Goal: Task Accomplishment & Management: Manage account settings

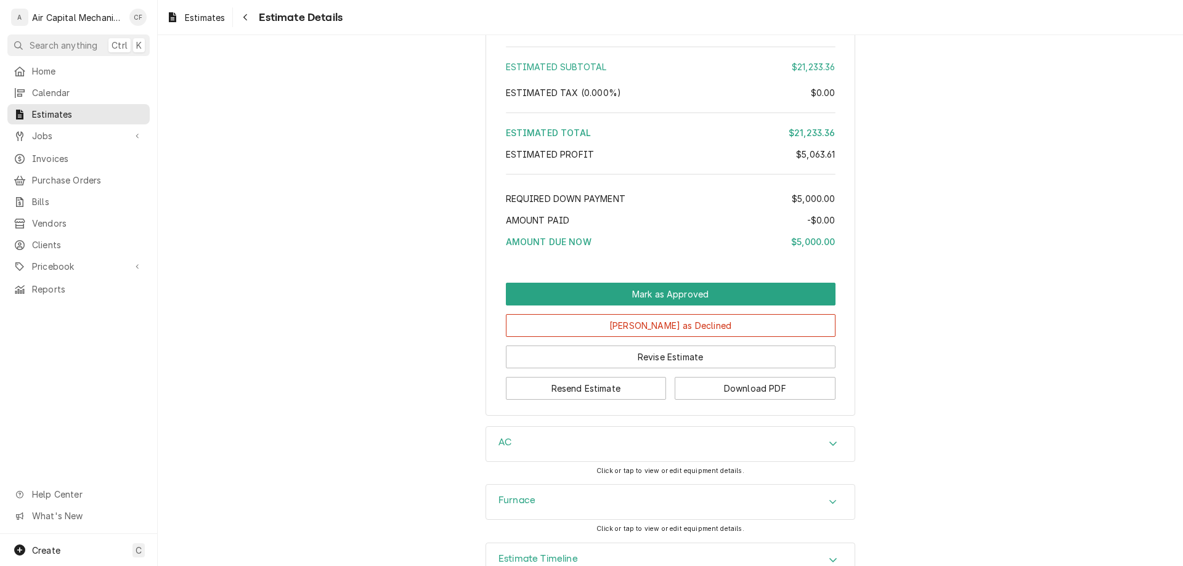
scroll to position [2702, 0]
click at [773, 368] on button "Revise Estimate" at bounding box center [671, 356] width 330 height 23
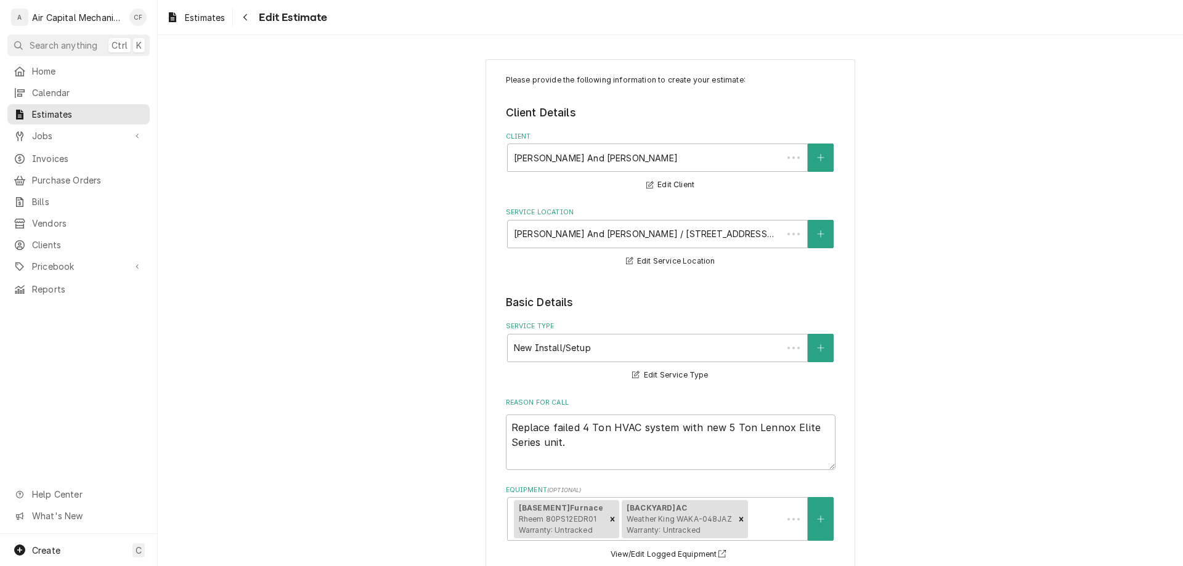
type textarea "x"
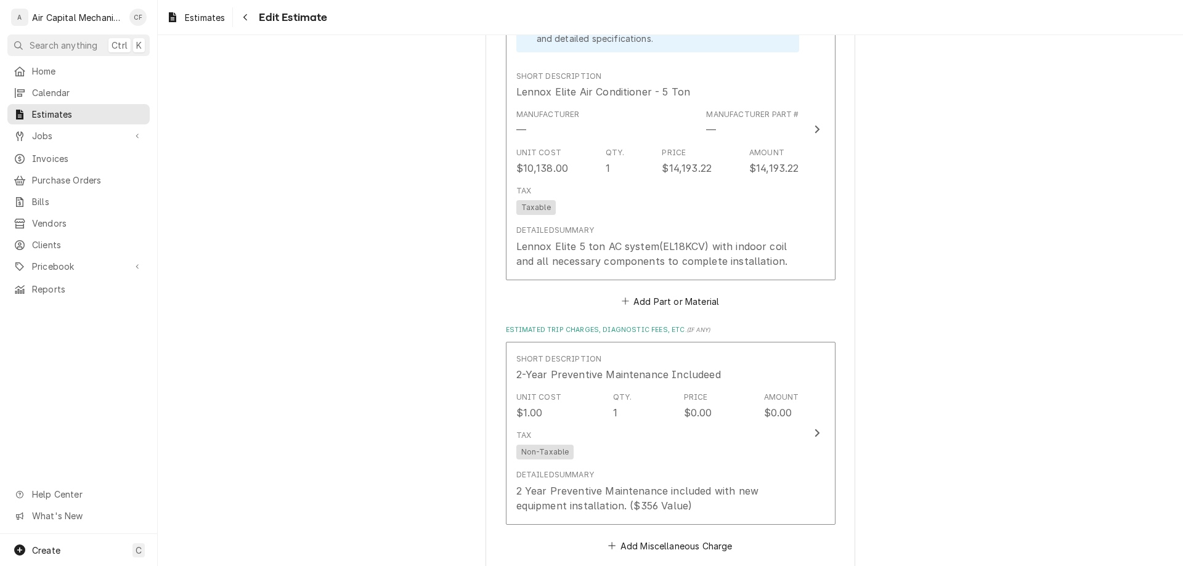
scroll to position [2322, 0]
click at [661, 304] on button "Add Part or Material" at bounding box center [670, 301] width 102 height 17
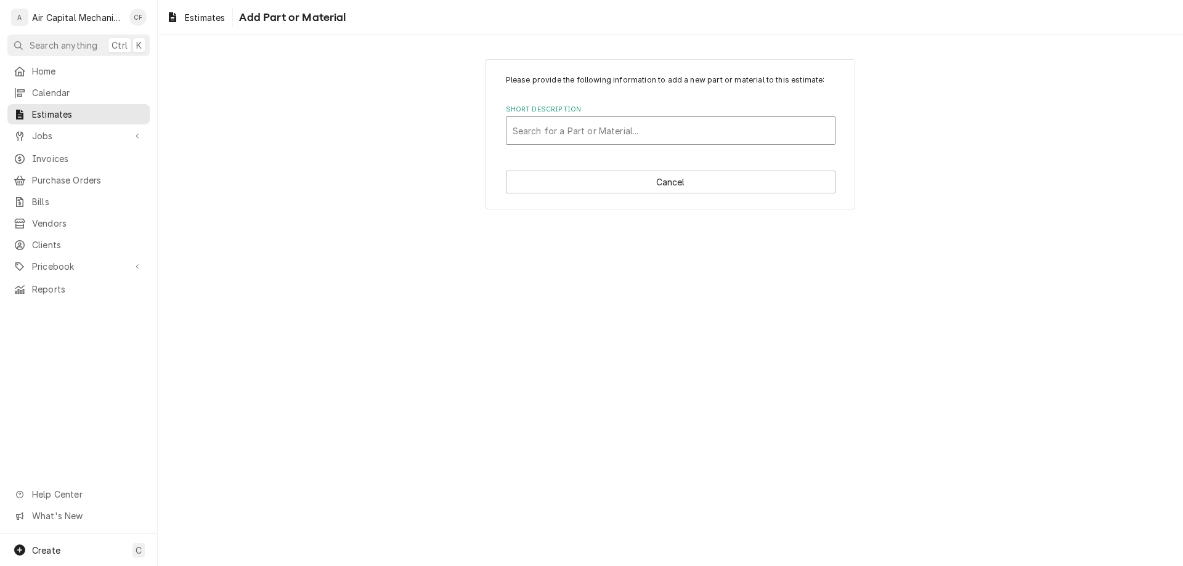
click at [531, 136] on div "Short Description" at bounding box center [671, 131] width 316 height 22
type input "60-AMP Breaker"
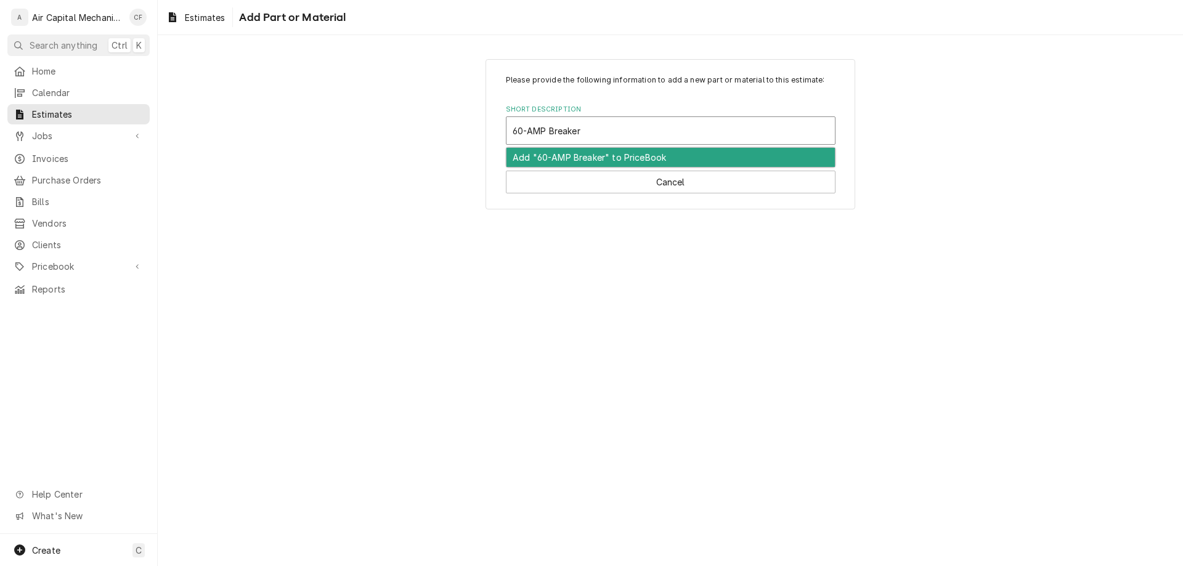
click at [549, 150] on div "Add "60-AMP Breaker" to PriceBook" at bounding box center [671, 157] width 329 height 19
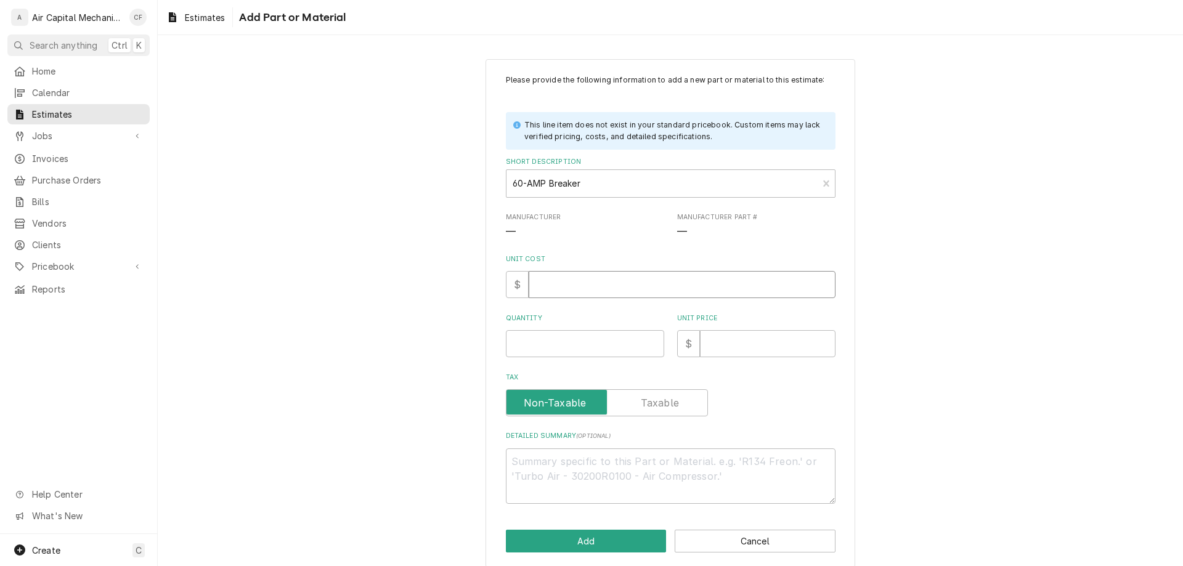
click at [599, 289] on input "Unit Cost" at bounding box center [682, 284] width 307 height 27
type textarea "x"
type input "1"
type textarea "x"
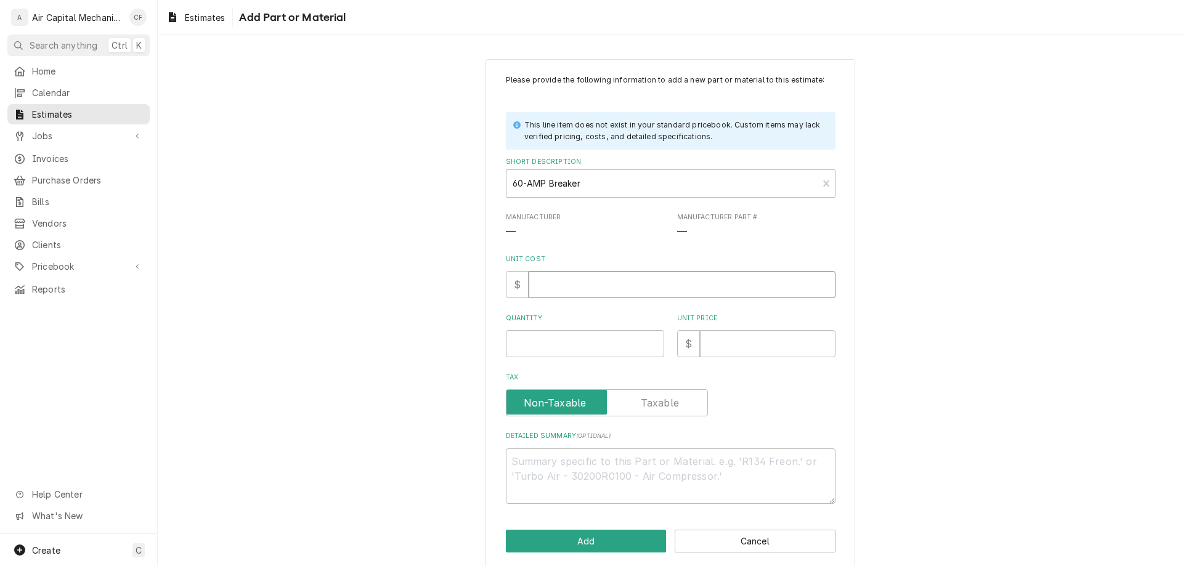
type input "2"
type textarea "x"
type input "25"
type textarea "x"
type input "1"
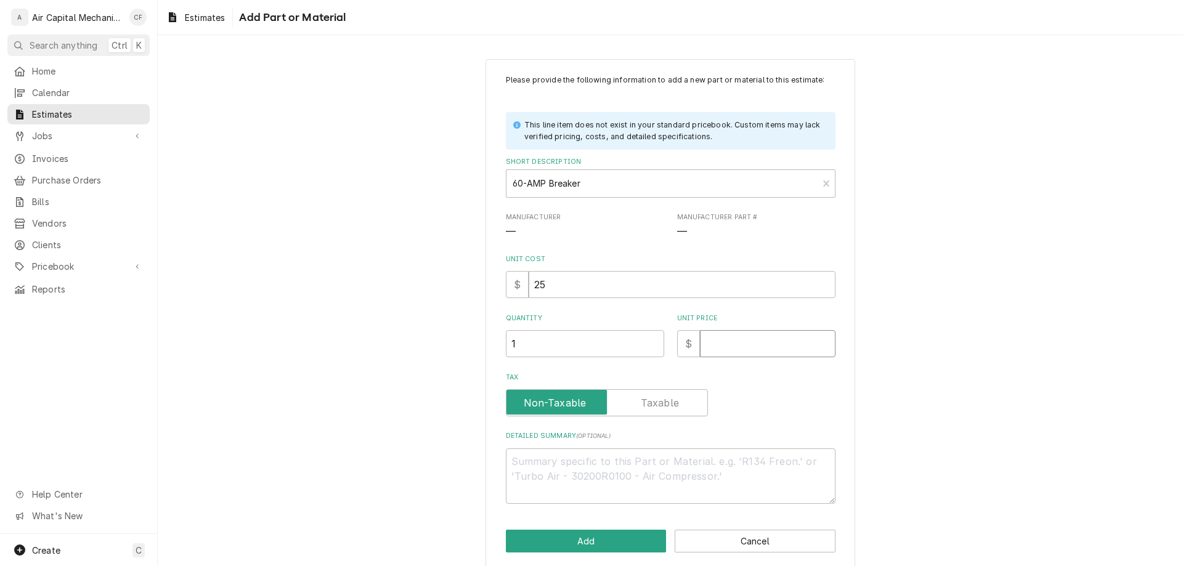
type textarea "x"
type input "5"
type textarea "x"
type input "55"
type textarea "x"
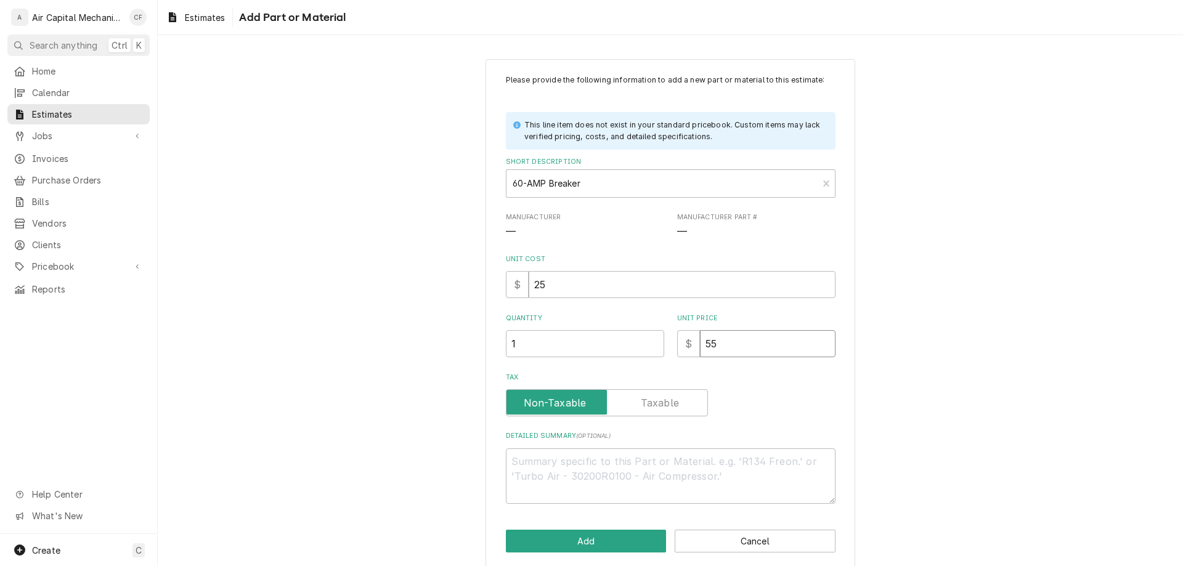
type input "55"
click at [613, 480] on textarea "Detailed Summary ( optional )" at bounding box center [671, 476] width 330 height 55
type textarea "x"
type textarea "5"
type textarea "x"
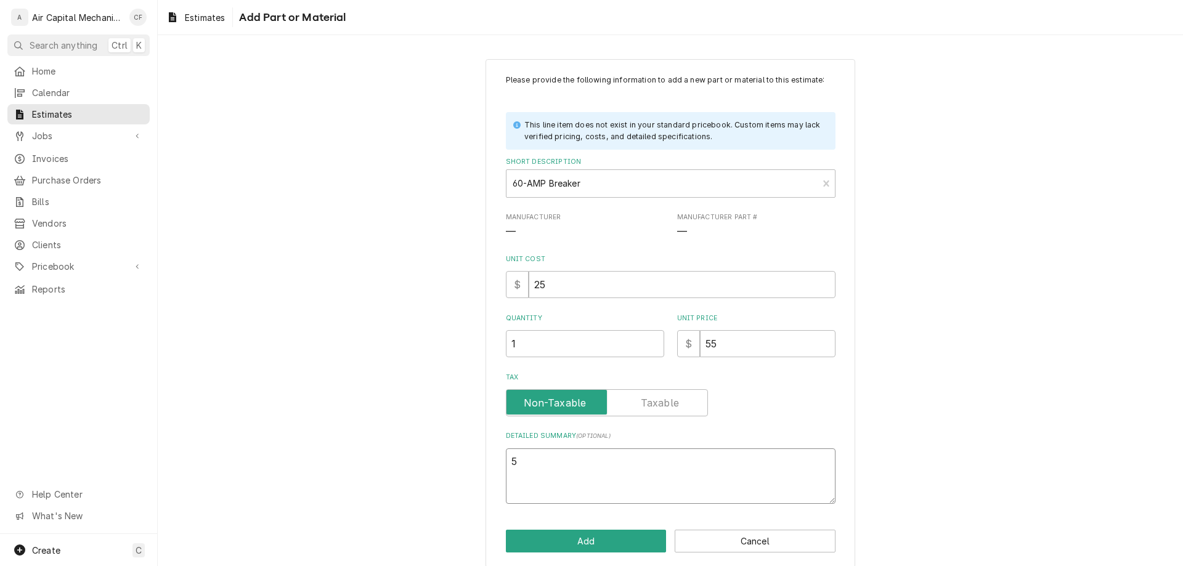
type textarea "50"
type textarea "x"
type textarea "5"
type textarea "x"
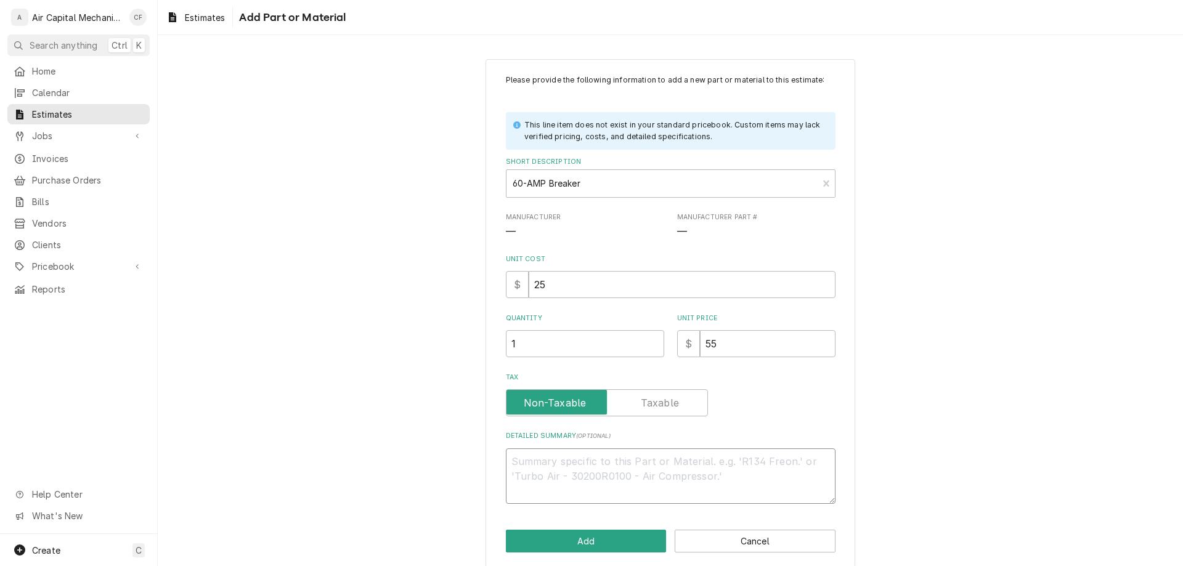
type textarea "6"
type textarea "x"
type textarea "60"
type textarea "x"
type textarea "60"
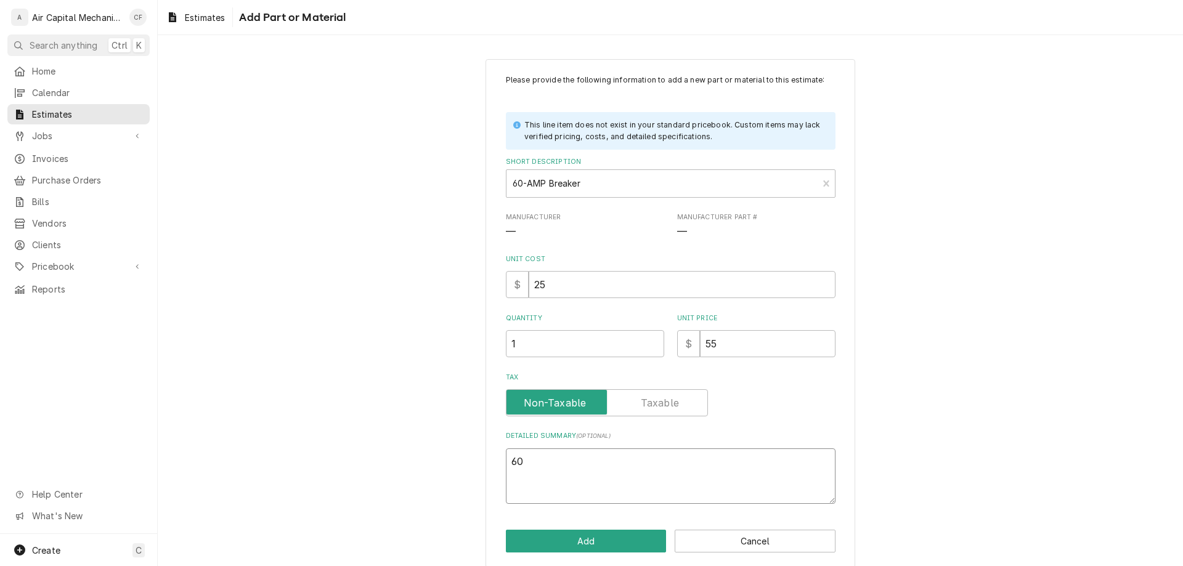
type textarea "x"
type textarea "60 A"
type textarea "x"
type textarea "60 Am"
type textarea "x"
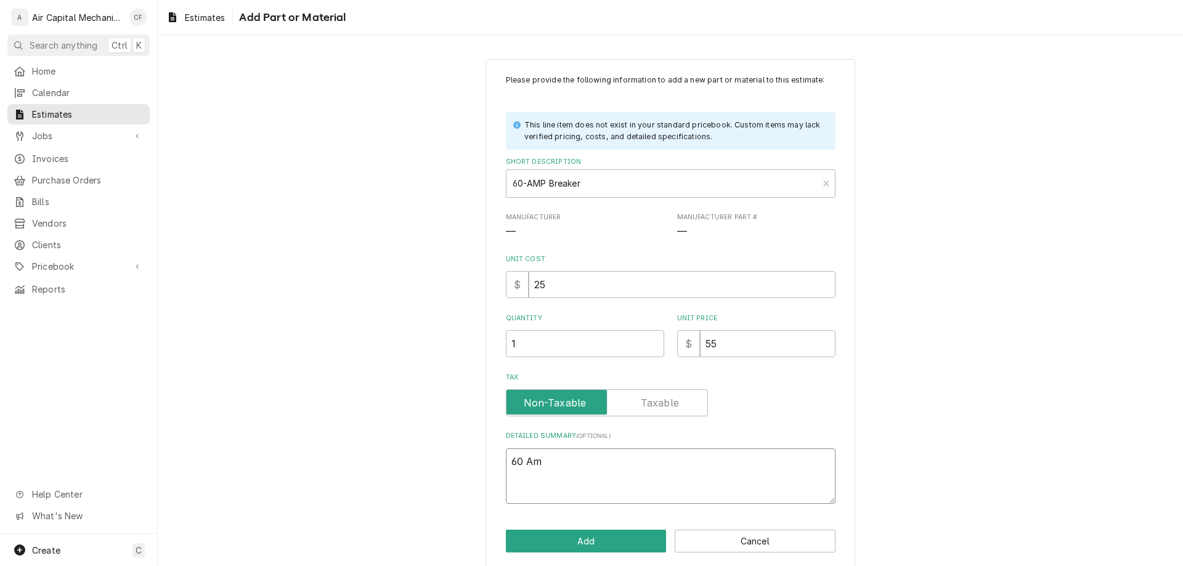
type textarea "60 Amp"
type textarea "x"
type textarea "60 Amp"
type textarea "x"
type textarea "60 Amp V"
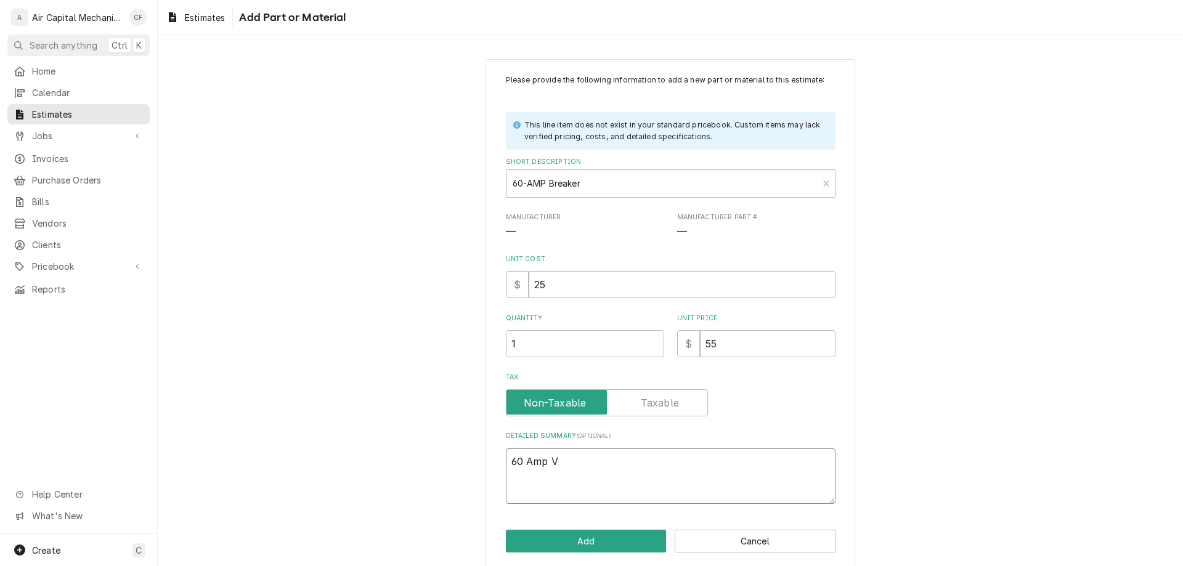
type textarea "x"
type textarea "60 Amp"
type textarea "x"
type textarea "60 Amp b"
type textarea "x"
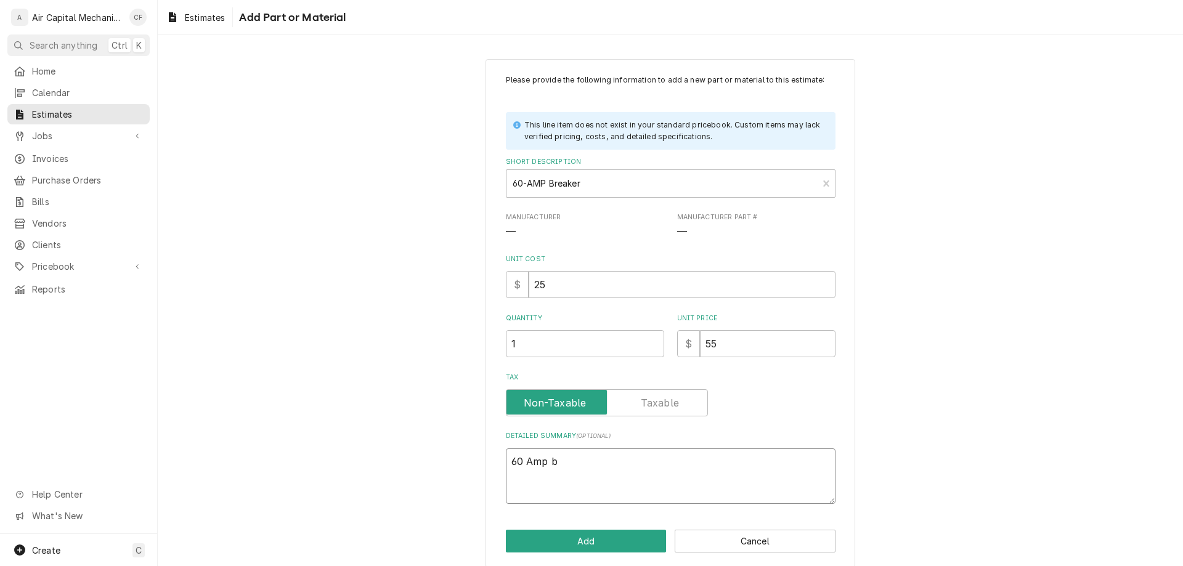
type textarea "60 Amp"
type textarea "x"
type textarea "60 Amp B"
type textarea "x"
type textarea "60 Amp Bre"
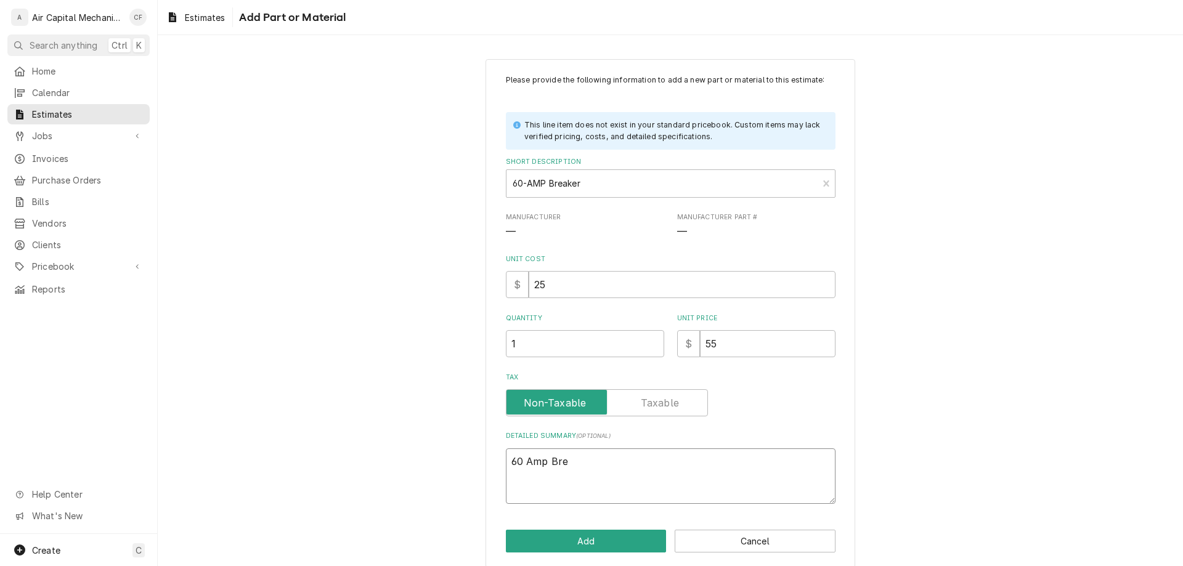
type textarea "x"
type textarea "60 Amp Brea"
type textarea "x"
type textarea "60 Amp Break"
type textarea "x"
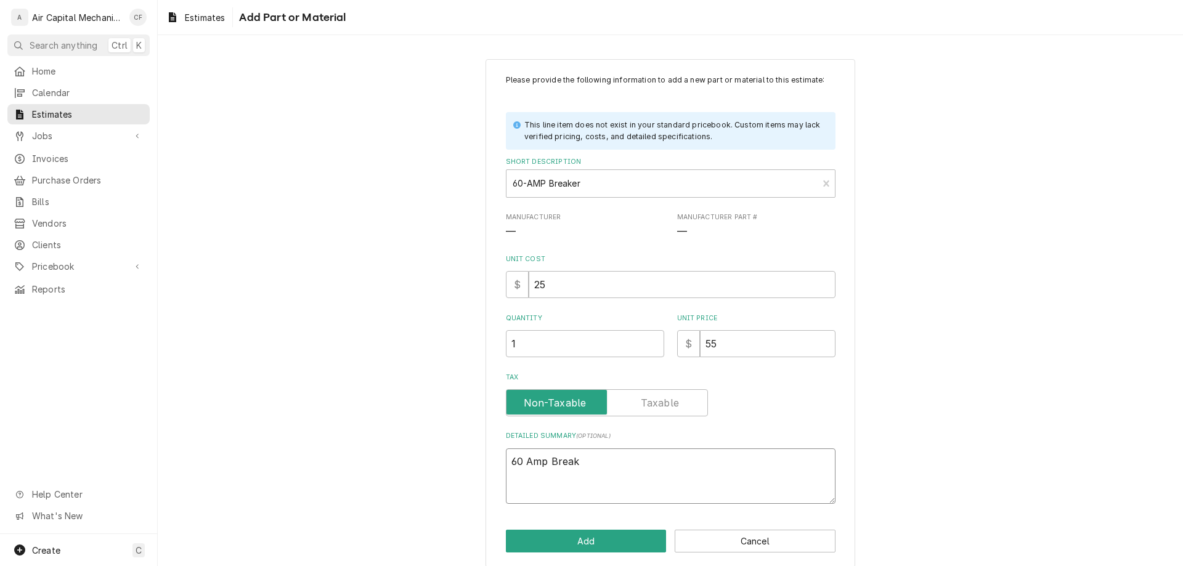
type textarea "60 Amp Breake"
type textarea "x"
type textarea "60 Amp Breaker"
type textarea "x"
type textarea "60 Amp Breaker"
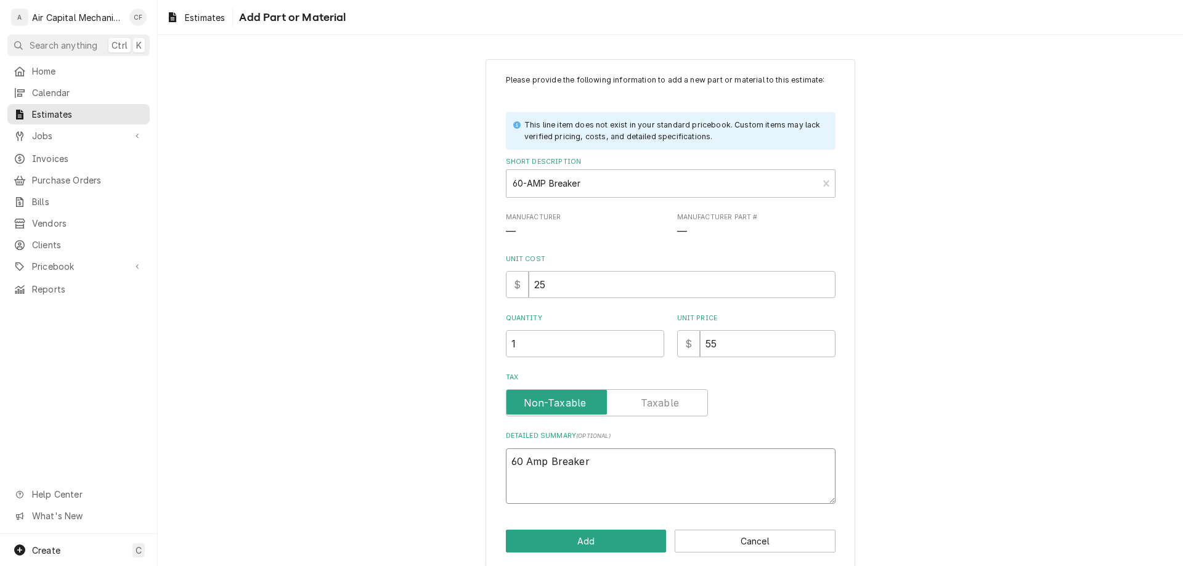
type textarea "x"
type textarea "60 Amp Breaker i"
type textarea "x"
type textarea "60 Amp Breaker in"
type textarea "x"
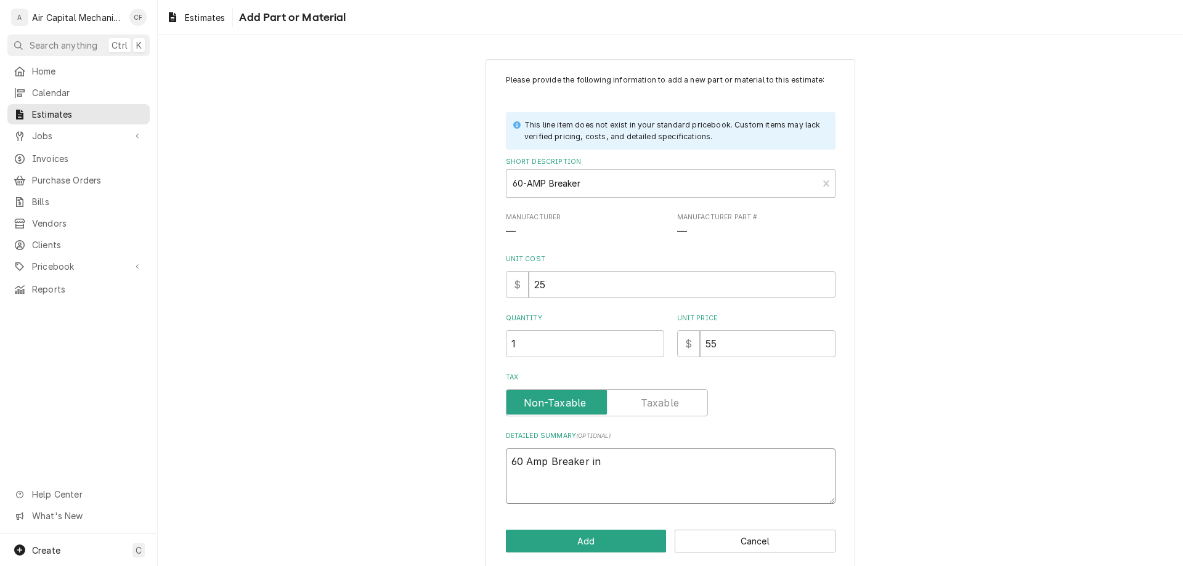
type textarea "60 Amp Breaker ins"
type textarea "x"
type textarea "60 Amp Breaker inst"
type textarea "x"
type textarea "60 Amp Breaker insta"
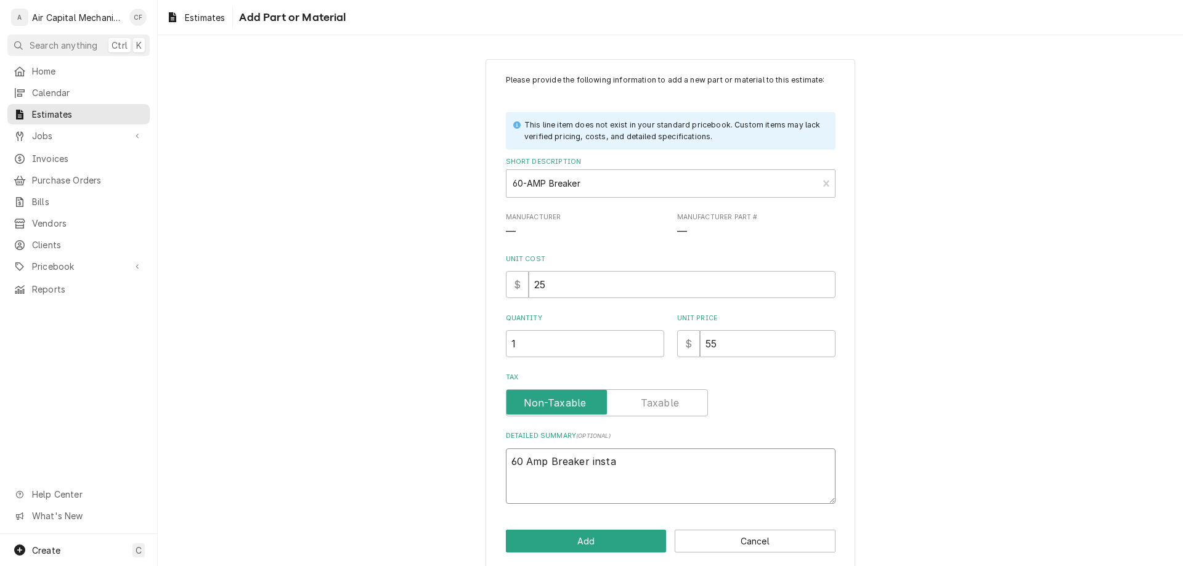
type textarea "x"
type textarea "60 Amp Breaker instal"
type textarea "x"
type textarea "60 Amp Breaker install"
type textarea "x"
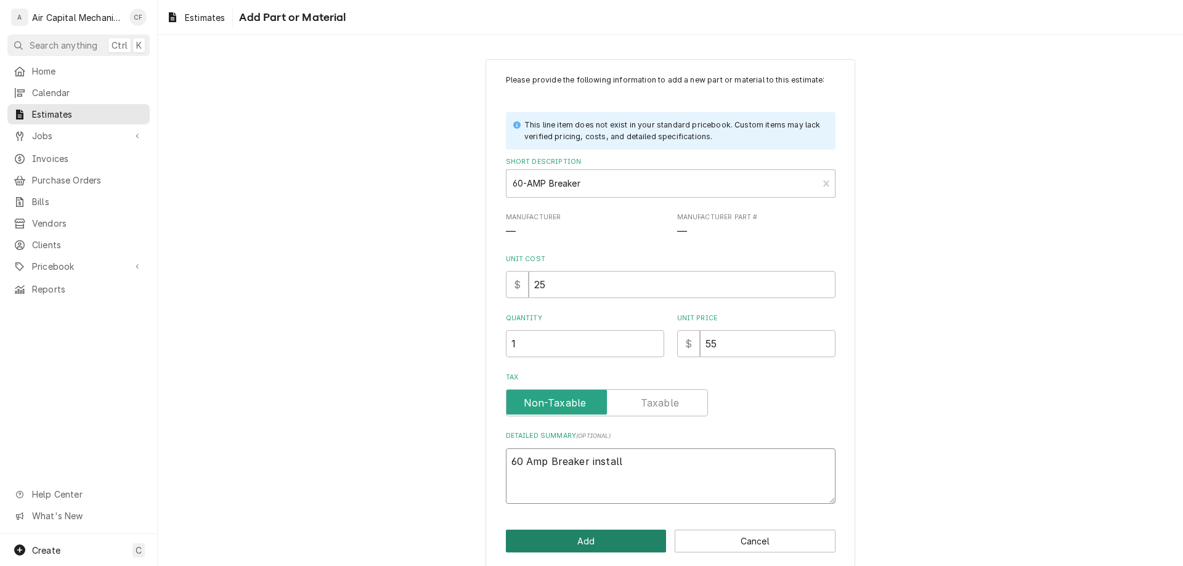
type textarea "60 Amp Breaker install"
click at [539, 546] on button "Add" at bounding box center [586, 541] width 161 height 23
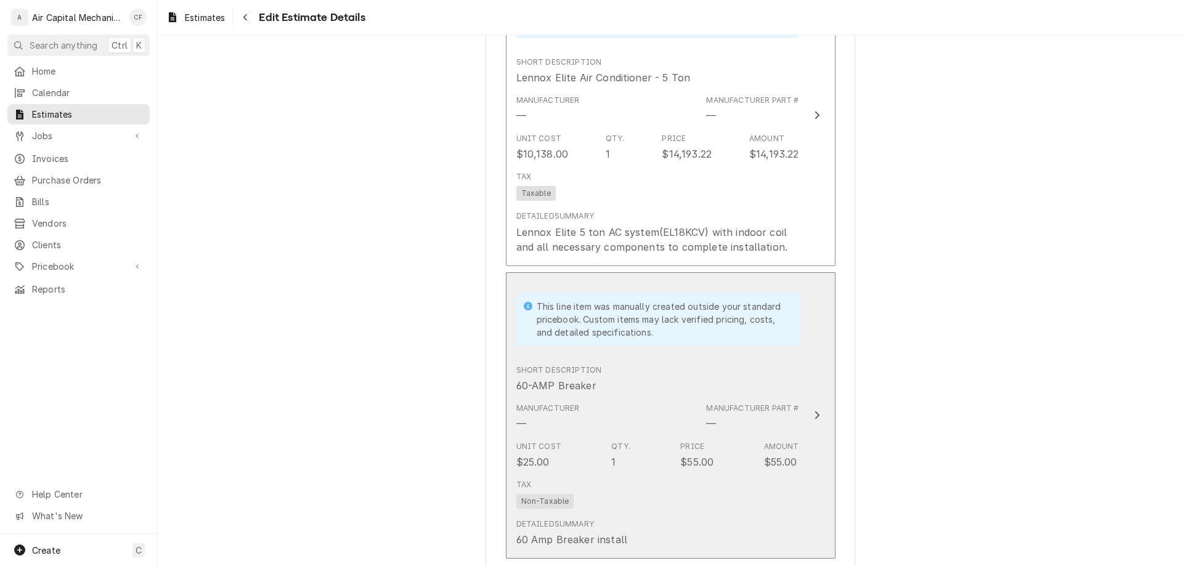
scroll to position [2322, 0]
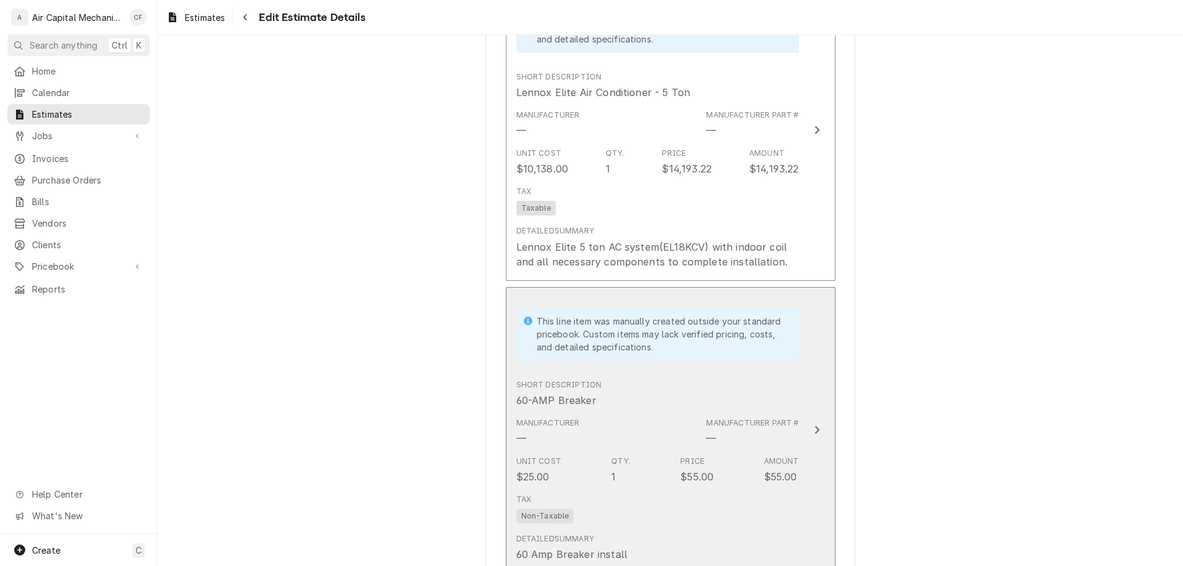
type textarea "x"
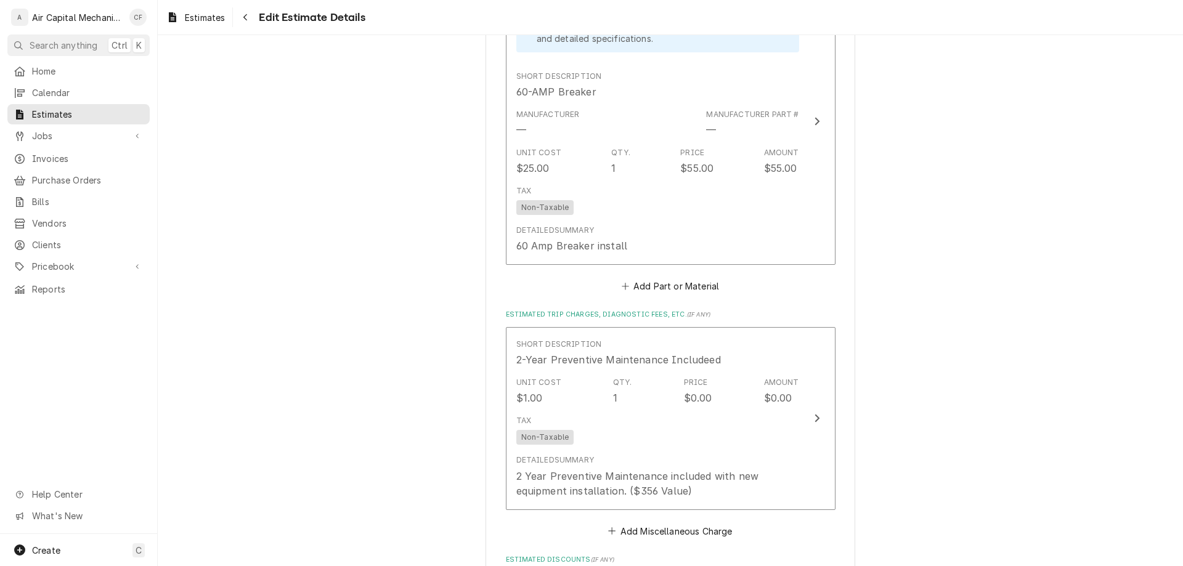
scroll to position [2702, 0]
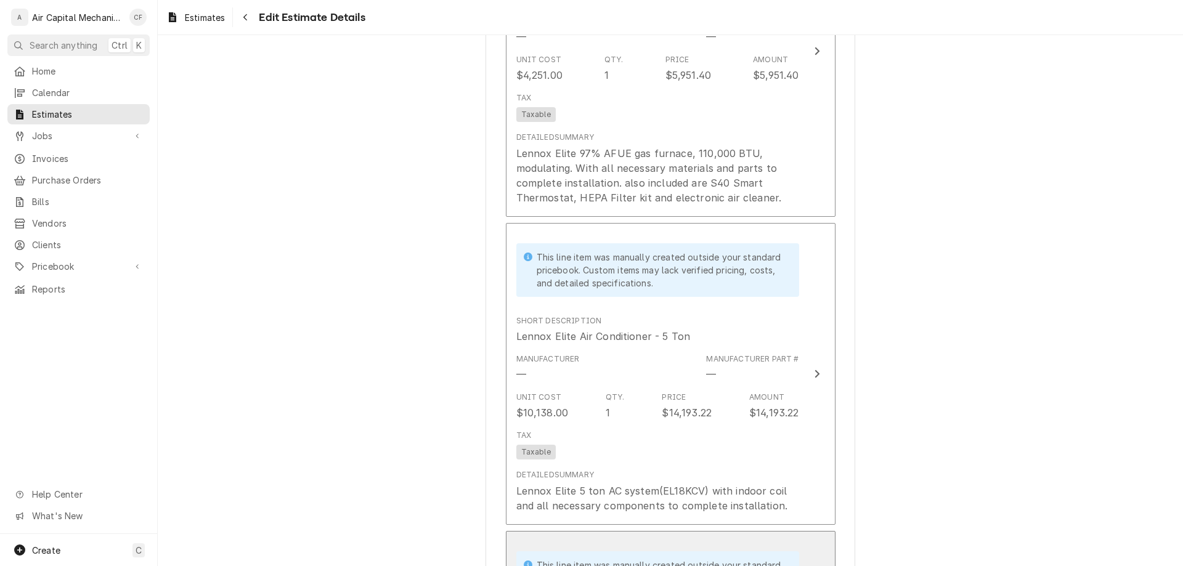
scroll to position [2071, 0]
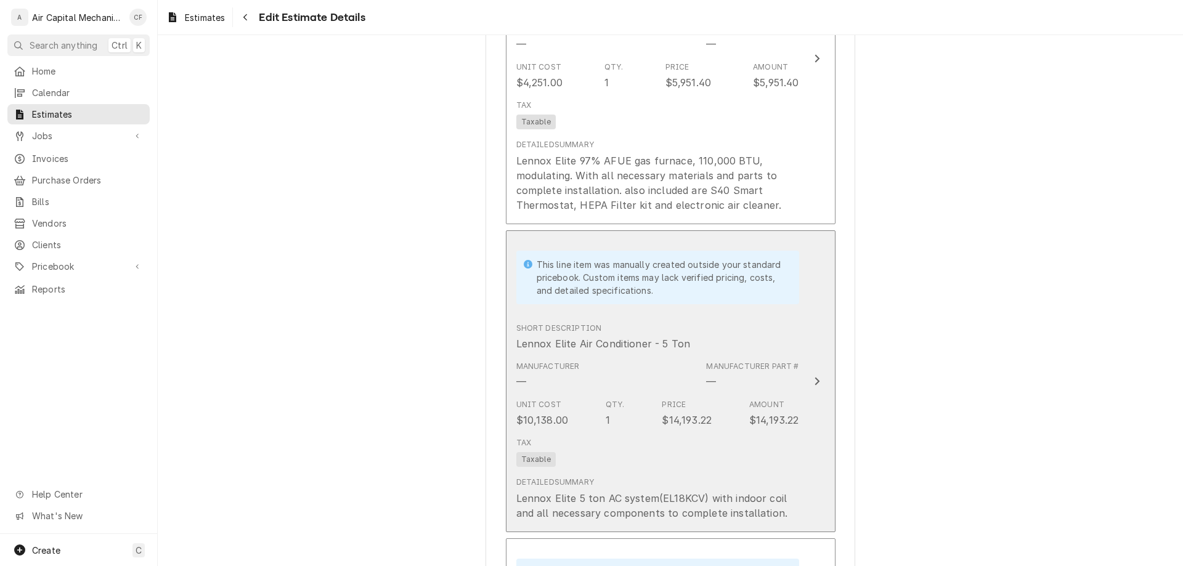
drag, startPoint x: 692, startPoint y: 327, endPoint x: 343, endPoint y: 306, distance: 349.5
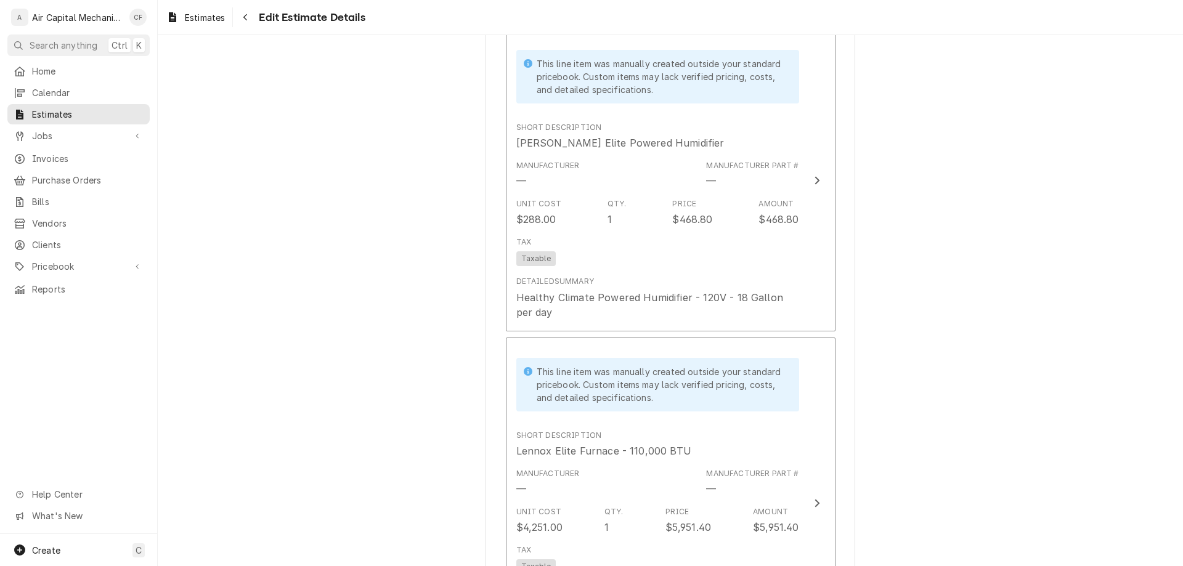
scroll to position [1563, 0]
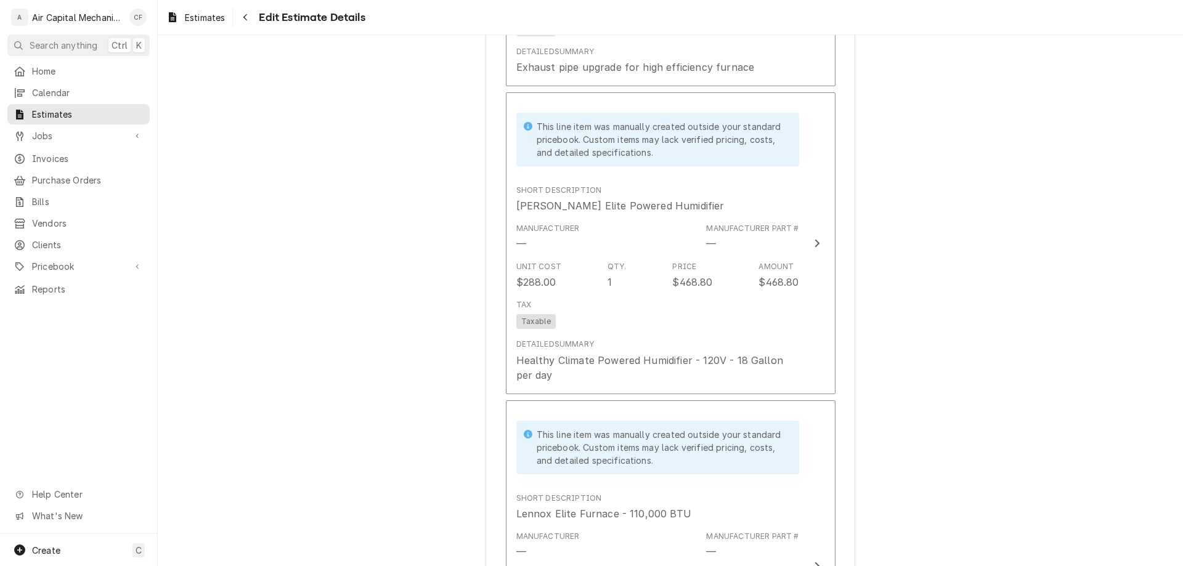
click at [1065, 280] on div "Please provide the following information to create your estimate: Client Detail…" at bounding box center [671, 489] width 1026 height 4009
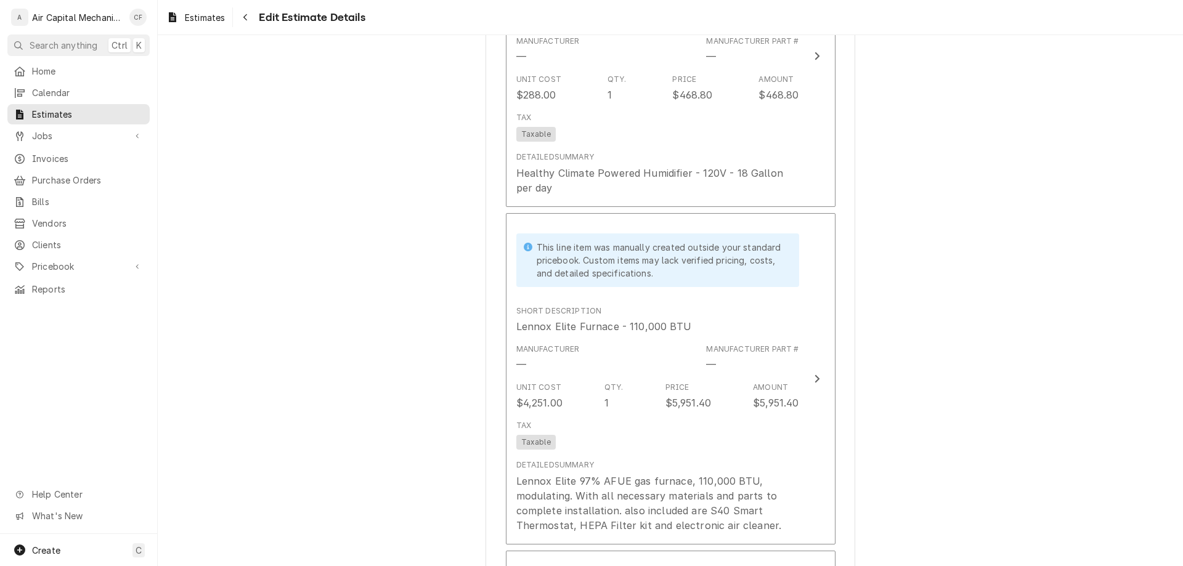
scroll to position [1741, 0]
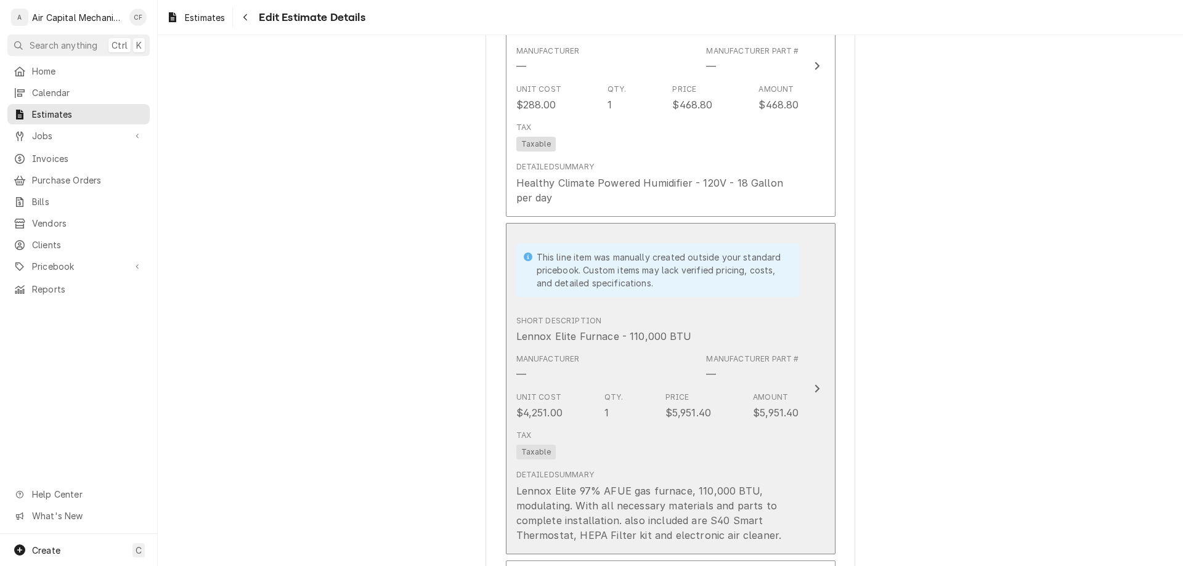
click at [677, 473] on div "Detailed Summary Lennox Elite 97% AFUE gas furnace, 110,000 BTU, modulating. Wi…" at bounding box center [657, 506] width 283 height 73
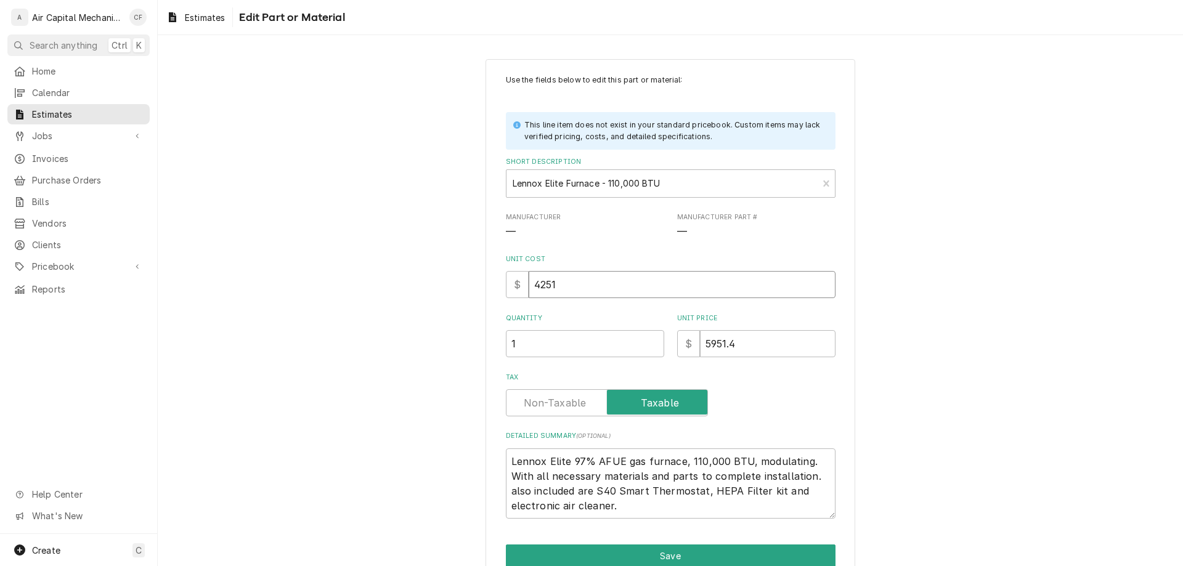
drag, startPoint x: 703, startPoint y: 293, endPoint x: 528, endPoint y: 275, distance: 175.3
click at [529, 275] on input "4251" at bounding box center [682, 284] width 307 height 27
type textarea "x"
type input "2"
type textarea "x"
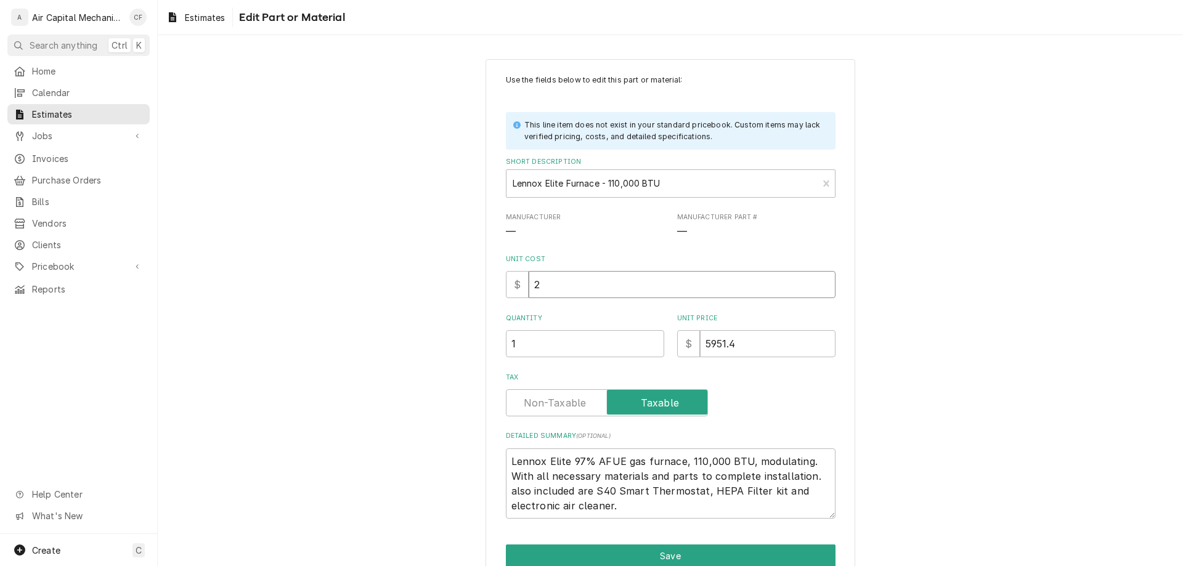
type input "25"
type textarea "x"
type input "250"
type textarea "x"
type input "2500"
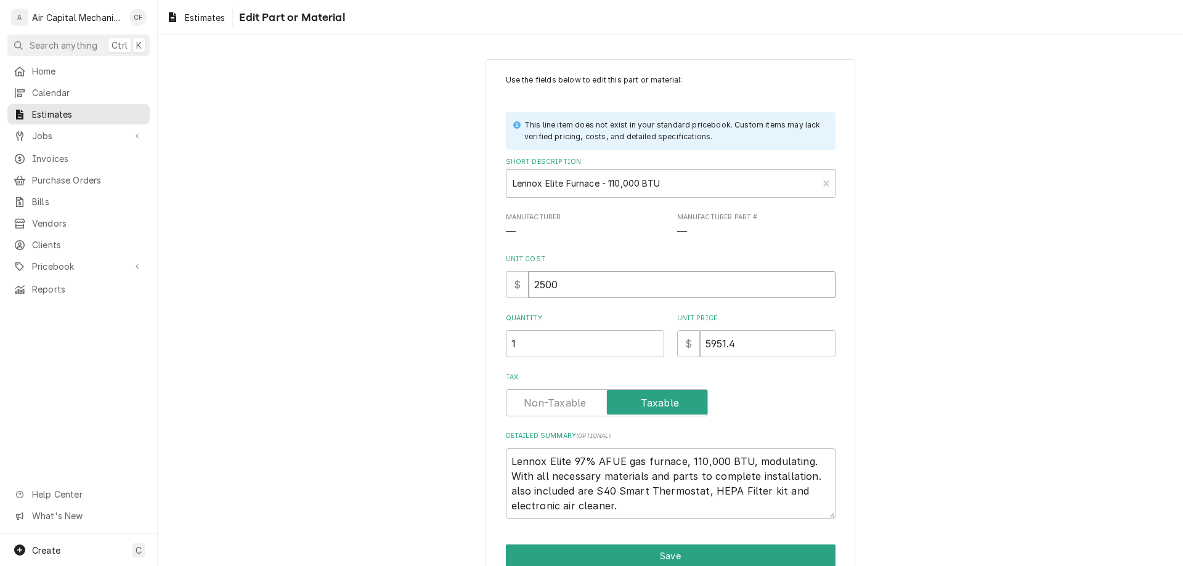
type textarea "x"
type input "2500"
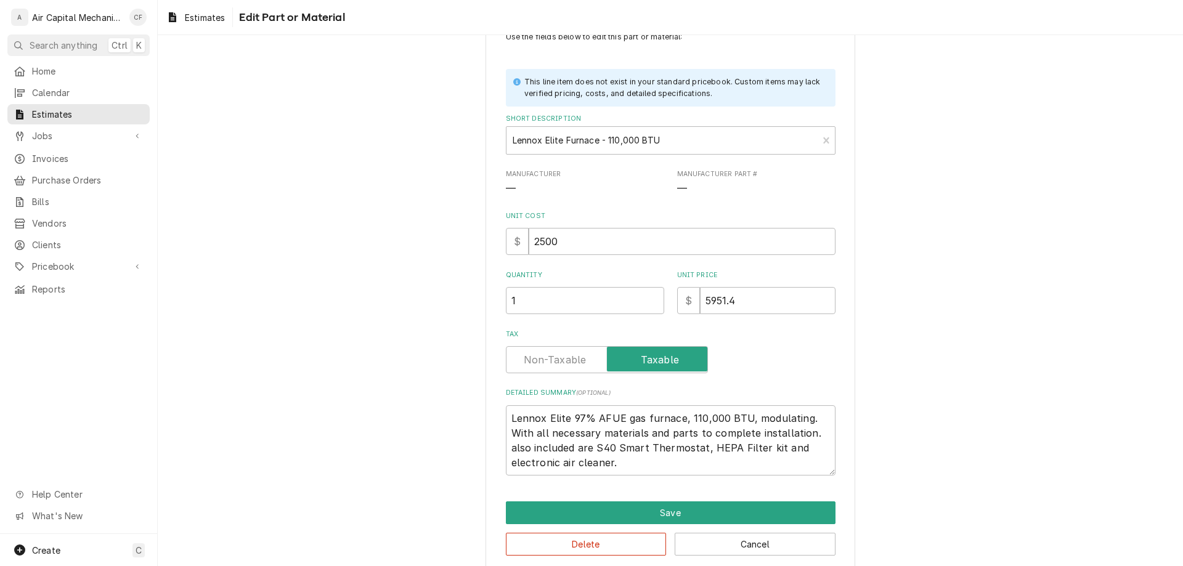
scroll to position [59, 0]
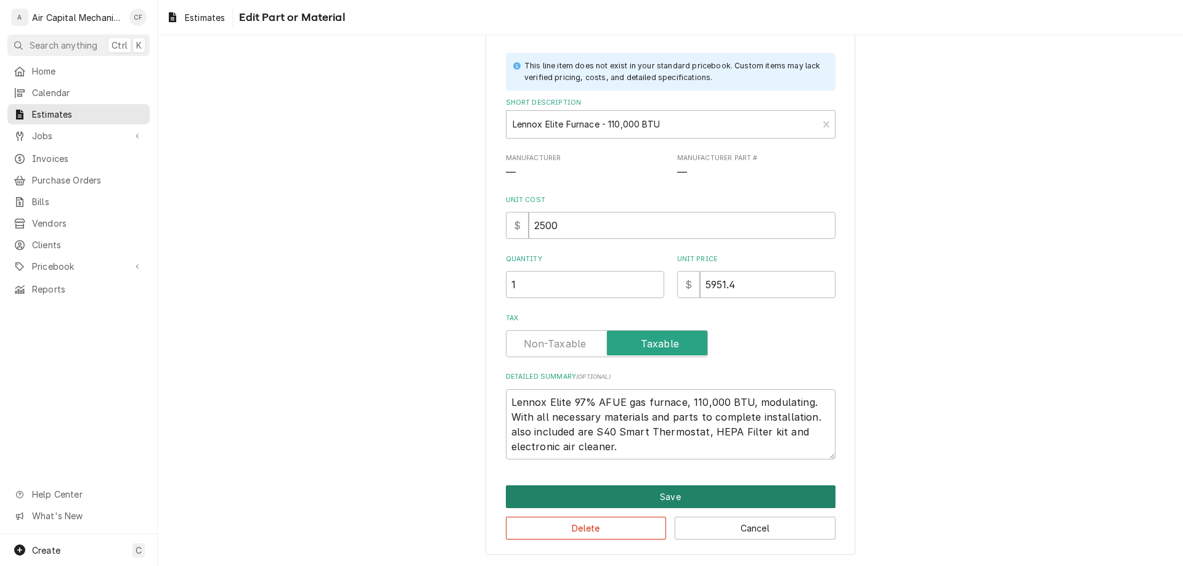
click at [626, 502] on button "Save" at bounding box center [671, 497] width 330 height 23
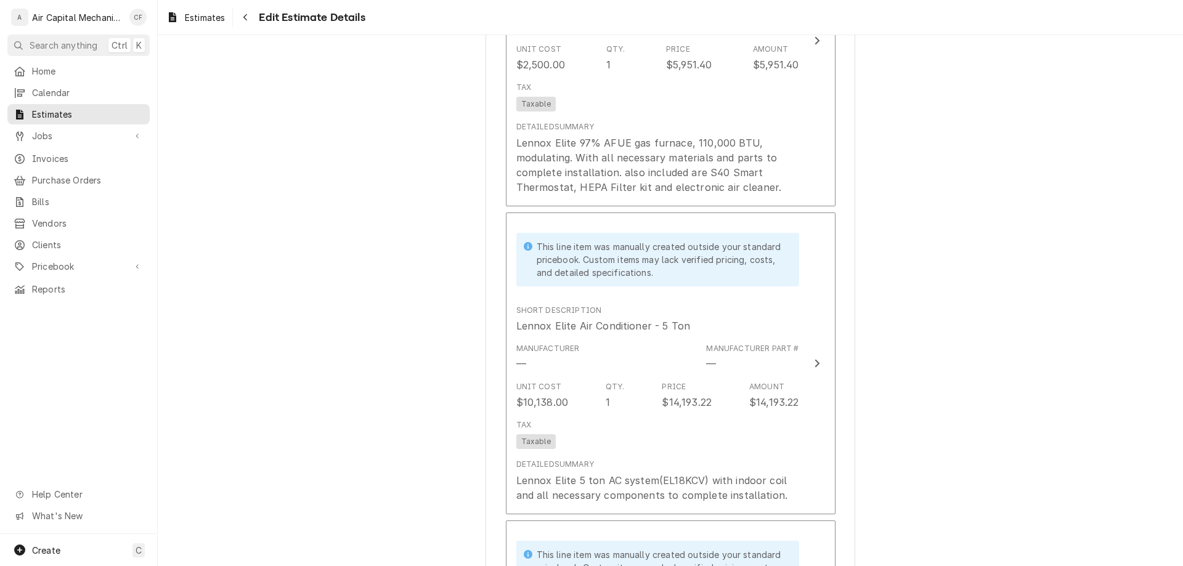
scroll to position [2145, 0]
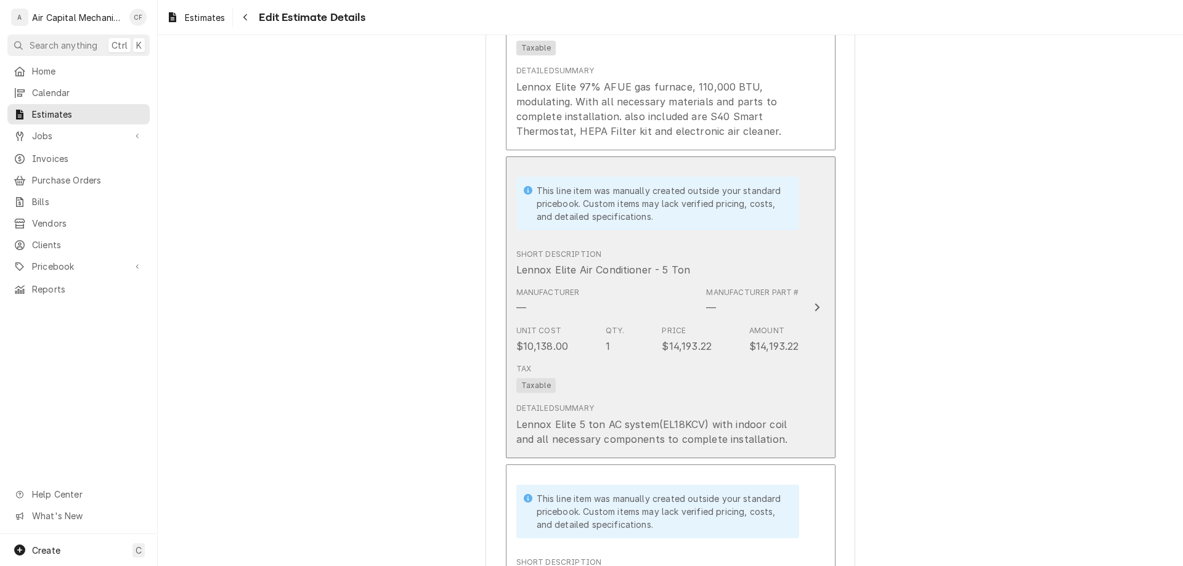
click at [645, 355] on div "Unit Cost $10,138.00 Qty. 1 Price $14,193.22 Amount $14,193.22" at bounding box center [657, 339] width 283 height 38
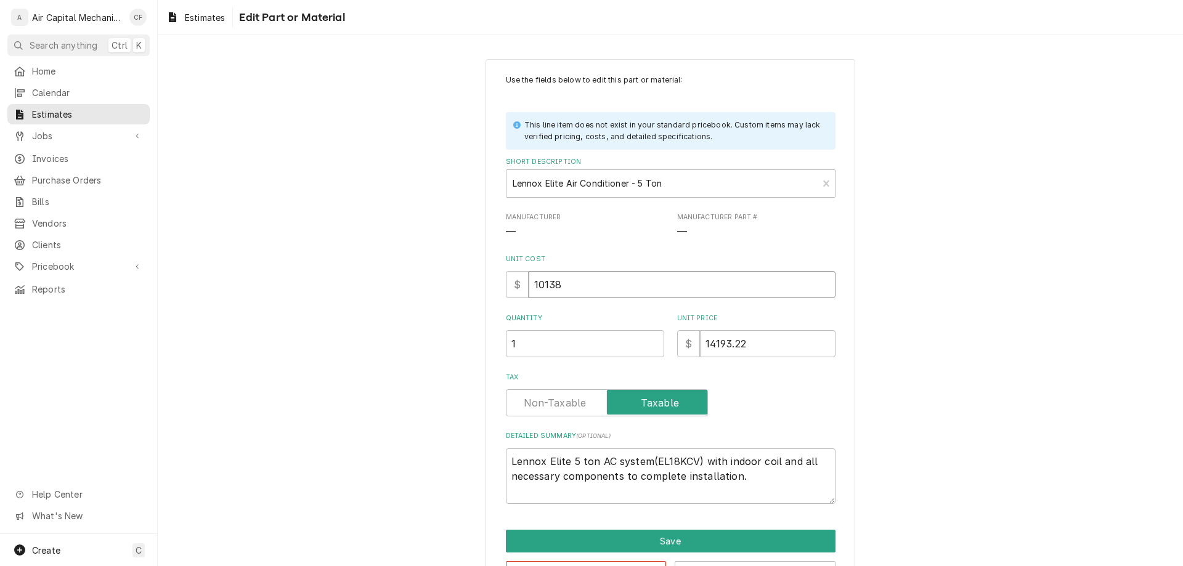
drag, startPoint x: 606, startPoint y: 291, endPoint x: 497, endPoint y: 280, distance: 109.0
click at [497, 280] on div "Use the fields below to edit this part or material: This line item does not exi…" at bounding box center [671, 329] width 370 height 541
type textarea "x"
type input "4"
type textarea "x"
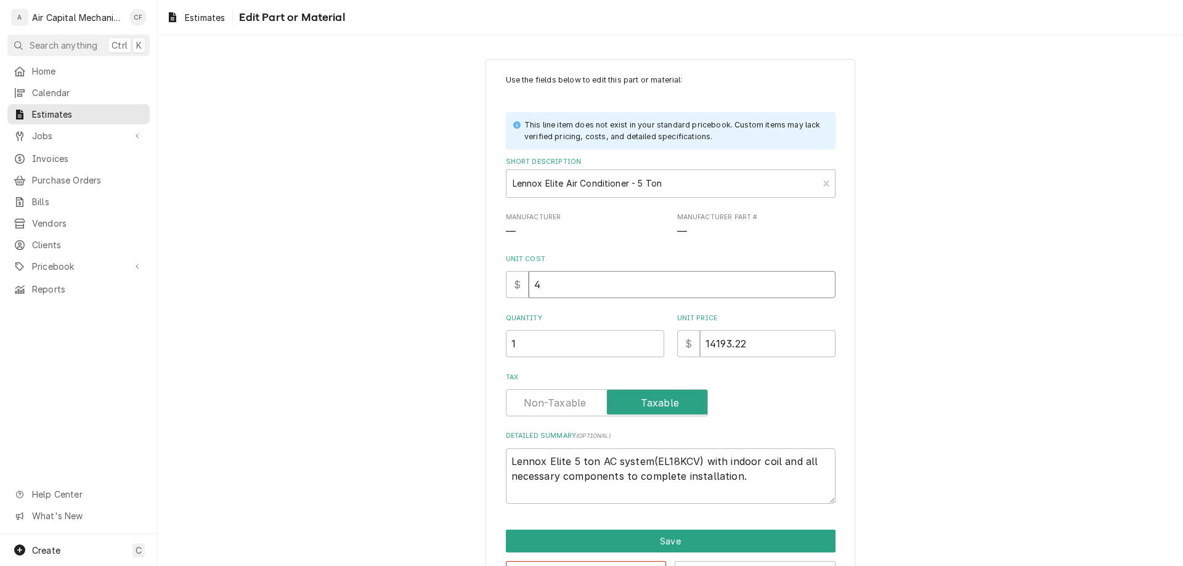
type input "41"
type textarea "x"
type input "410"
type textarea "x"
type input "4100"
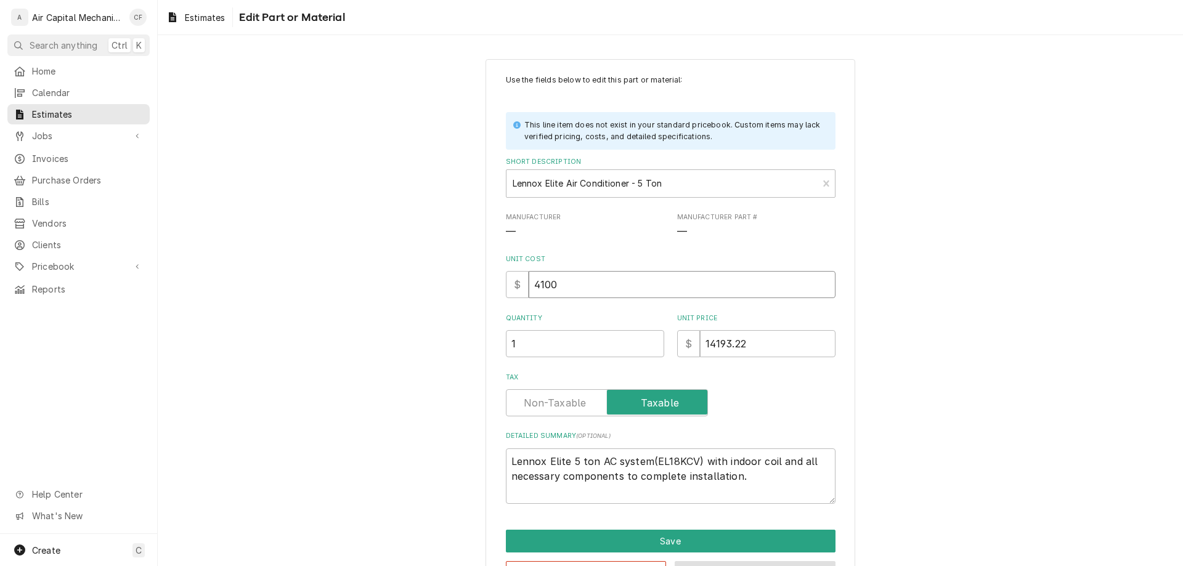
type textarea "x"
type input "4100"
click at [749, 540] on button "Save" at bounding box center [671, 541] width 330 height 23
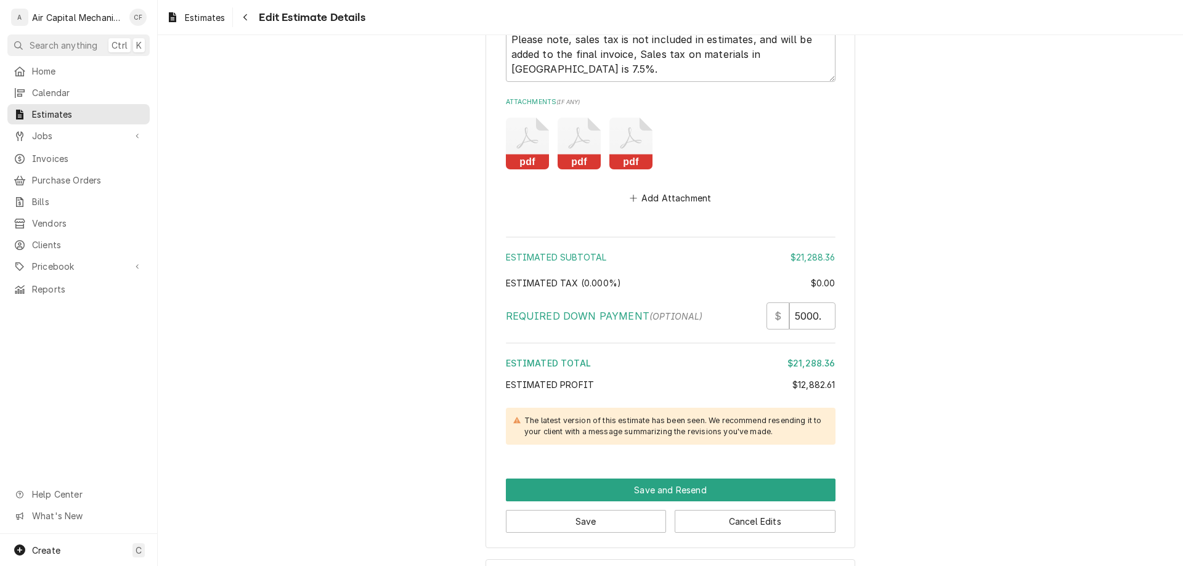
scroll to position [3548, 0]
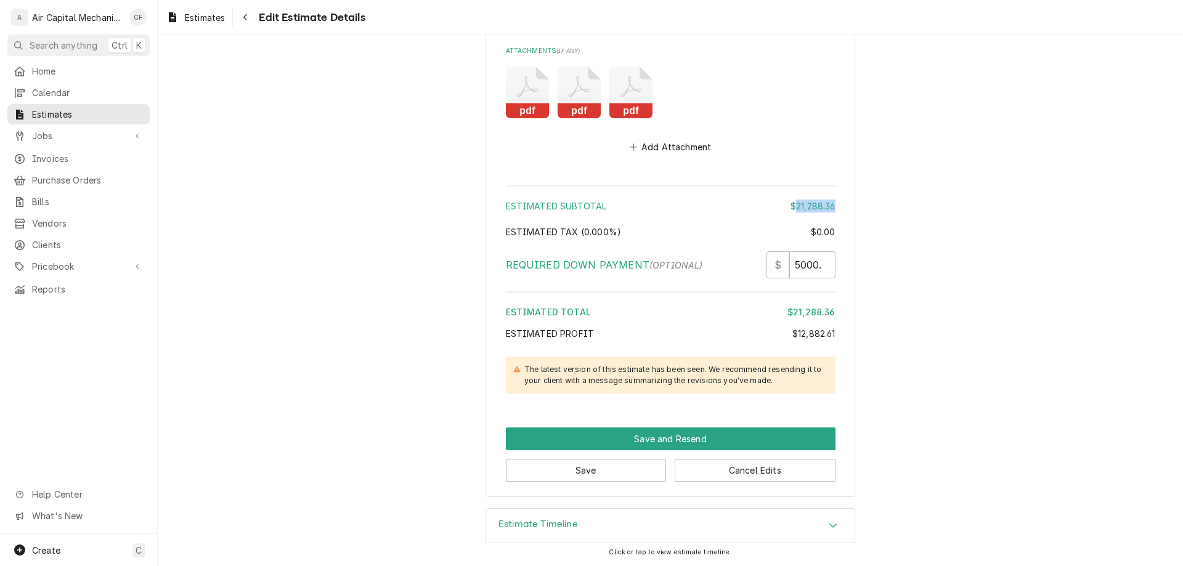
drag, startPoint x: 792, startPoint y: 203, endPoint x: 842, endPoint y: 204, distance: 49.9
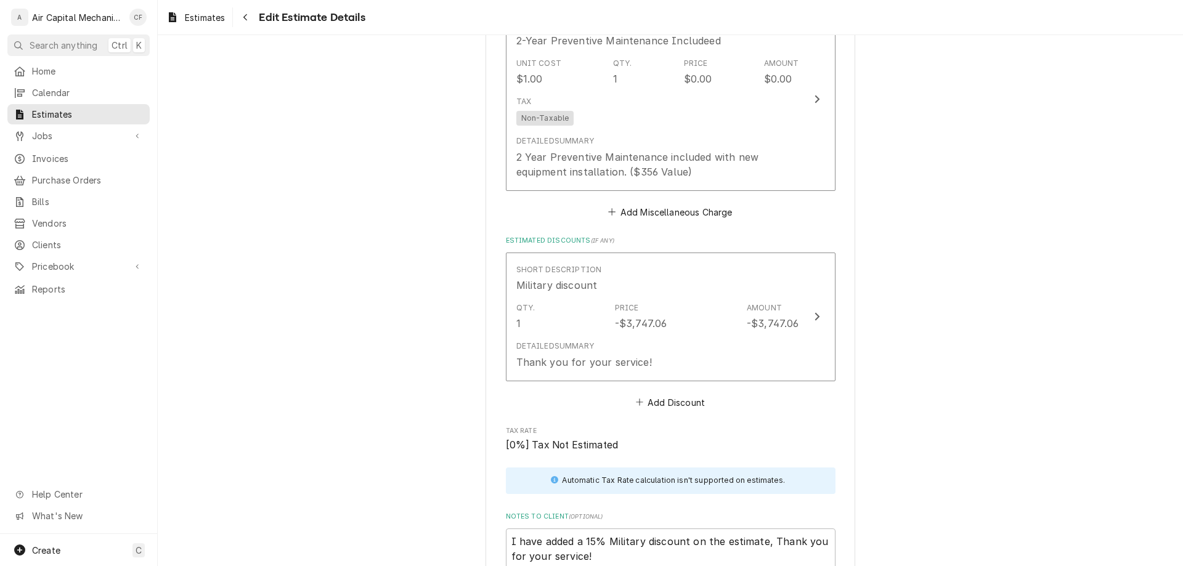
scroll to position [2947, 0]
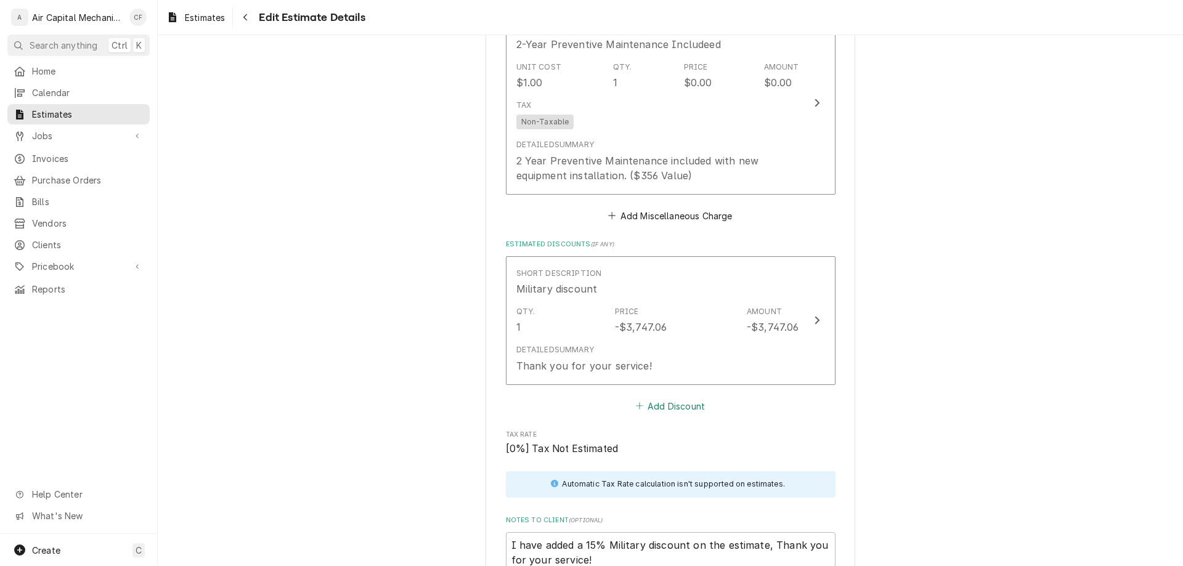
click at [676, 408] on button "Add Discount" at bounding box center [670, 406] width 73 height 17
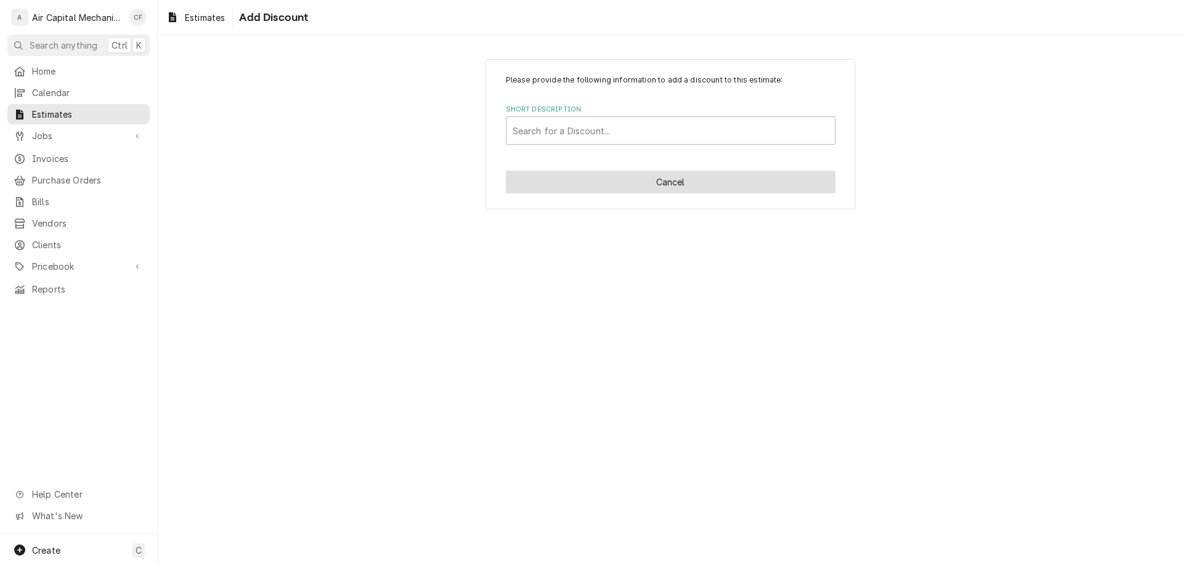
click at [605, 183] on button "Cancel" at bounding box center [671, 182] width 330 height 23
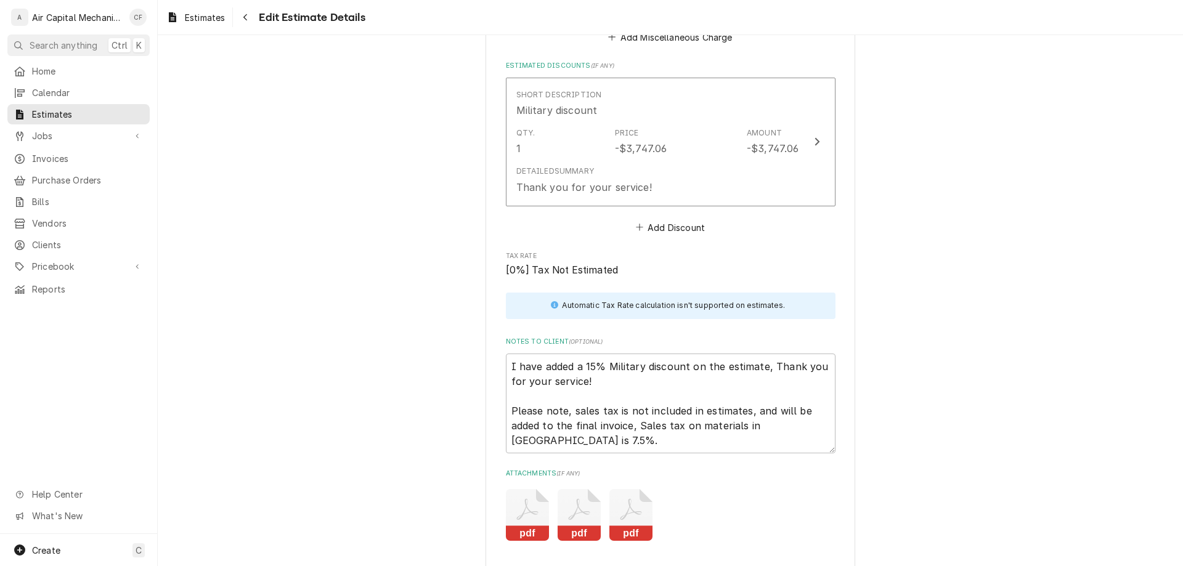
scroll to position [3119, 0]
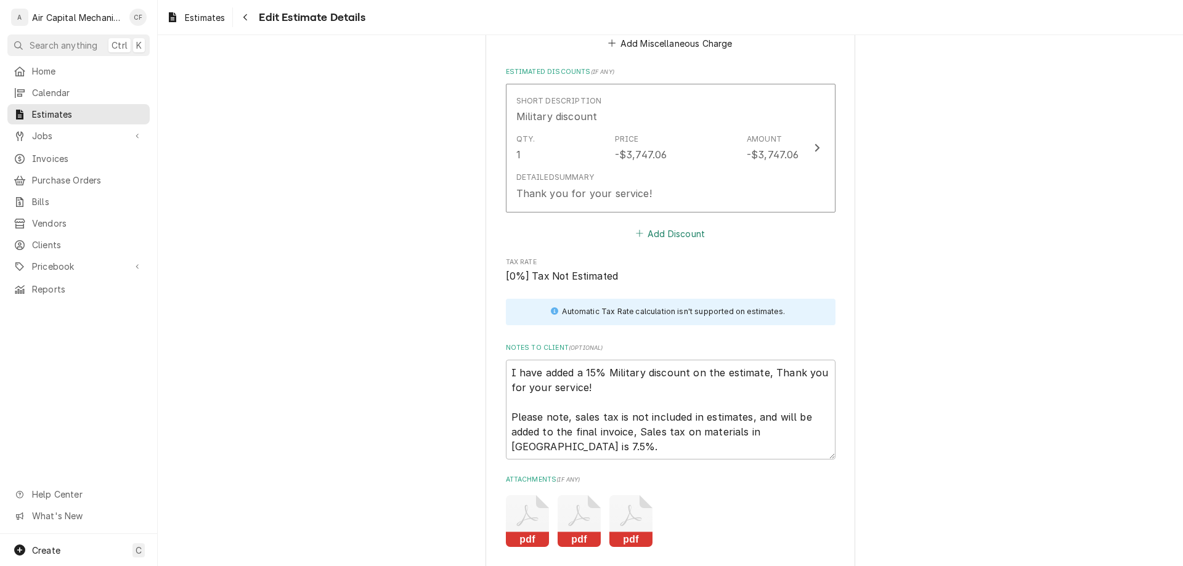
click at [671, 236] on button "Add Discount" at bounding box center [670, 233] width 73 height 17
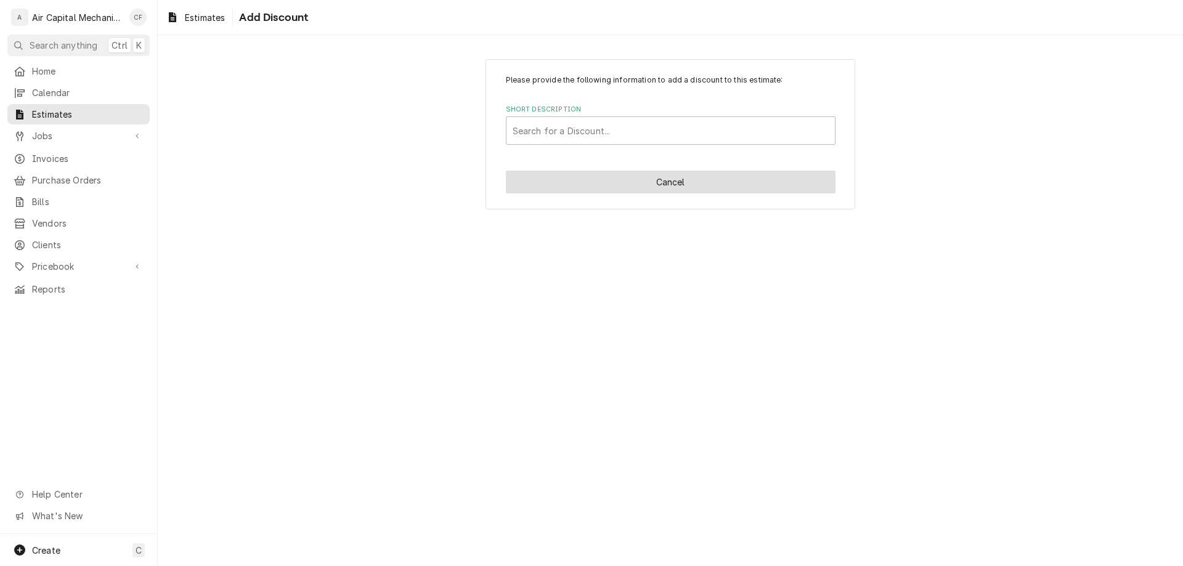
click at [641, 181] on button "Cancel" at bounding box center [671, 182] width 330 height 23
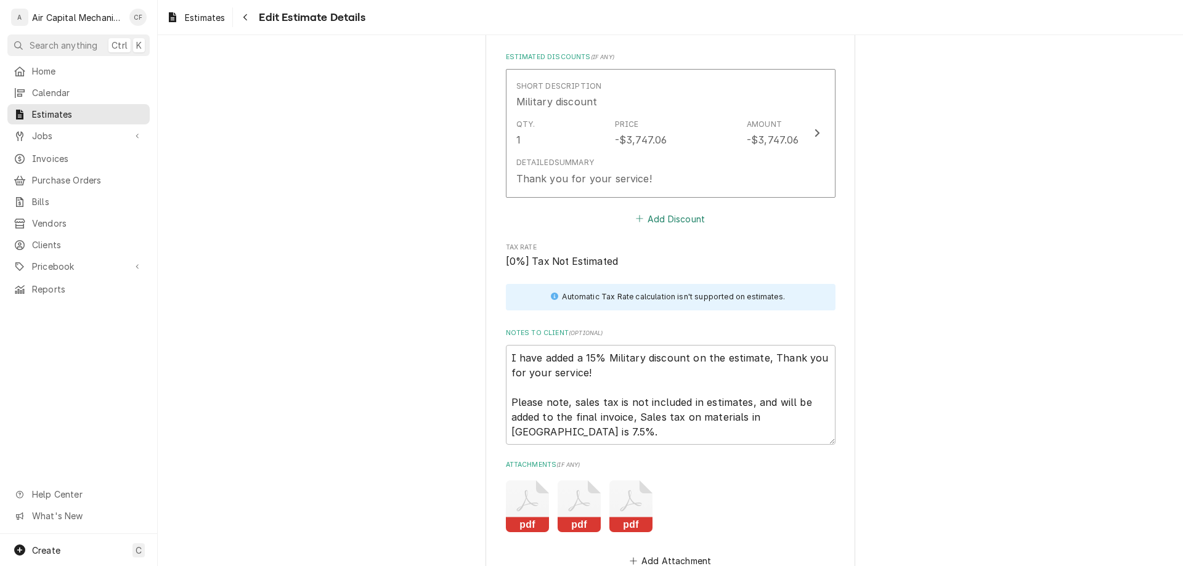
scroll to position [3119, 0]
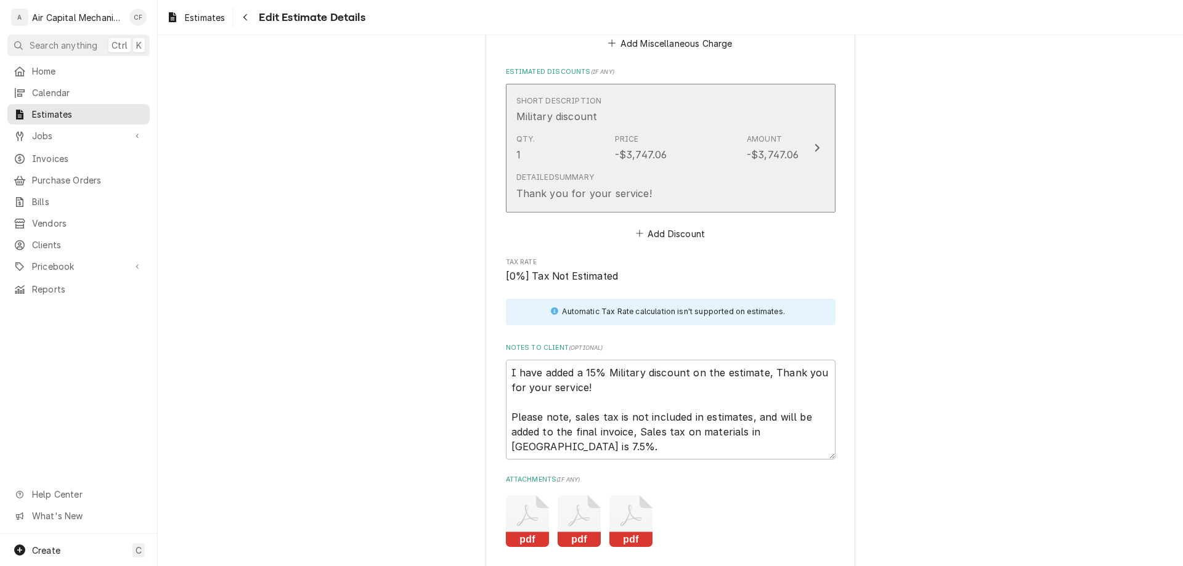
click at [623, 110] on div "Short Description Military discount" at bounding box center [657, 110] width 283 height 38
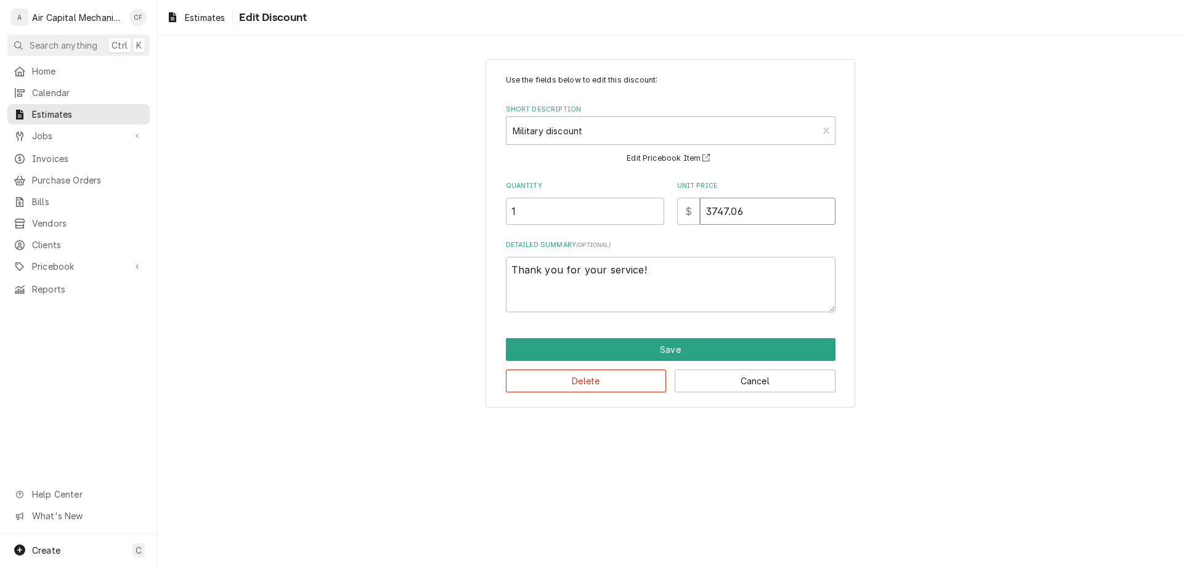
drag, startPoint x: 748, startPoint y: 210, endPoint x: 656, endPoint y: 214, distance: 91.4
click at [656, 214] on div "Quantity 1 Unit Price $ 3747.06" at bounding box center [671, 203] width 330 height 44
type textarea "x"
type input "6"
type textarea "x"
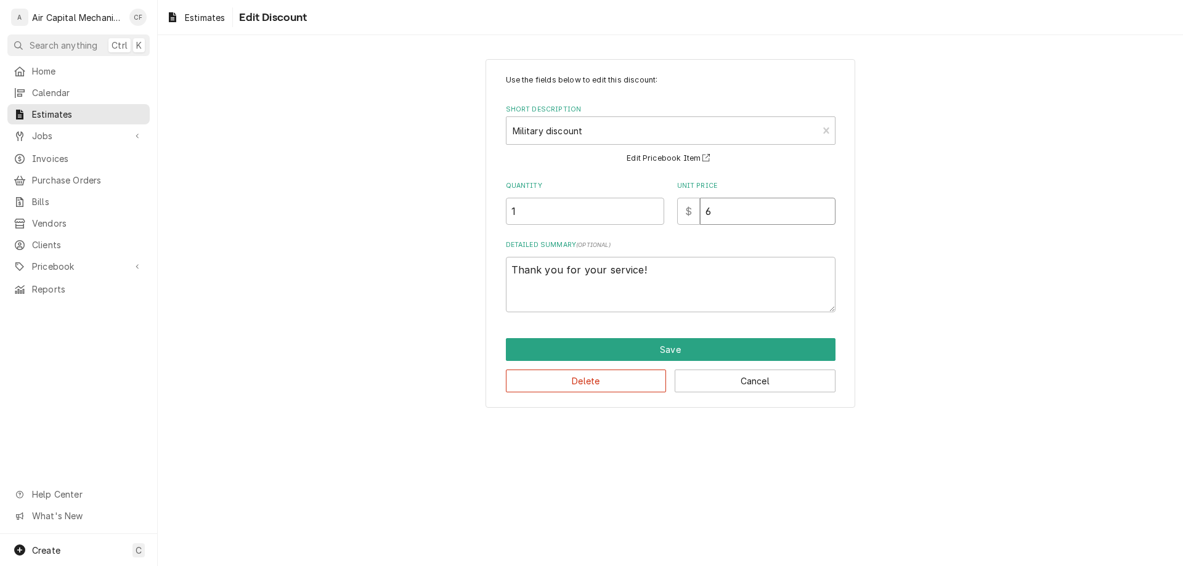
type input "67"
type textarea "x"
type input "674"
type textarea "x"
type input "6747"
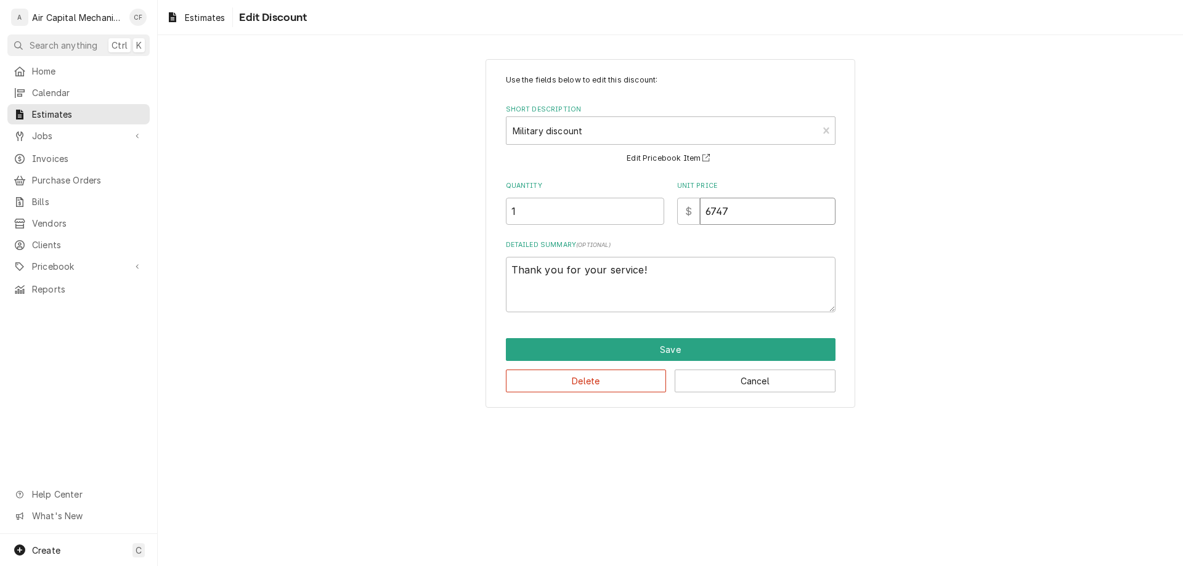
type textarea "x"
type input "6747.0"
type textarea "x"
type input "6747.06"
type textarea "x"
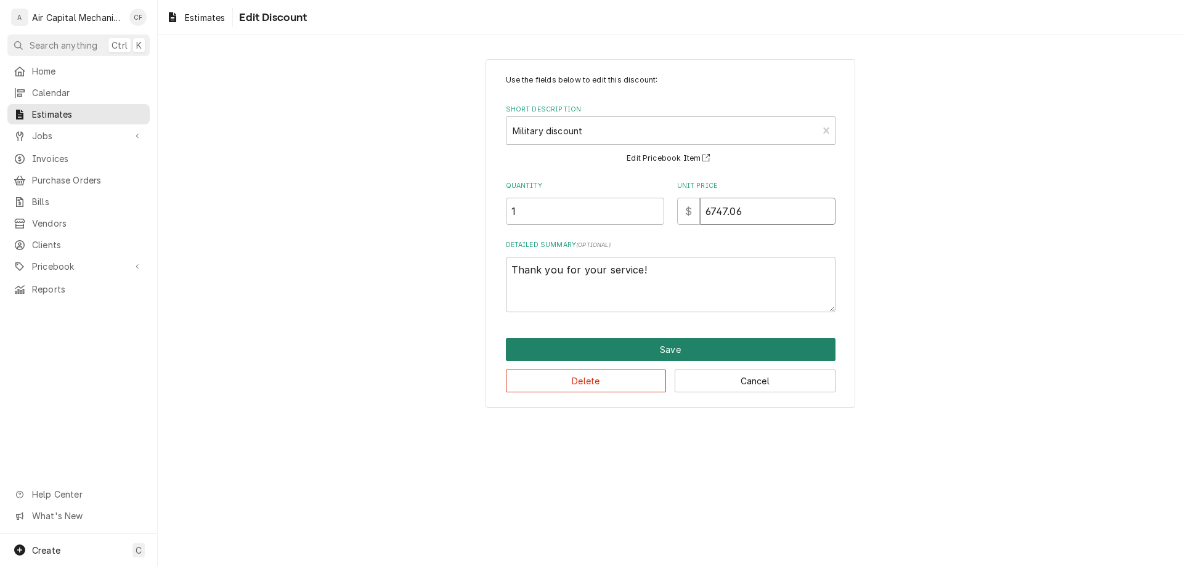
type input "6747.06"
click at [650, 345] on button "Save" at bounding box center [671, 349] width 330 height 23
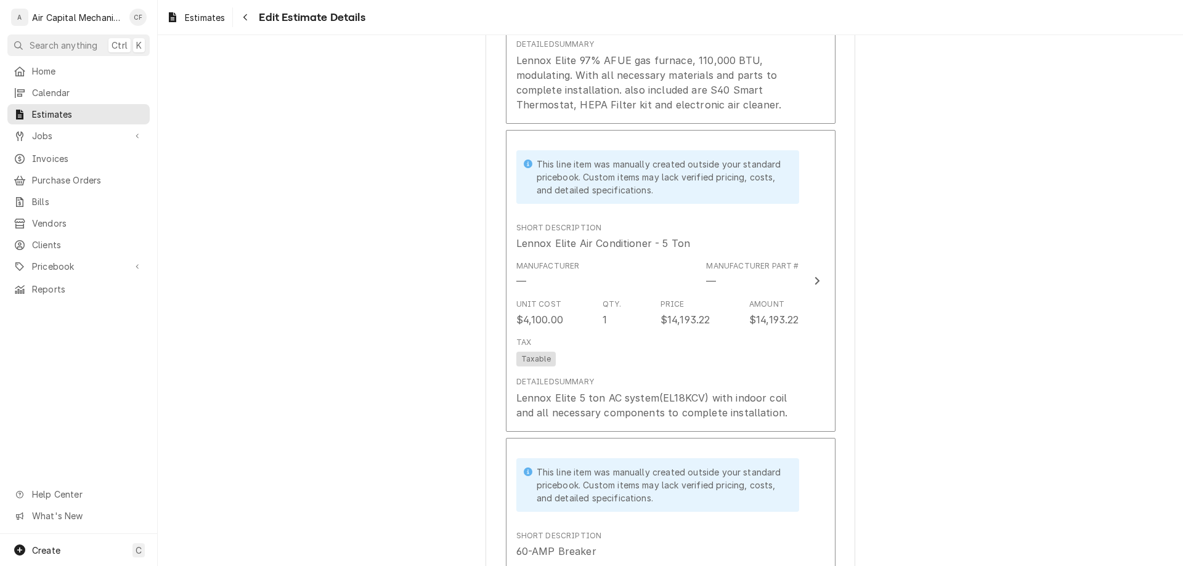
scroll to position [2168, 0]
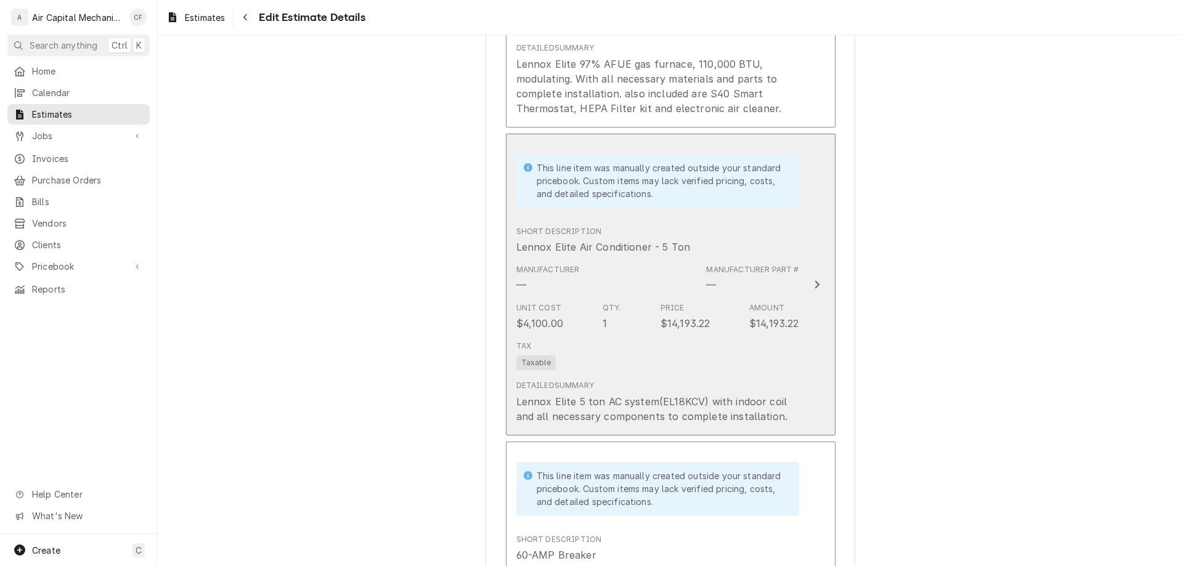
click at [754, 346] on div "Tax Taxable" at bounding box center [657, 355] width 283 height 39
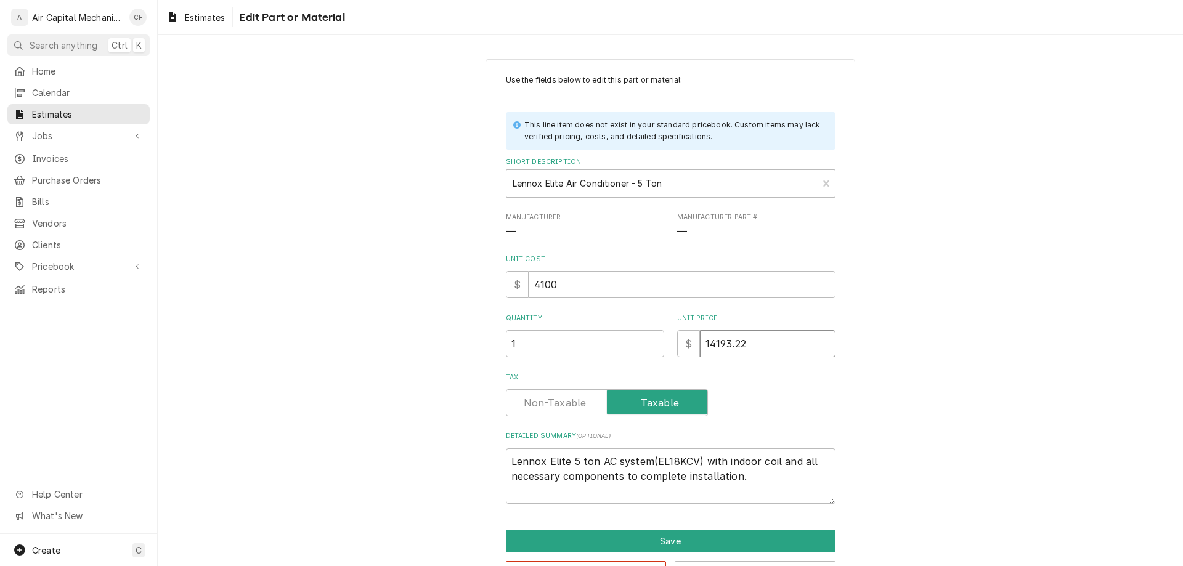
drag, startPoint x: 681, startPoint y: 329, endPoint x: 648, endPoint y: 328, distance: 32.7
click at [648, 328] on div "Quantity 1 Unit Price $ 14193.22" at bounding box center [671, 336] width 330 height 44
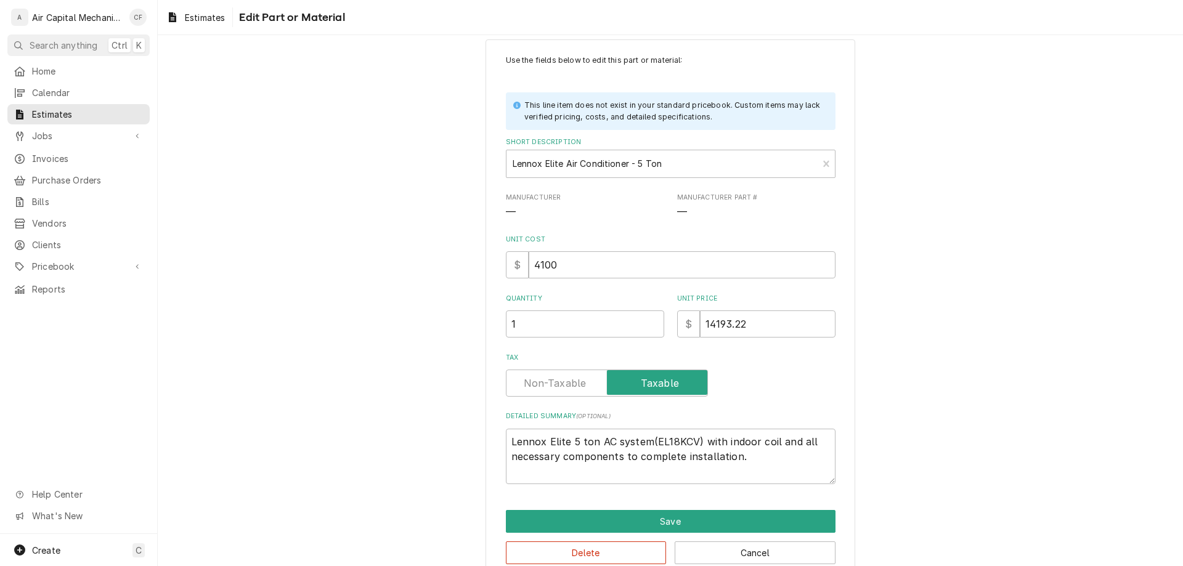
scroll to position [44, 0]
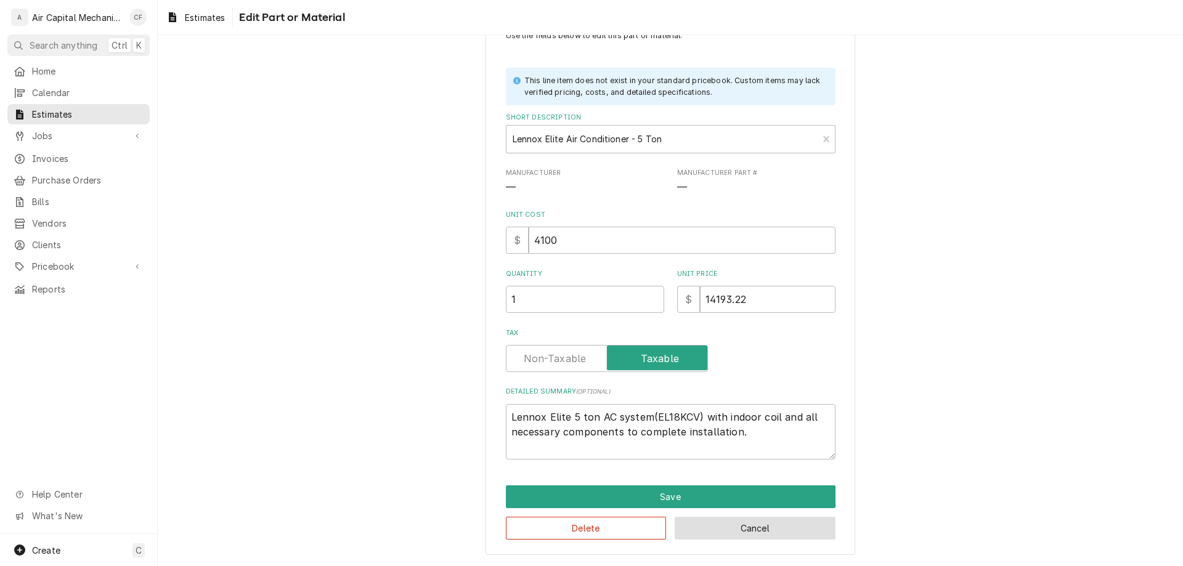
click at [727, 531] on button "Cancel" at bounding box center [755, 528] width 161 height 23
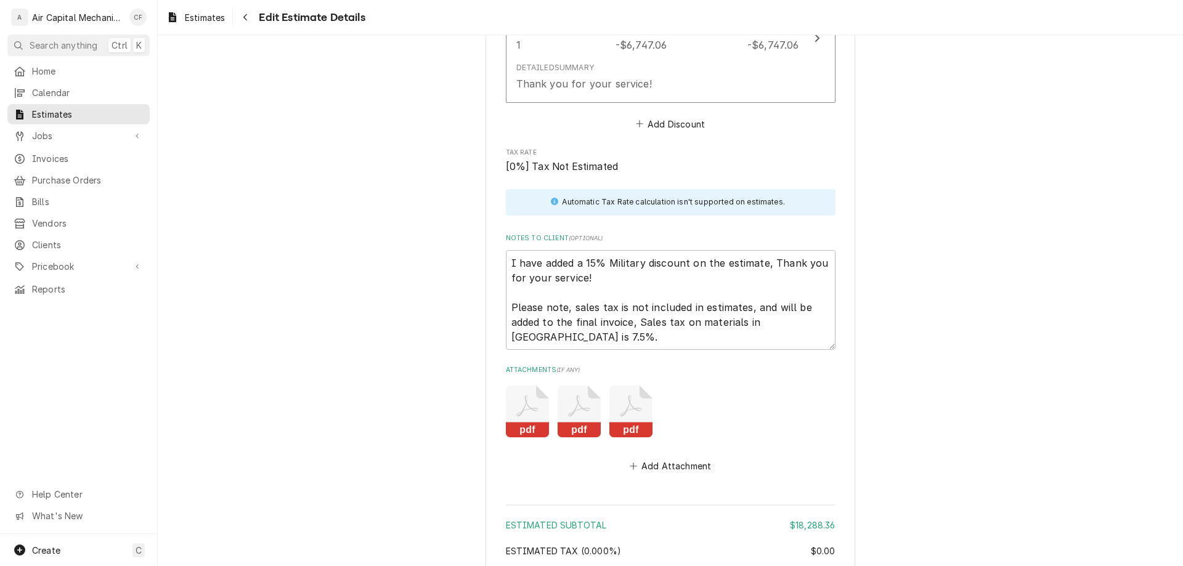
scroll to position [3021, 0]
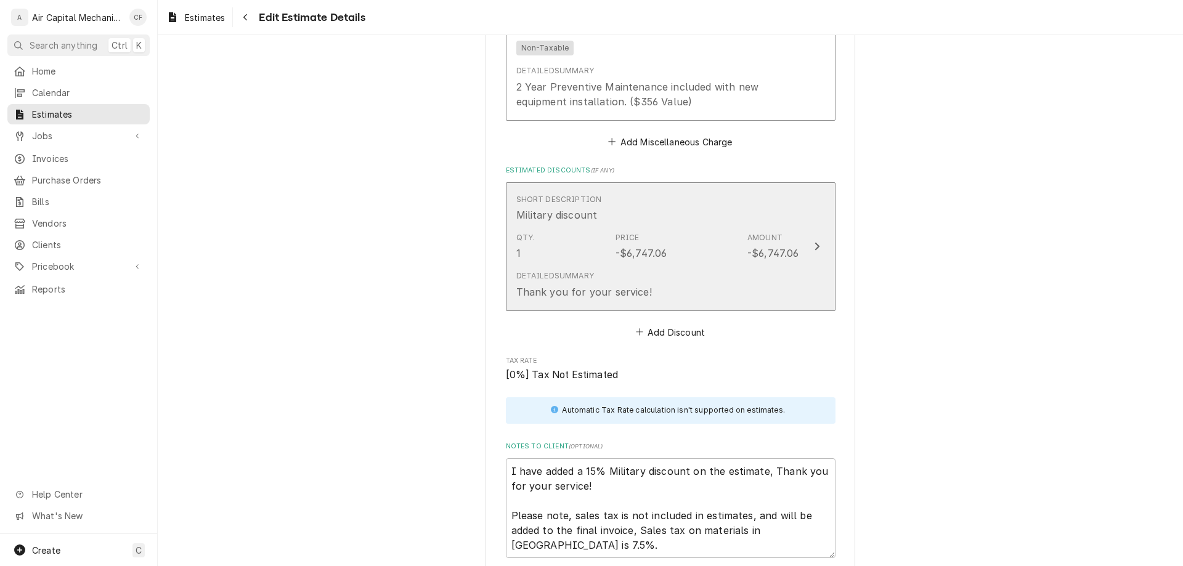
click at [743, 289] on div "Detailed Summary Thank you for your service!" at bounding box center [657, 285] width 283 height 38
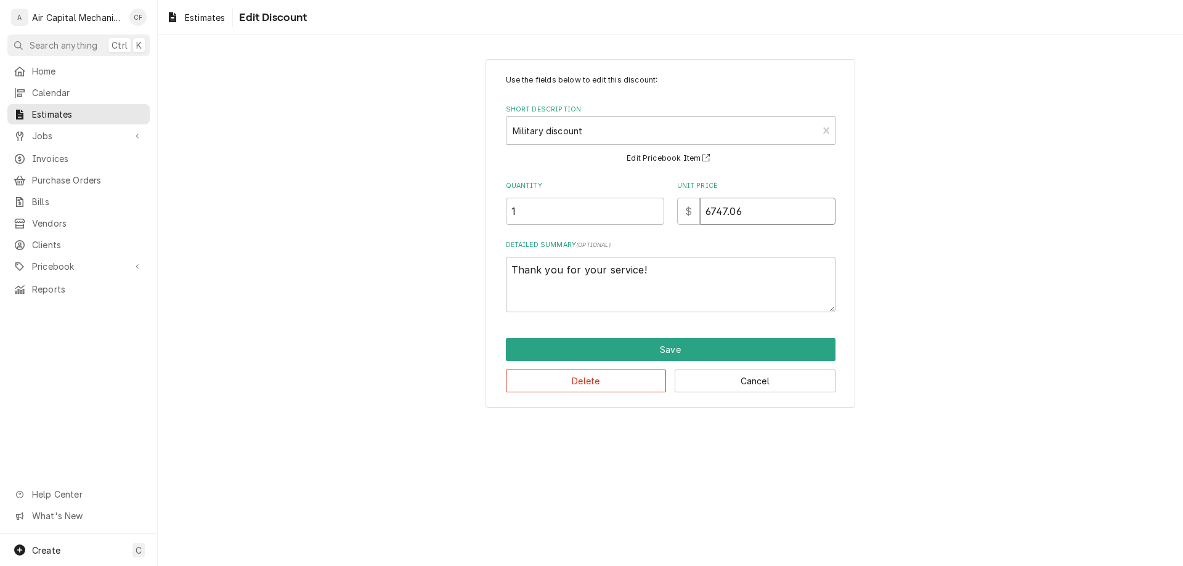
drag, startPoint x: 767, startPoint y: 211, endPoint x: 703, endPoint y: 205, distance: 65.1
click at [703, 205] on input "6747.06" at bounding box center [768, 211] width 136 height 27
type textarea "x"
type input "7"
type textarea "x"
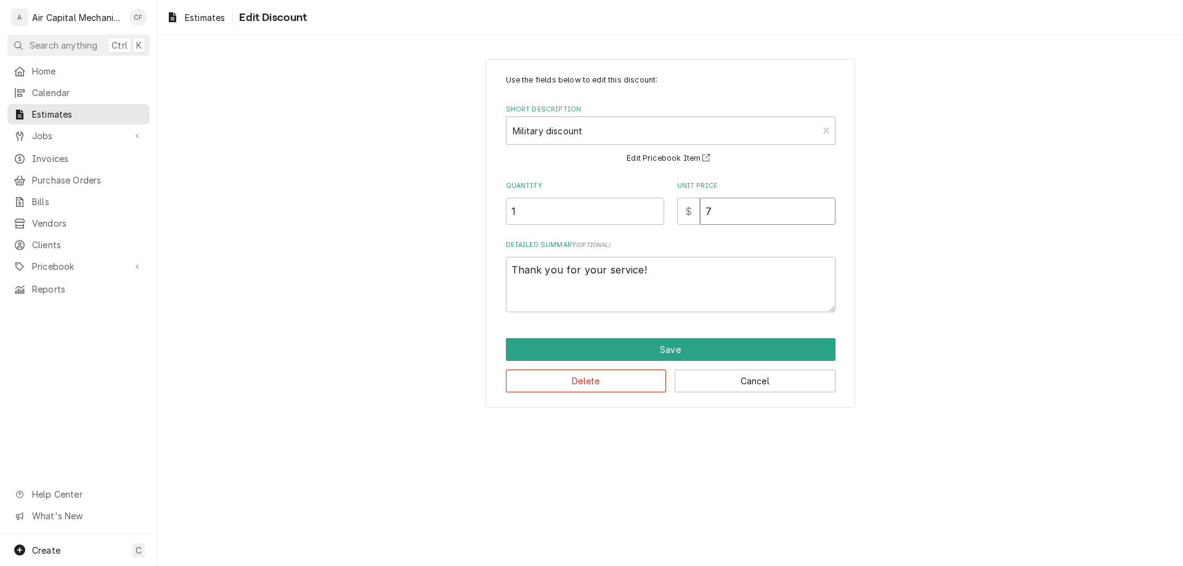
type input "72"
type textarea "x"
type input "7"
type textarea "x"
type input "70"
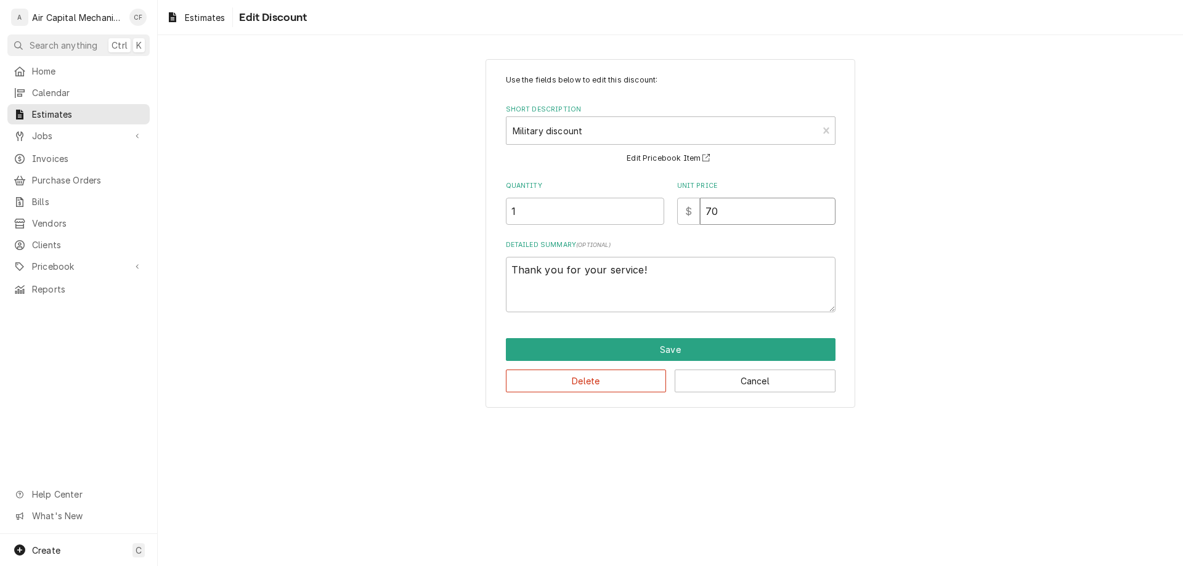
type textarea "x"
type input "700"
type textarea "x"
type input "7000"
type textarea "x"
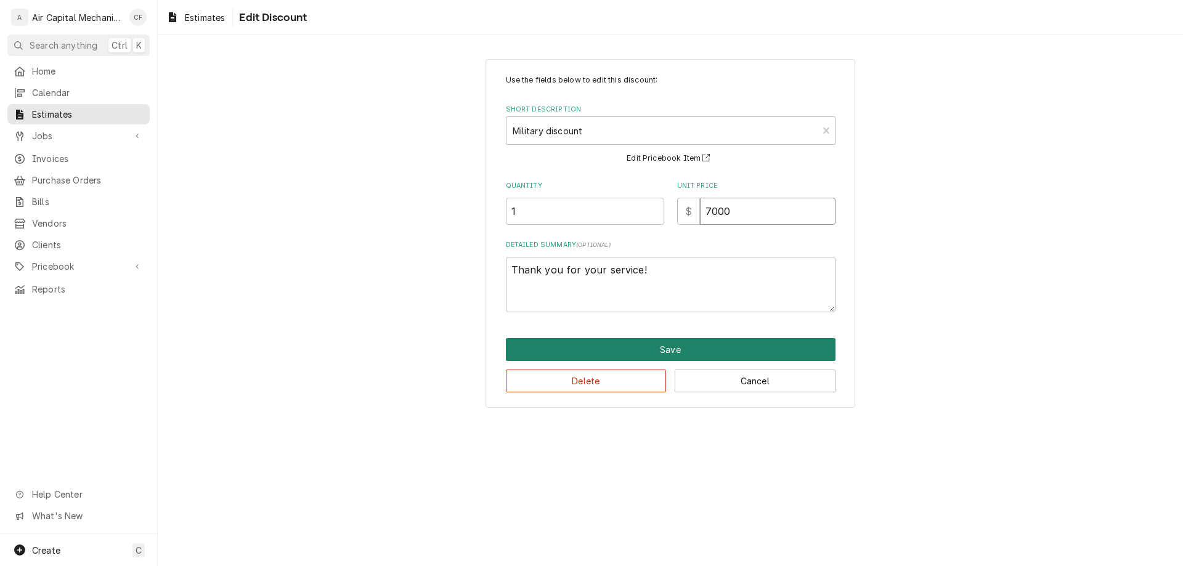
type input "7000"
click at [732, 345] on button "Save" at bounding box center [671, 349] width 330 height 23
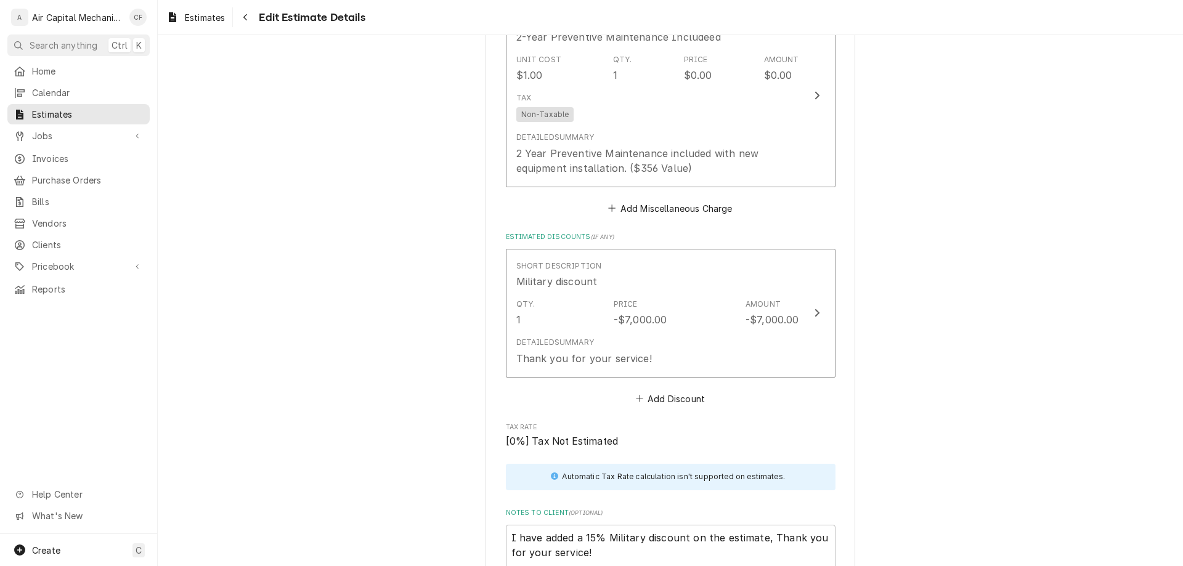
scroll to position [2952, 0]
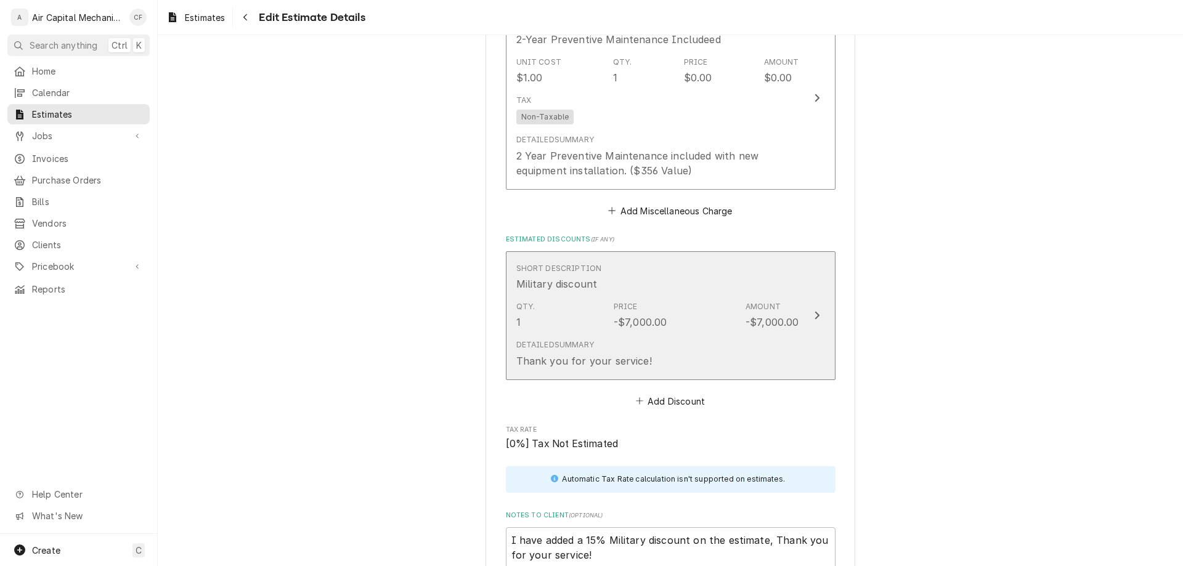
click at [761, 324] on div "-$7,000.00" at bounding box center [773, 322] width 54 height 15
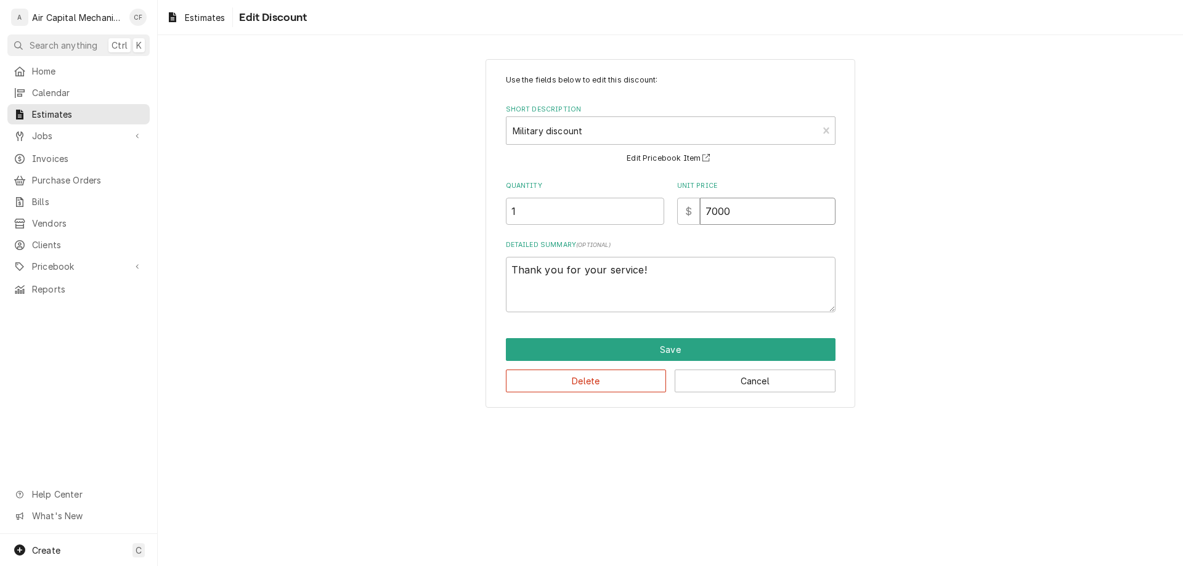
drag, startPoint x: 774, startPoint y: 213, endPoint x: 713, endPoint y: 212, distance: 60.4
click at [713, 212] on input "7000" at bounding box center [768, 211] width 136 height 27
type textarea "x"
type input "72"
type textarea "x"
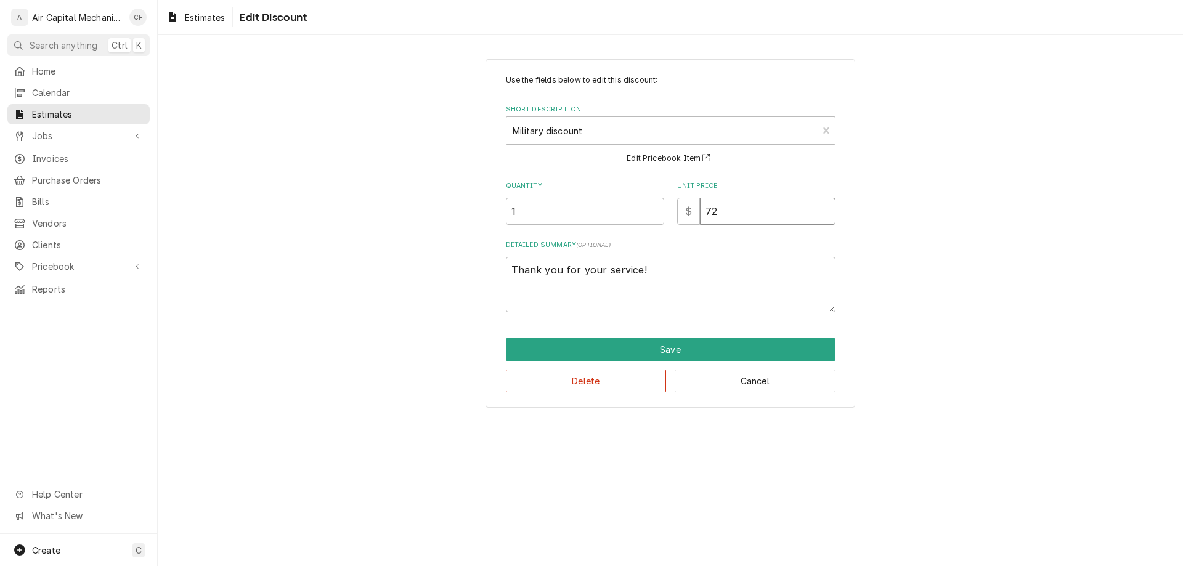
type input "720"
type textarea "x"
type input "7200"
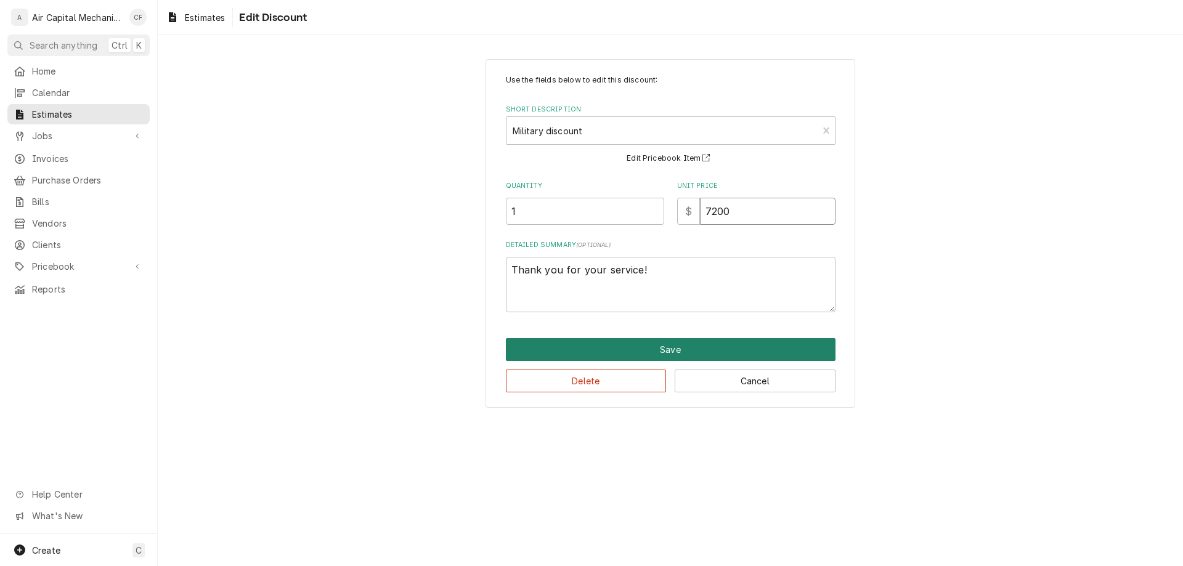
type textarea "x"
type input "7200"
click at [740, 348] on button "Save" at bounding box center [671, 349] width 330 height 23
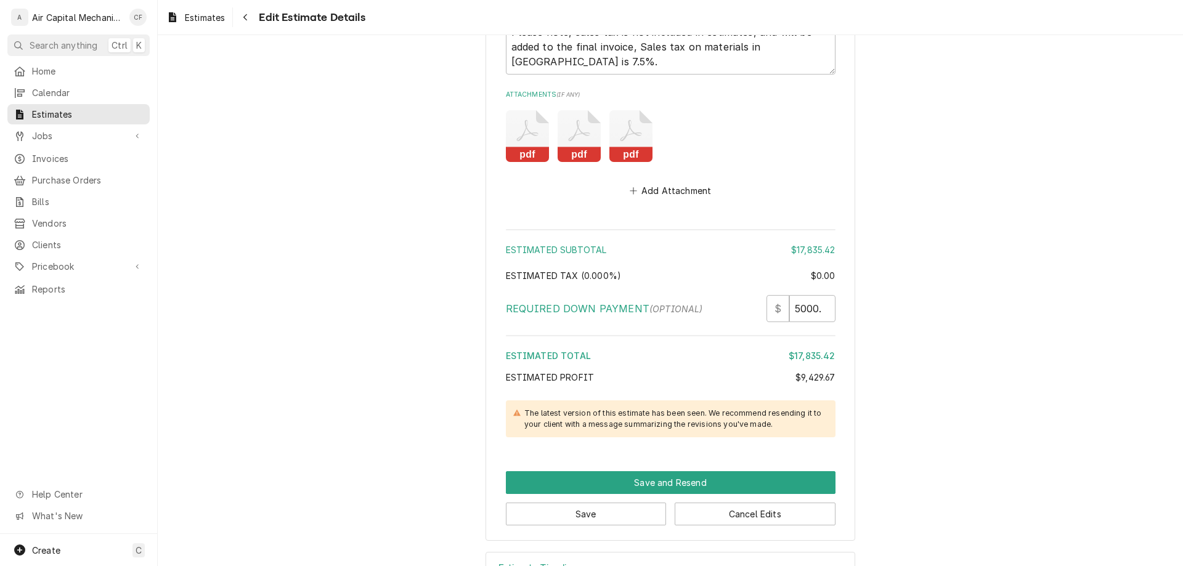
scroll to position [3548, 0]
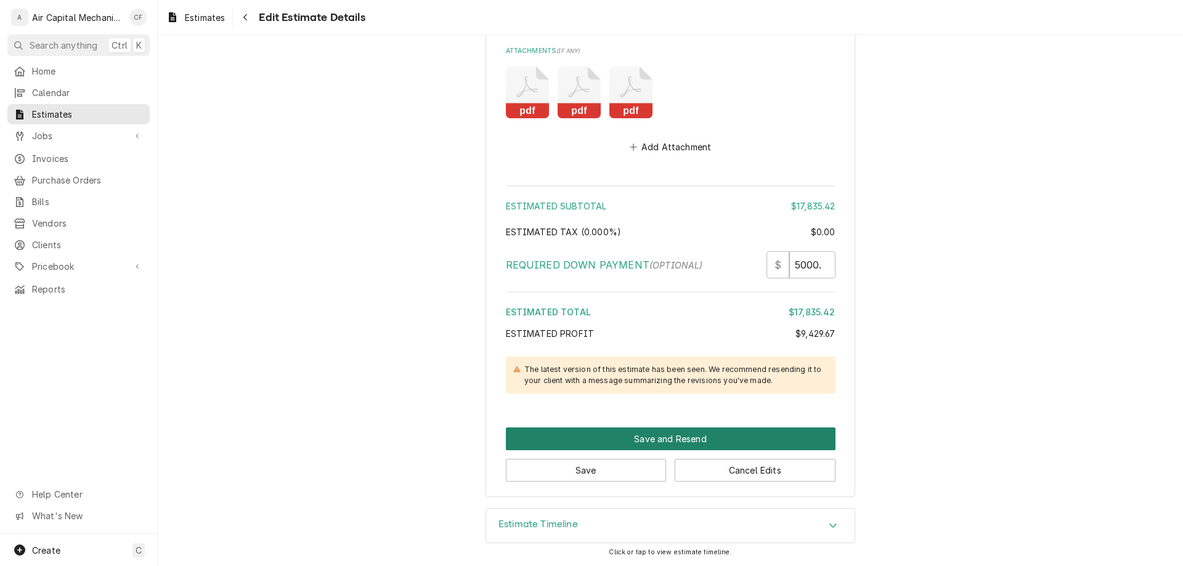
click at [730, 428] on button "Save and Resend" at bounding box center [671, 439] width 330 height 23
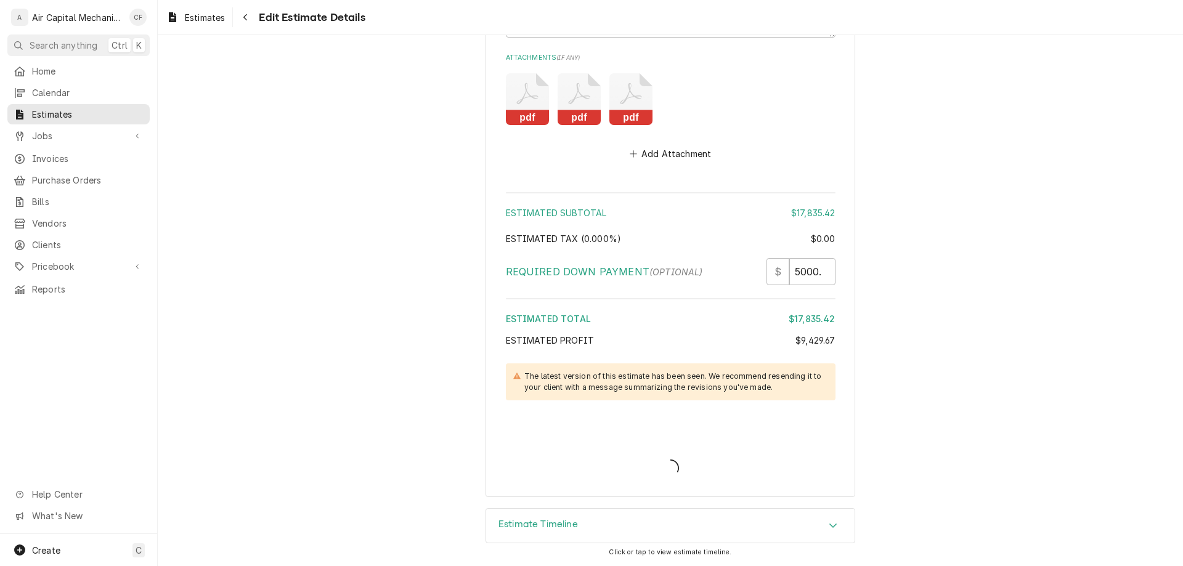
type textarea "x"
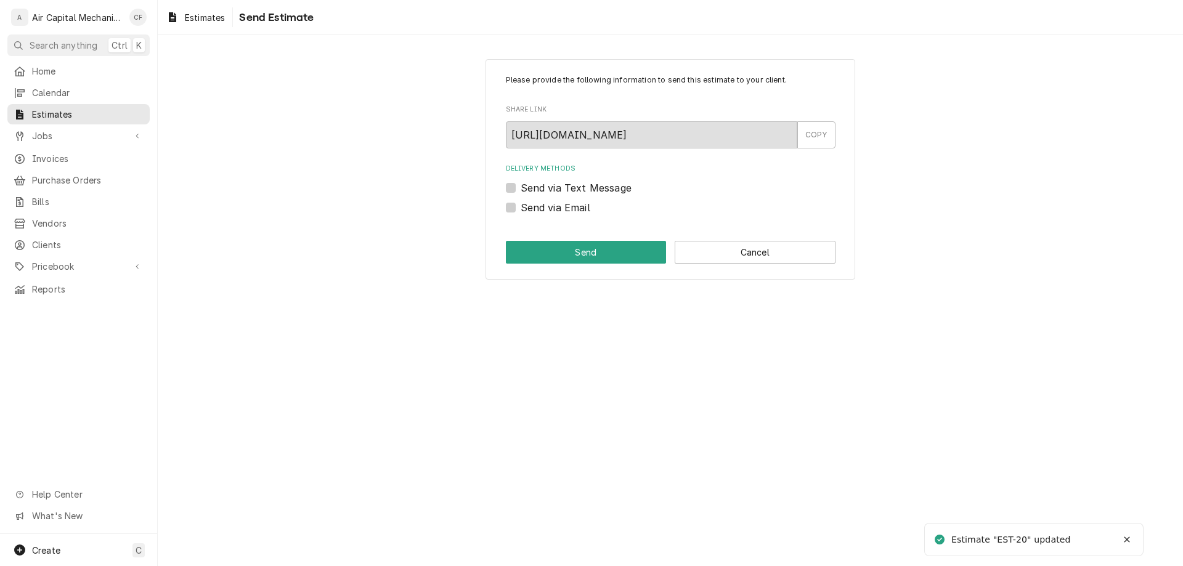
click at [588, 183] on label "Send via Text Message" at bounding box center [576, 188] width 111 height 15
click at [588, 183] on input "Send via Text Message" at bounding box center [686, 194] width 330 height 27
checkbox input "true"
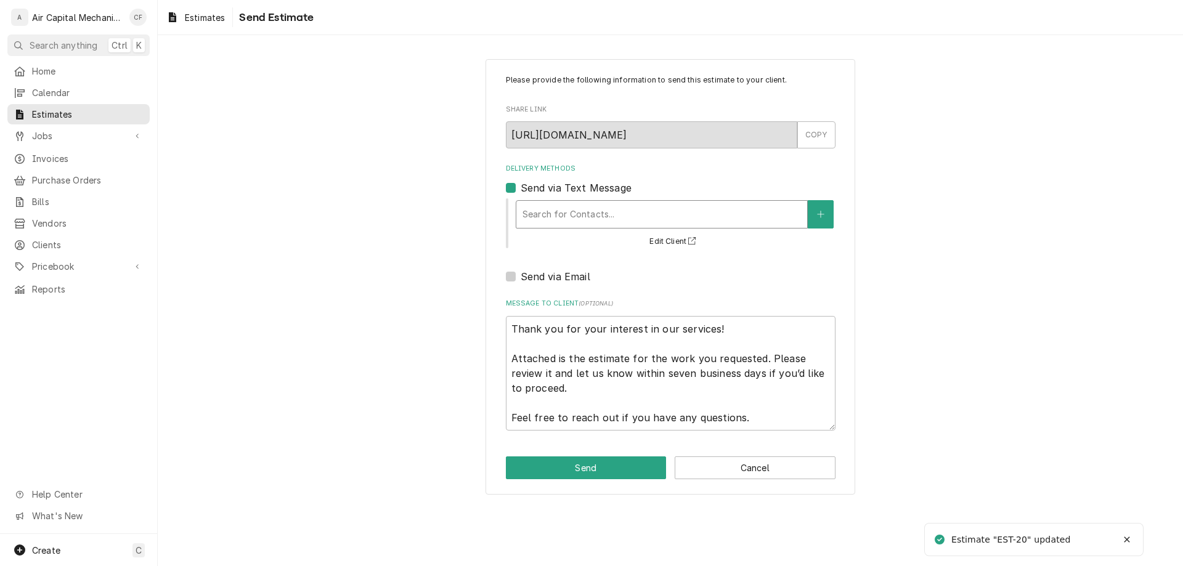
click at [589, 217] on div "Delivery Methods" at bounding box center [662, 214] width 279 height 22
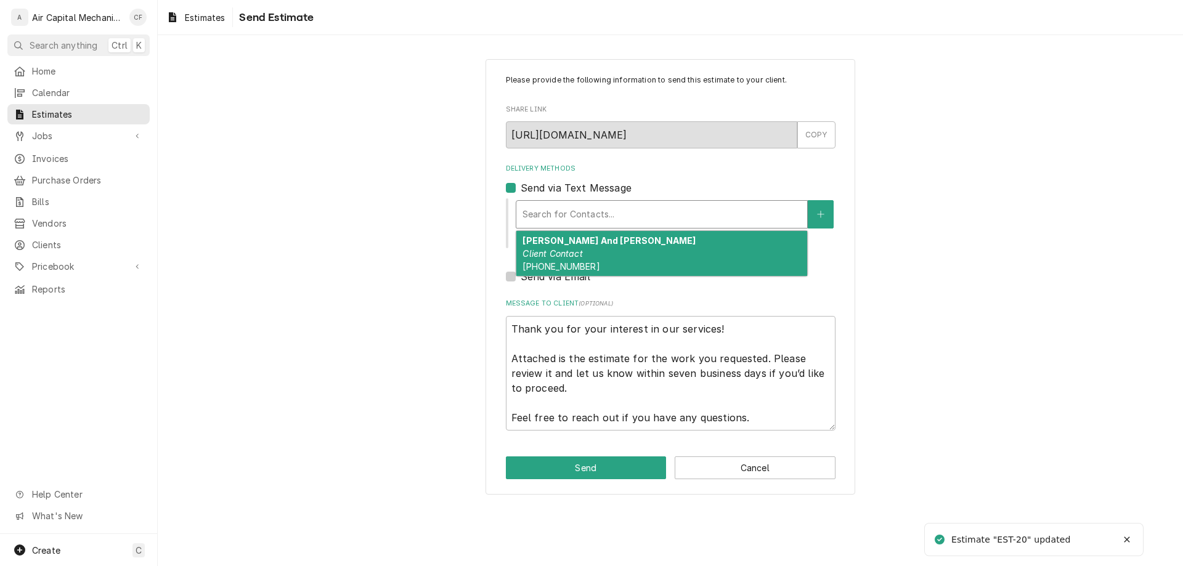
click at [584, 249] on div "Sheena L And Nathaniel Sawyer Client Contact (262) 902-3177" at bounding box center [661, 253] width 291 height 45
type textarea "x"
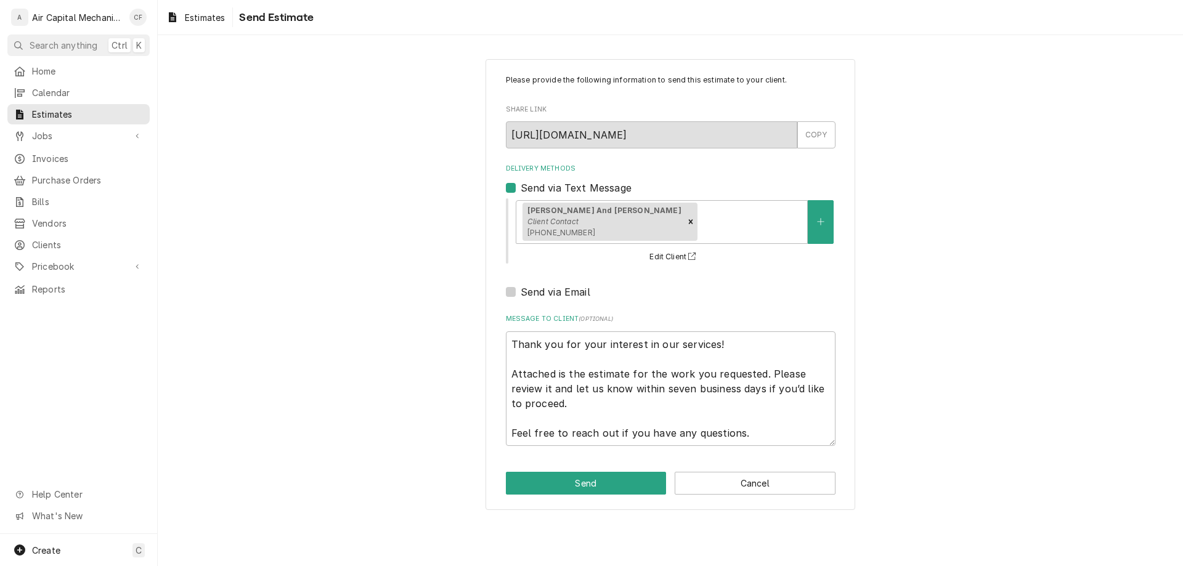
click at [568, 303] on div "Please provide the following information to send this estimate to your client. …" at bounding box center [671, 261] width 330 height 372
click at [569, 292] on label "Send via Email" at bounding box center [556, 292] width 70 height 15
click at [569, 292] on input "Send via Email" at bounding box center [686, 298] width 330 height 27
checkbox input "true"
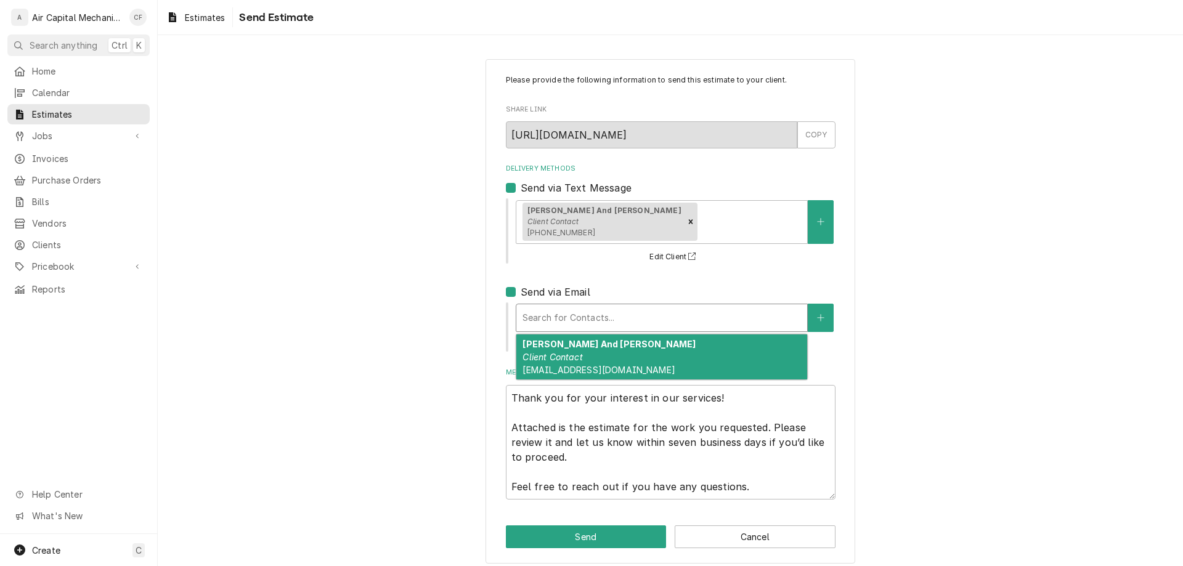
click at [566, 317] on div "Delivery Methods" at bounding box center [662, 318] width 279 height 22
click at [572, 358] on em "Client Contact" at bounding box center [553, 357] width 60 height 10
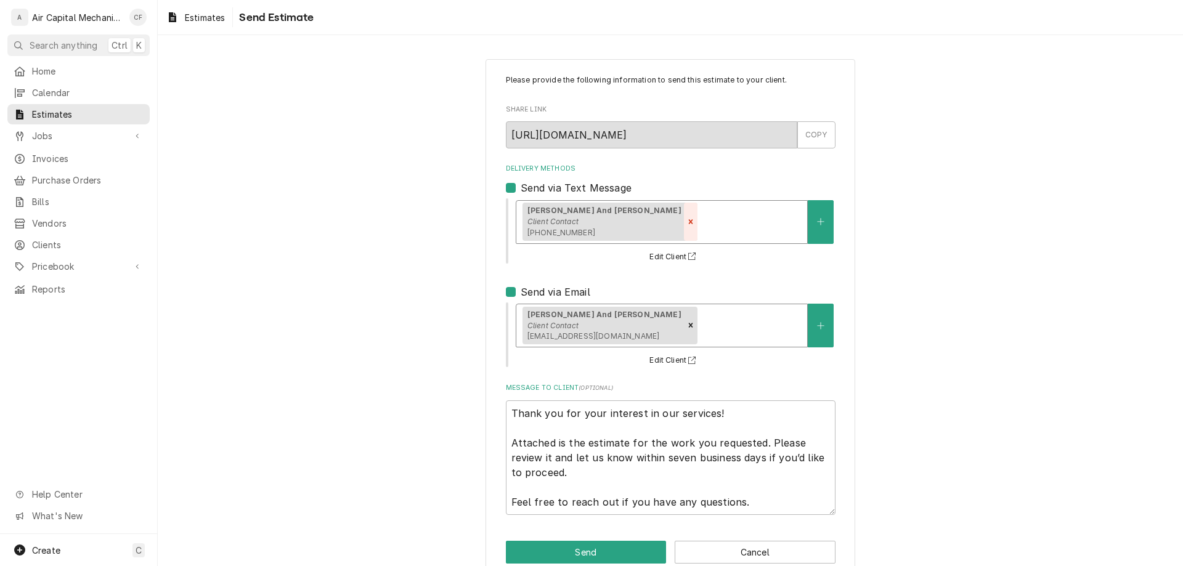
click at [687, 222] on icon "Remove [object Object]" at bounding box center [691, 222] width 9 height 9
type textarea "x"
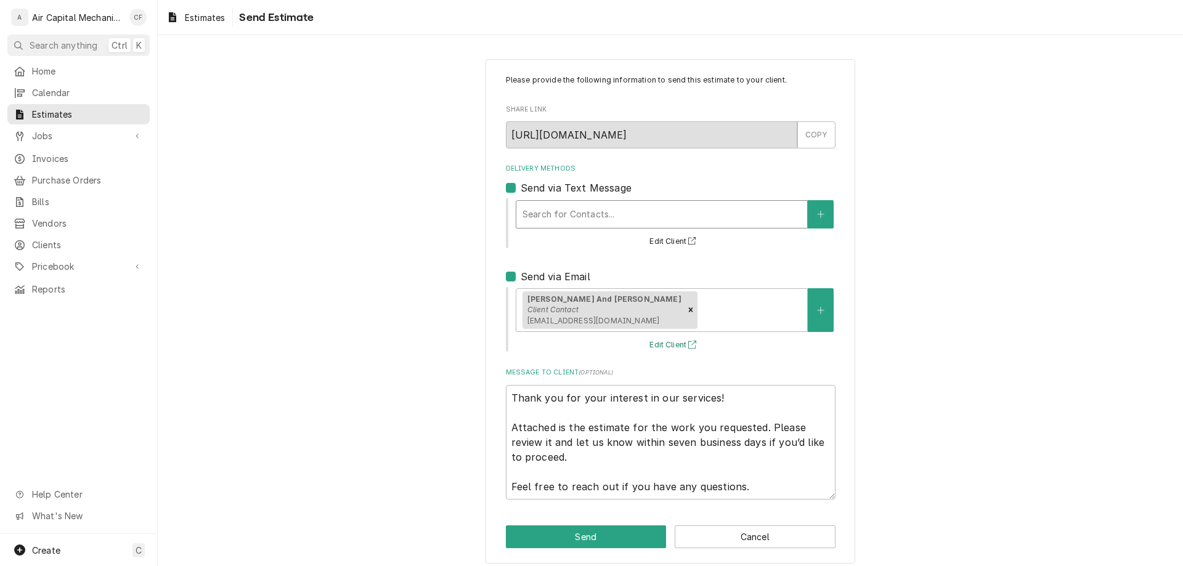
scroll to position [9, 0]
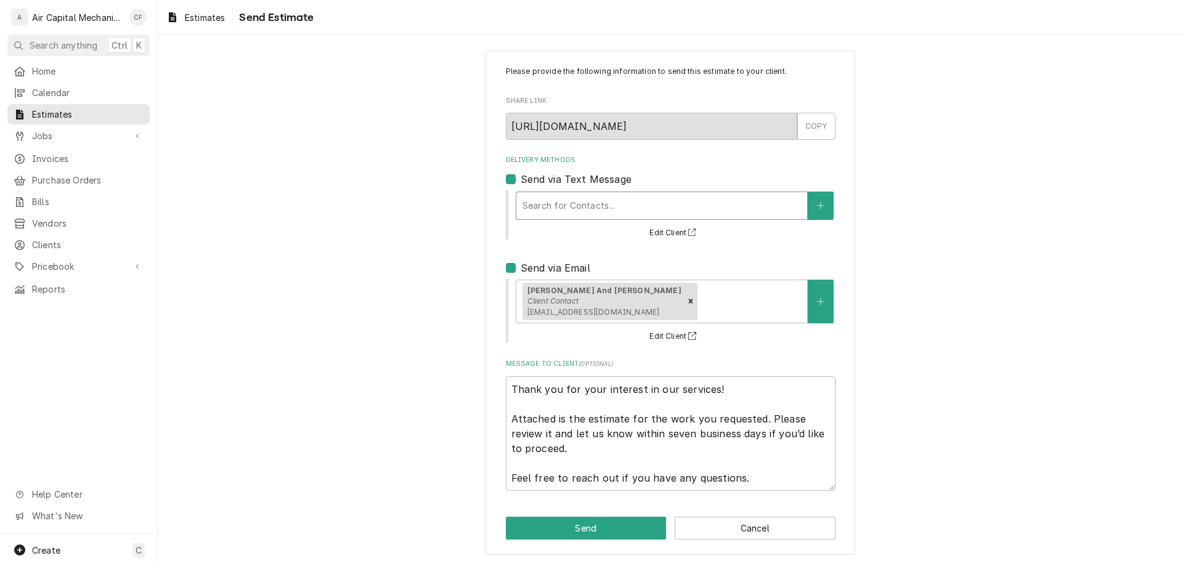
click at [586, 183] on label "Send via Text Message" at bounding box center [576, 179] width 111 height 15
click at [586, 183] on input "Send via Text Message" at bounding box center [686, 185] width 330 height 27
checkbox input "false"
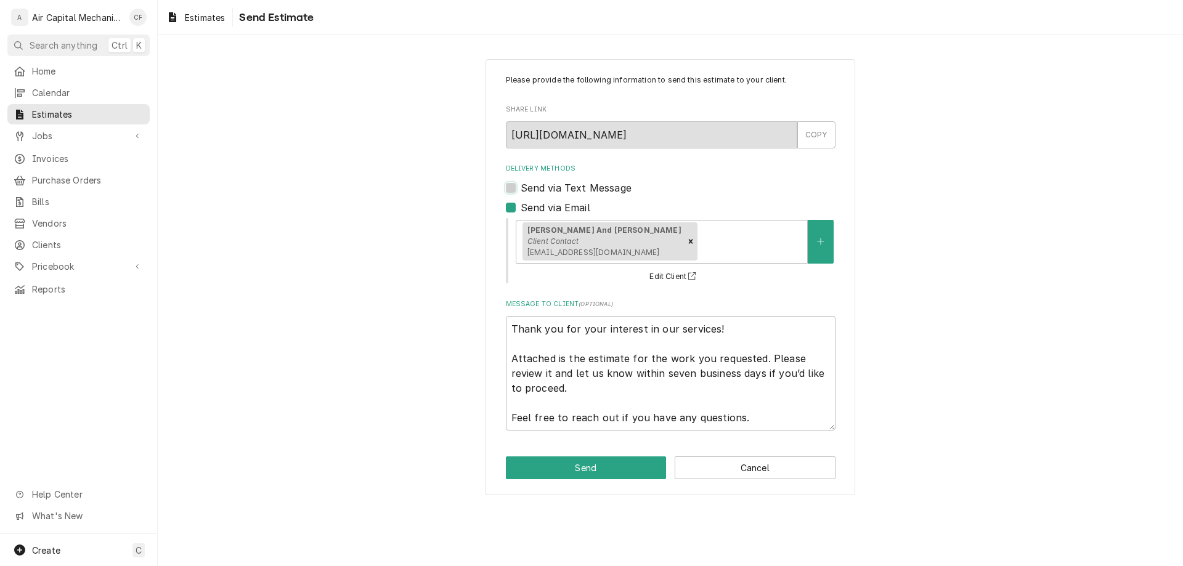
scroll to position [0, 0]
click at [763, 412] on textarea "Thank you for your interest in our services! Attached is the estimate for the w…" at bounding box center [671, 373] width 330 height 115
click at [515, 327] on textarea "Thank you for your interest in our services! Attached is the estimate for the w…" at bounding box center [671, 373] width 330 height 115
click at [517, 343] on textarea "Thank you for your interest in our services! Attached is the estimate for the w…" at bounding box center [671, 373] width 330 height 115
type textarea "x"
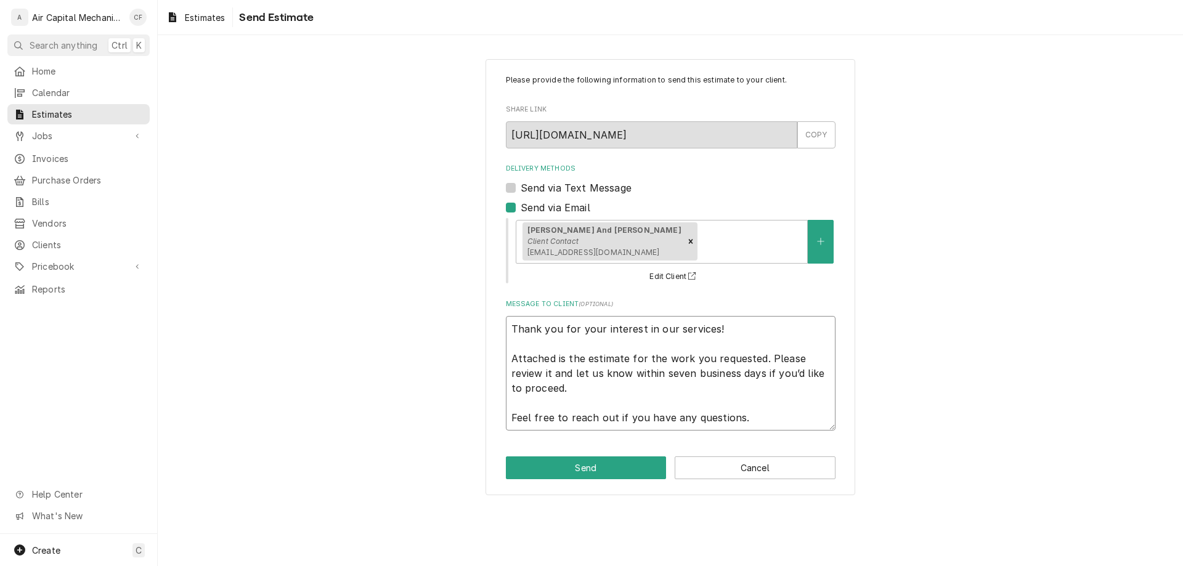
type textarea "Thank you for your interest in our services! Attached is the estimate for the w…"
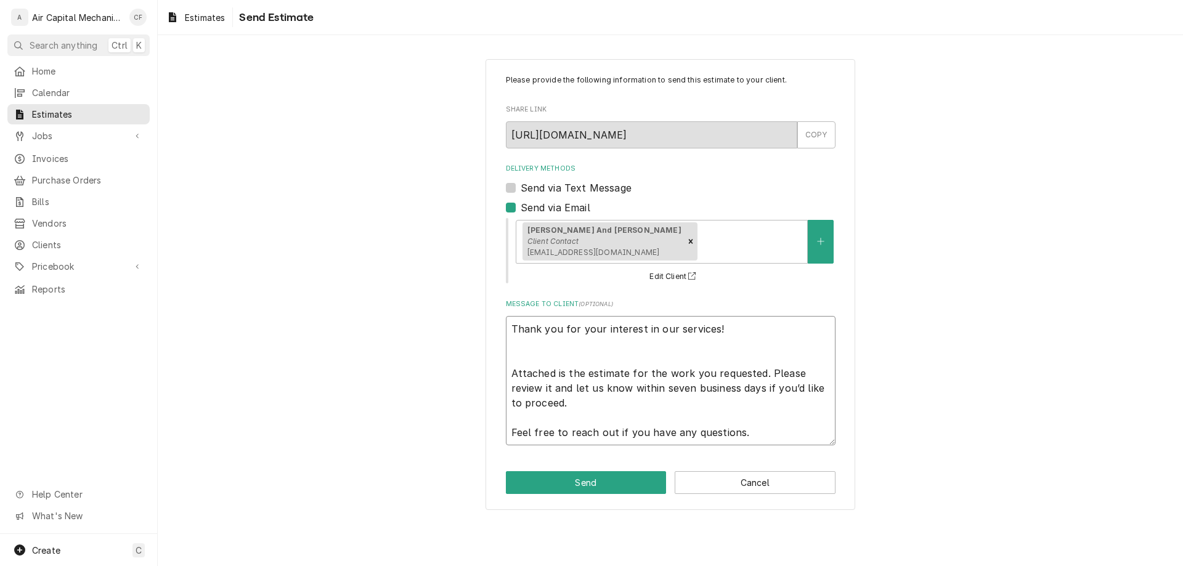
type textarea "x"
type textarea "Thank you for your interest in our services! W Attached is the estimate for the…"
type textarea "x"
type textarea "Thank you for your interest in our services! WE Attached is the estimate for th…"
type textarea "x"
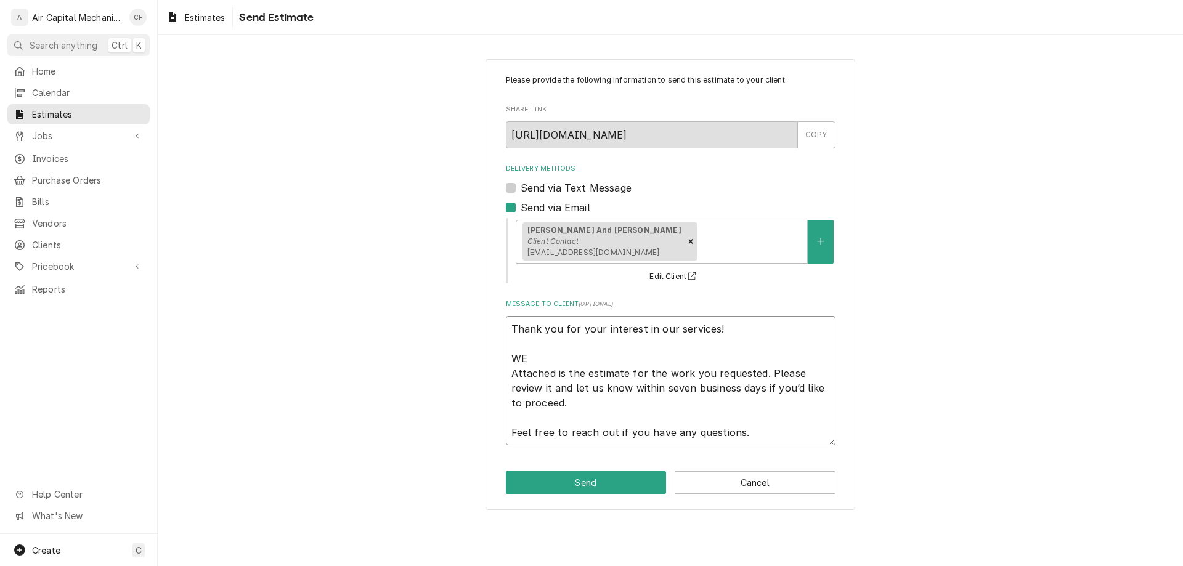
type textarea "Thank you for your interest in our services! W Attached is the estimate for the…"
type textarea "x"
type textarea "Thank you for your interest in our services! Attached is the estimate for the w…"
type textarea "x"
type textarea "Thank you for your interest in our services! Attached is the estimate for the w…"
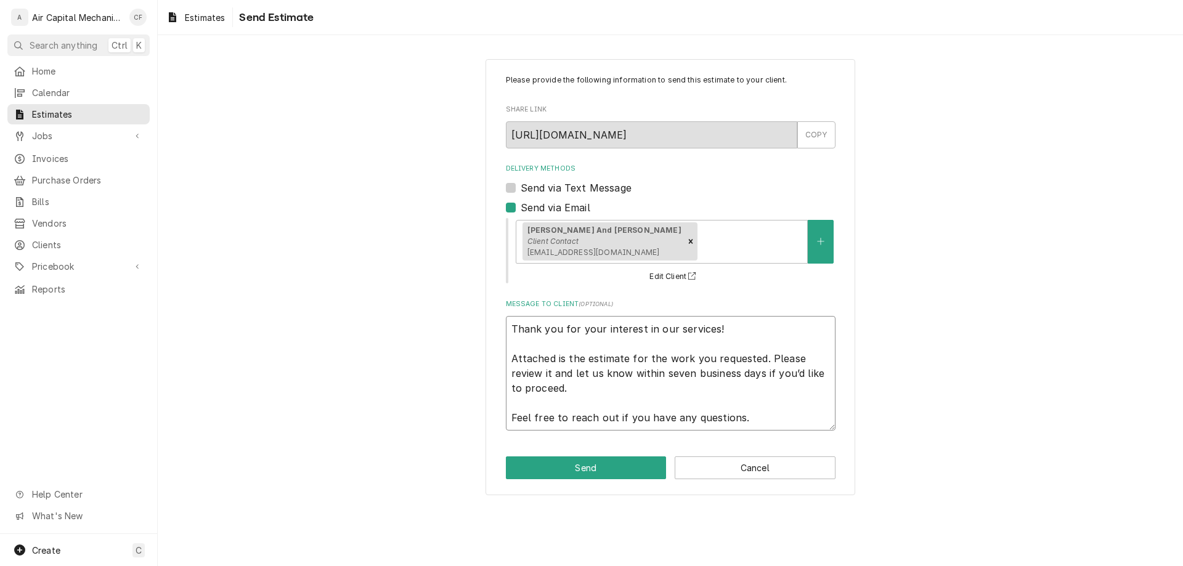
type textarea "x"
type textarea "Thank you for your interest in our services! w Attached is the estimate for the…"
type textarea "x"
type textarea "Thank you for your interest in our services! we Attached is the estimate for th…"
type textarea "x"
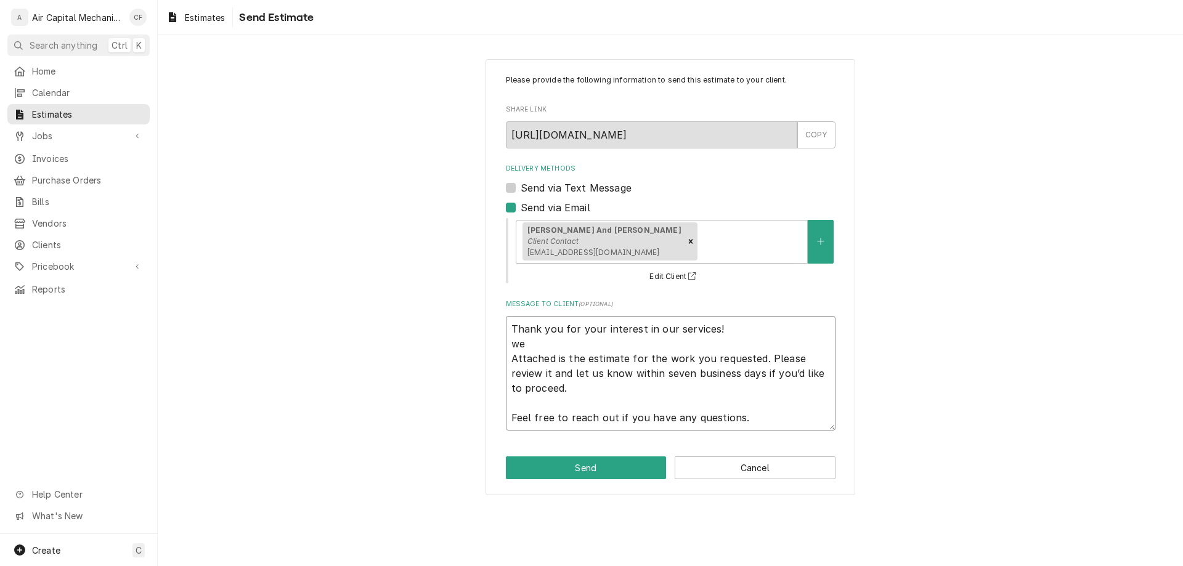
type textarea "Thank you for your interest in our services! w Attached is the estimate for the…"
type textarea "x"
type textarea "Thank you for your interest in our services! Attached is the estimate for the w…"
type textarea "x"
type textarea "Thank you for your interest in our services! W Attached is the estimate for the…"
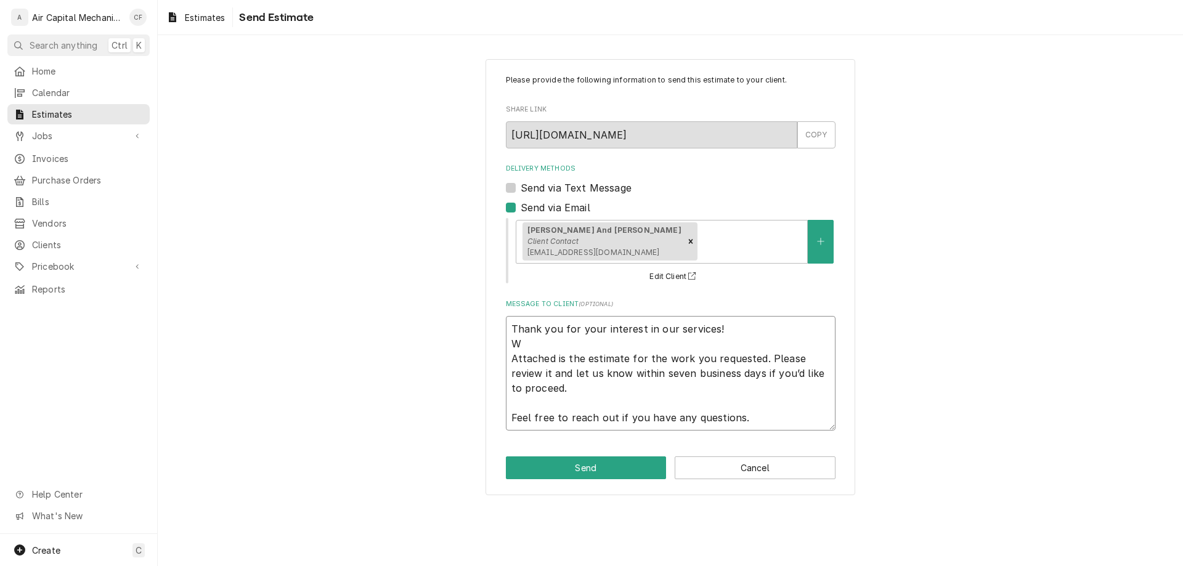
type textarea "x"
type textarea "Thank you for your interest in our services! W Attached is the estimate for the…"
type textarea "x"
type textarea "Thank you for your interest in our services! W Attached is the estimate for the…"
type textarea "x"
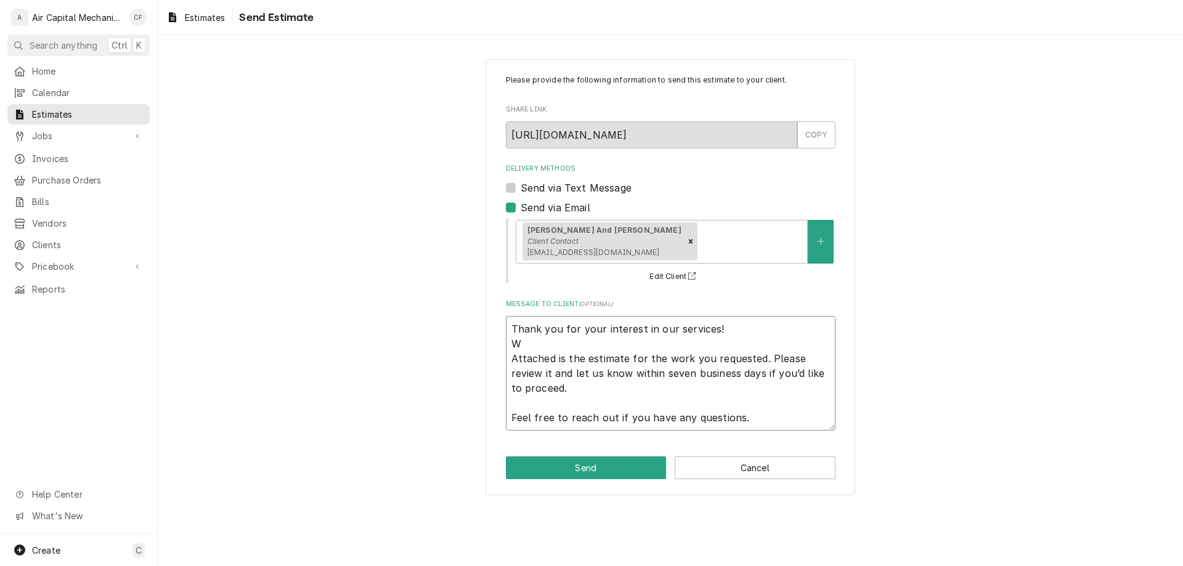
type textarea "Thank you for your interest in our services! We Attached is the estimate for th…"
type textarea "x"
type textarea "Thank you for your interest in our services! We Attached is the estimate for th…"
type textarea "x"
type textarea "Thank you for your interest in our services! We a Attached is the estimate for …"
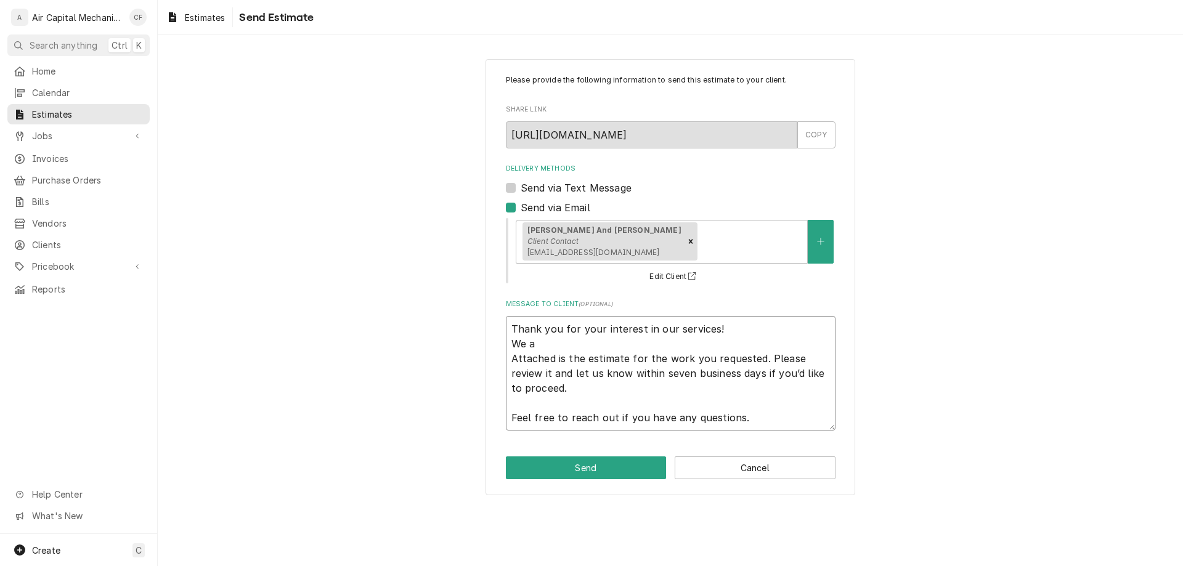
type textarea "x"
type textarea "Thank you for your interest in our services! We ad Attached is the estimate for…"
type textarea "x"
type textarea "Thank you for your interest in our services! We add Attached is the estimate fo…"
type textarea "x"
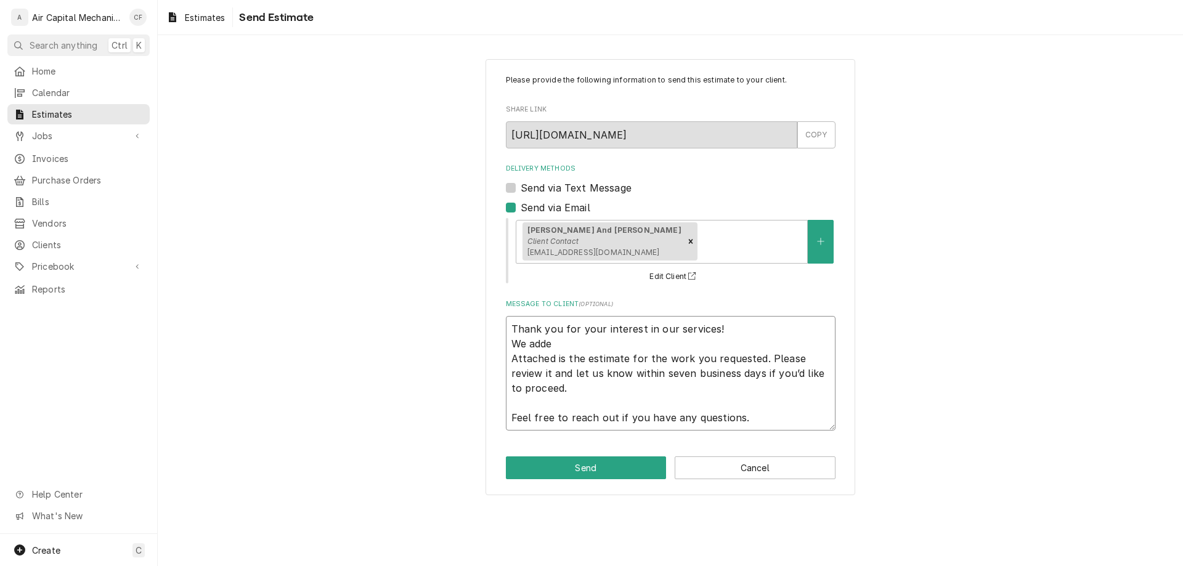
type textarea "Thank you for your interest in our services! We added Attached is the estimate …"
type textarea "x"
type textarea "Thank you for your interest in our services! We added Attached is the estimate …"
type textarea "x"
type textarea "Thank you for your interest in our services! We added th Attached is the estima…"
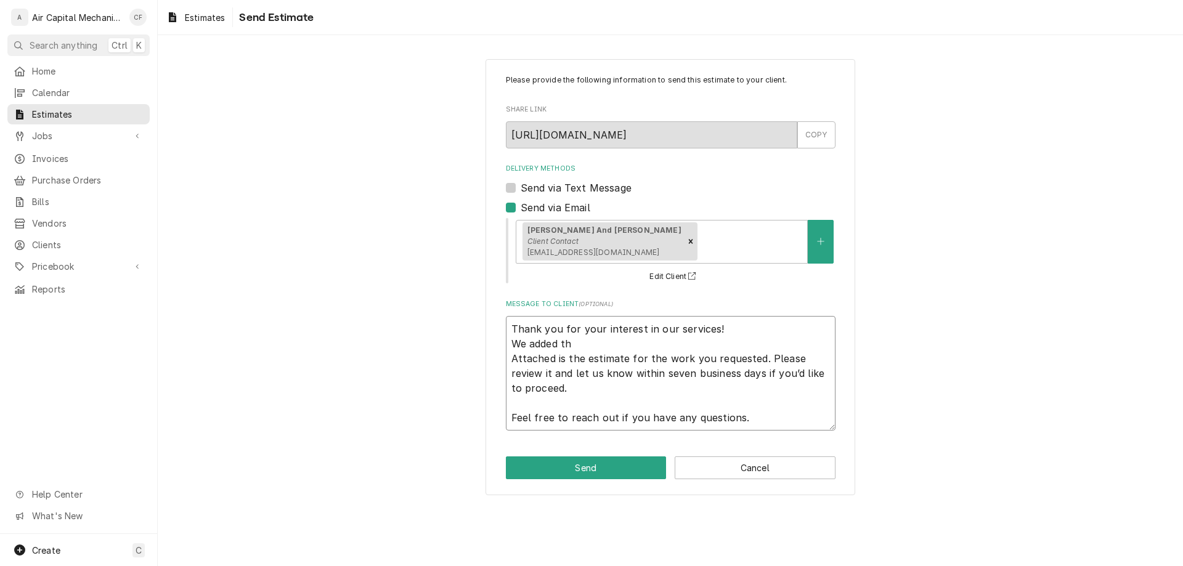
type textarea "x"
type textarea "Thank you for your interest in our services! We added the Attached is the estim…"
type textarea "x"
type textarea "Thank you for your interest in our services! We added the Attached is the estim…"
type textarea "x"
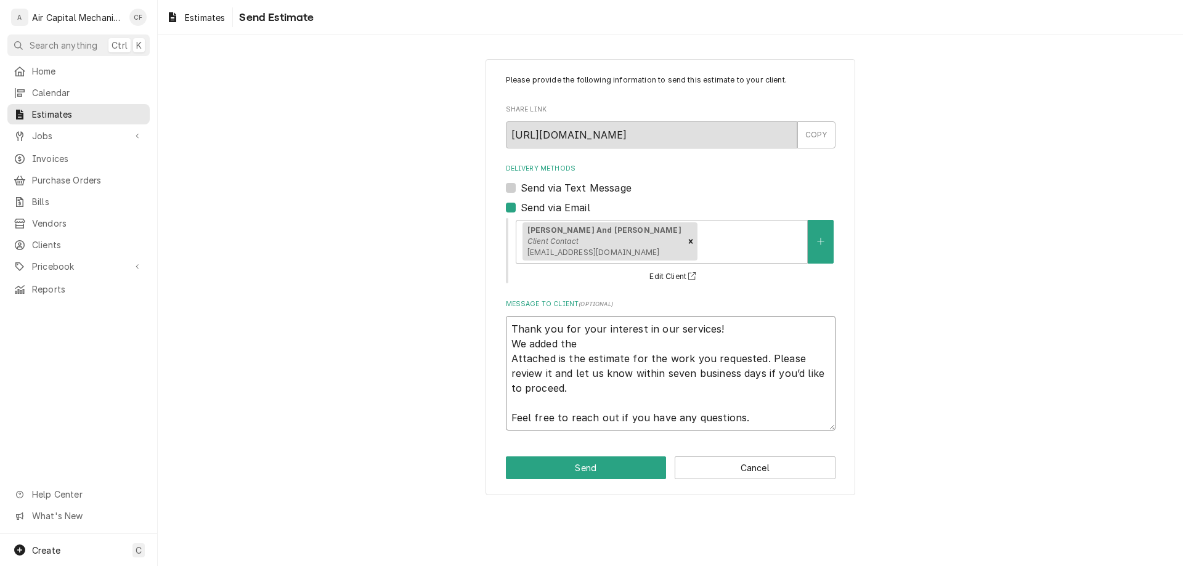
type textarea "Thank you for your interest in our services! We added the 6 Attached is the est…"
type textarea "x"
type textarea "Thank you for your interest in our services! We added the 60 Attached is the es…"
type textarea "x"
type textarea "Thank you for your interest in our services! We added the 60 Attached is the es…"
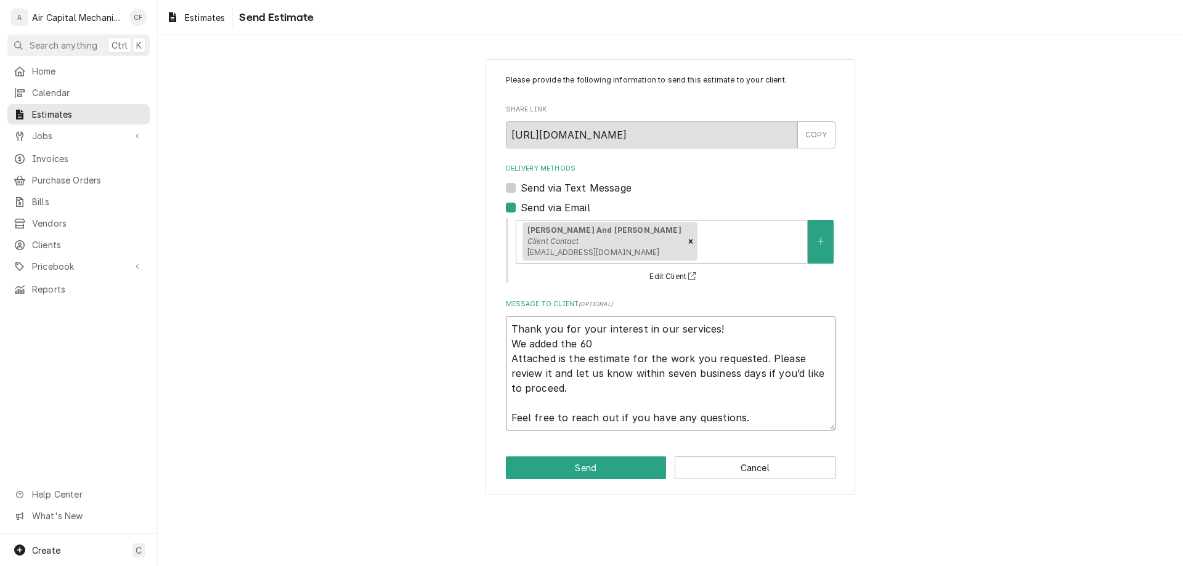
type textarea "x"
type textarea "Thank you for your interest in our services! We added the 60 - Attached is the …"
type textarea "x"
type textarea "Thank you for your interest in our services! We added the 60 - Attached is the …"
type textarea "x"
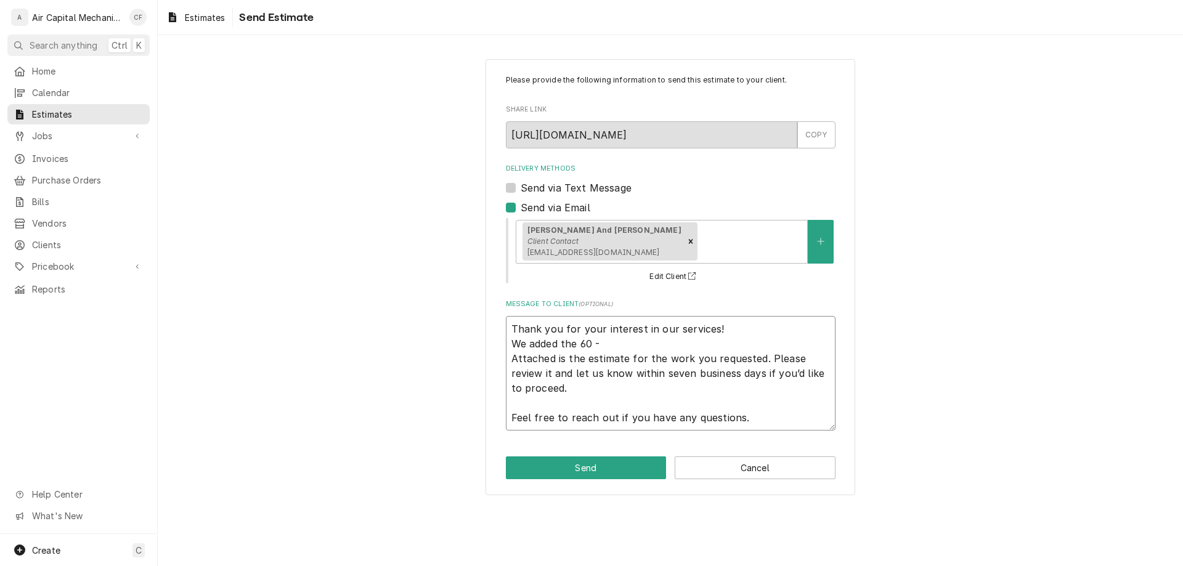
type textarea "Thank you for your interest in our services! We added the 60 - a Attached is th…"
type textarea "x"
type textarea "Thank you for your interest in our services! We added the 60 - am Attached is t…"
type textarea "x"
type textarea "Thank you for your interest in our services! We added the 60 - amp Attached is …"
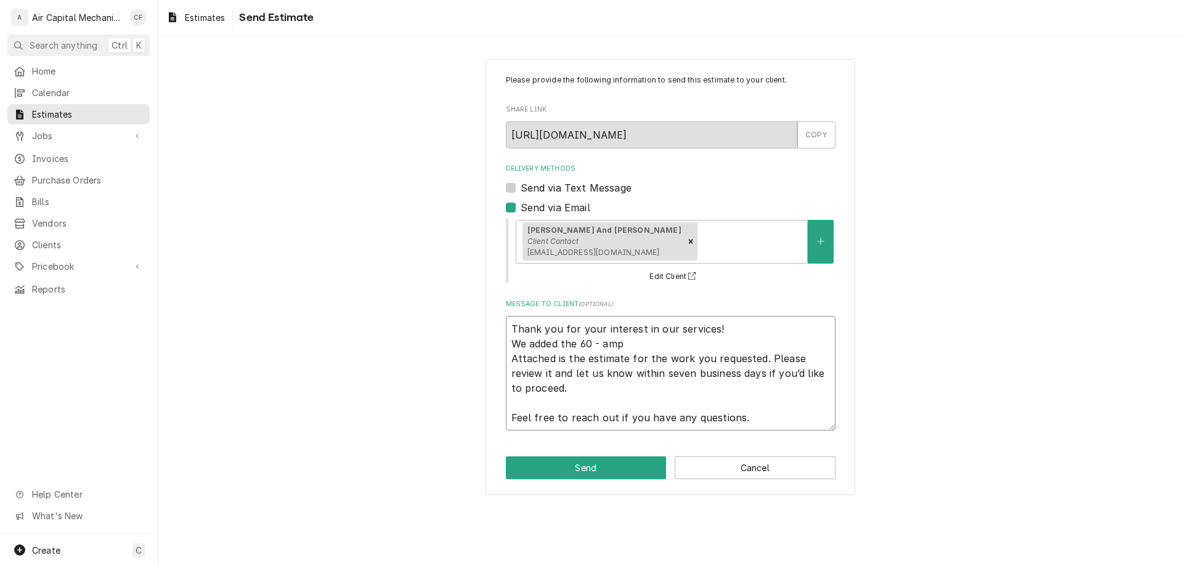
type textarea "x"
type textarea "Thank you for your interest in our services! We added the 60 - amp Attached is …"
type textarea "x"
type textarea "Thank you for your interest in our services! We added the 60 - amp b Attached i…"
type textarea "x"
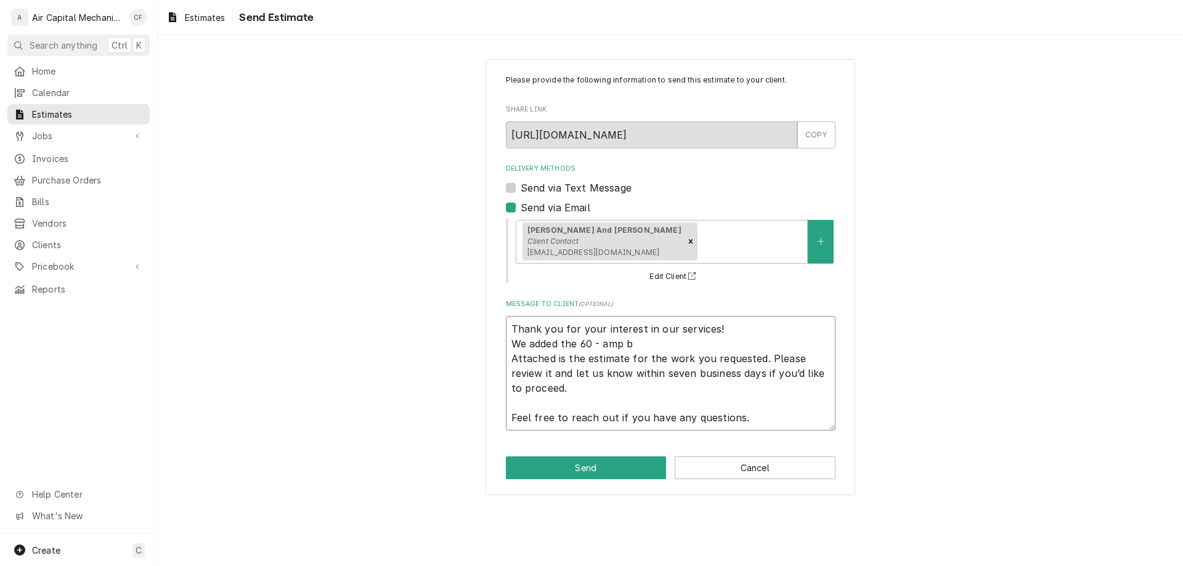
type textarea "Thank you for your interest in our services! We added the 60 - amp br Attached …"
type textarea "x"
type textarea "Thank you for your interest in our services! We added the 60 - amp bre Attached…"
type textarea "x"
type textarea "Thank you for your interest in our services! We added the 60 - amp brea Attache…"
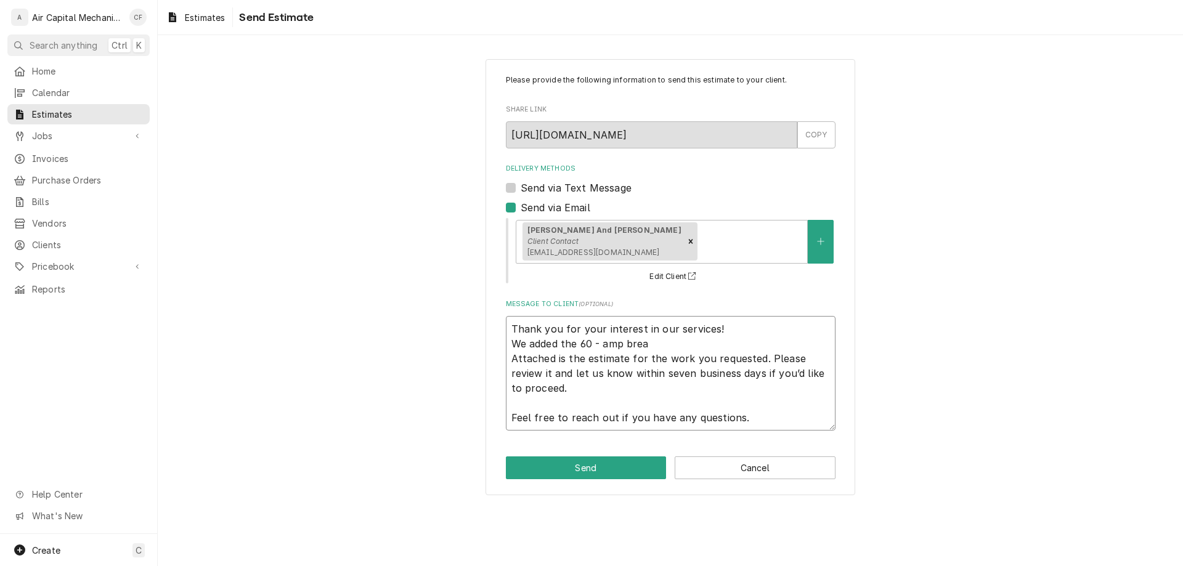
type textarea "x"
type textarea "Thank you for your interest in our services! We added the 60 - amp break Attach…"
type textarea "x"
type textarea "Thank you for your interest in our services! We added the 60 - amp breake Attac…"
type textarea "x"
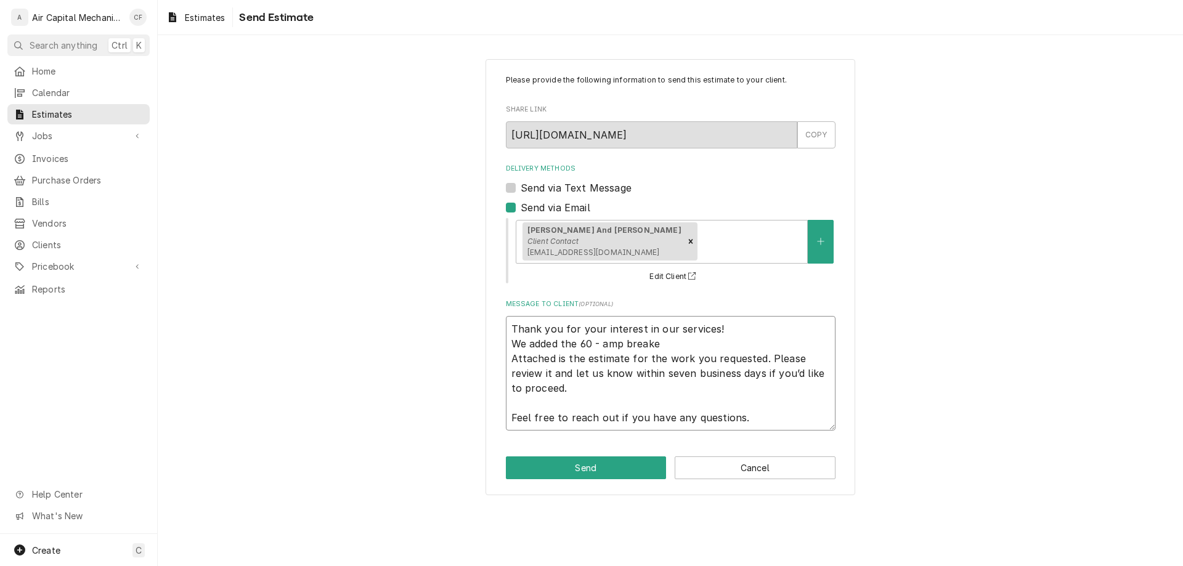
type textarea "Thank you for your interest in our services! We added the 60 - amp breaker Atta…"
type textarea "x"
type textarea "Thank you for your interest in our services! We added the 60 - amp breaker, Att…"
type textarea "x"
type textarea "Thank you for your interest in our services! We added the 60 - amp breaker, Att…"
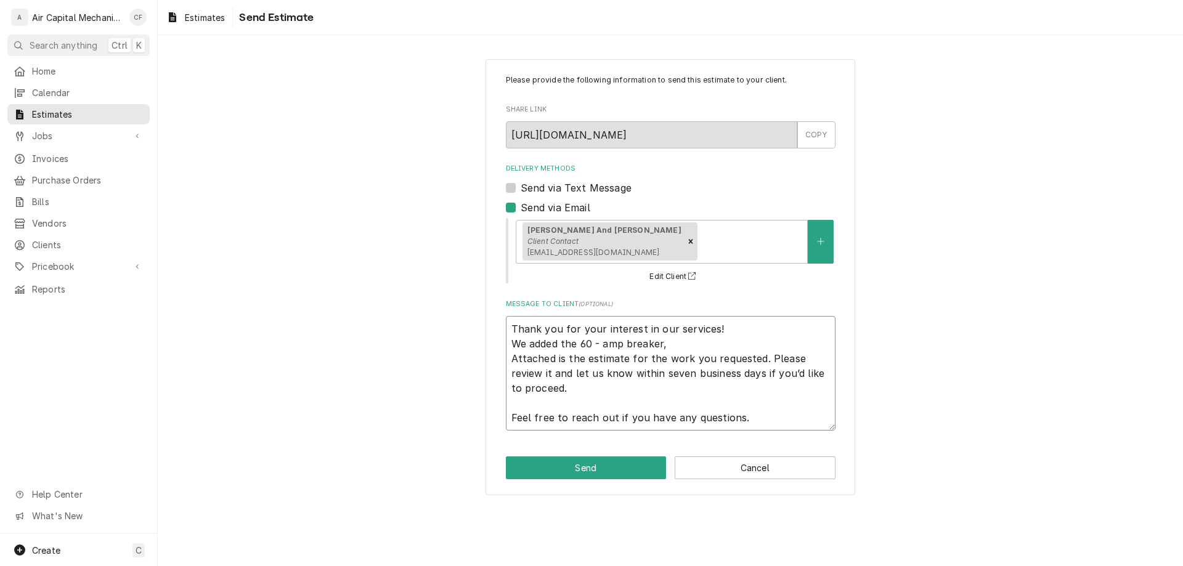
type textarea "x"
type textarea "Thank you for your interest in our services! We added the 60 - amp breaker, a A…"
type textarea "x"
type textarea "Thank you for your interest in our services! We added the 60 - amp breaker, aw …"
type textarea "x"
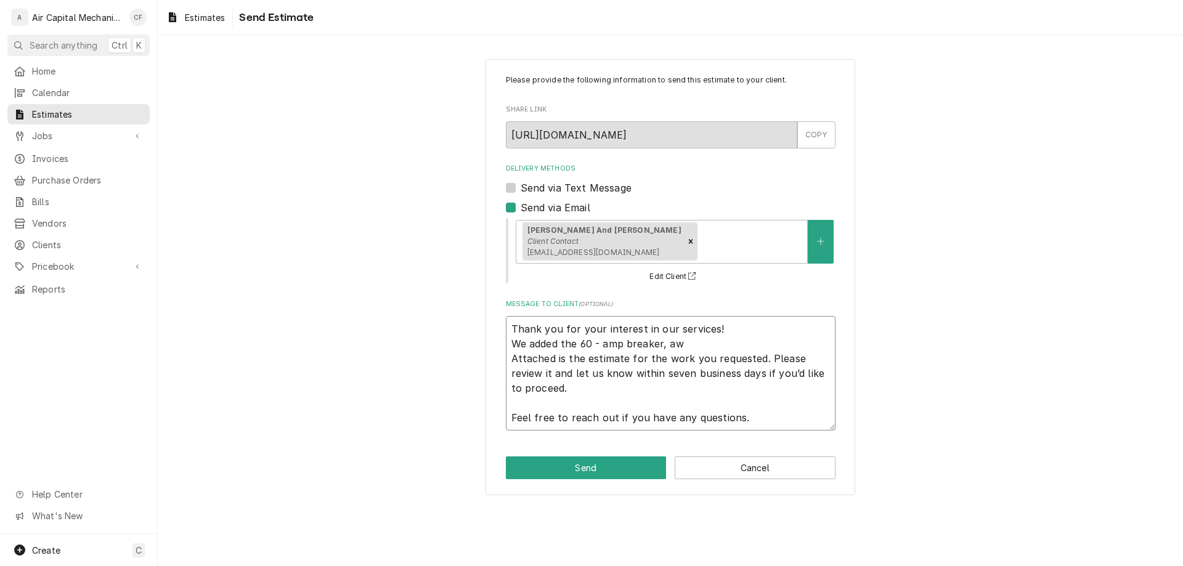
type textarea "Thank you for your interest in our services! We added the 60 - amp breaker, a A…"
type textarea "x"
type textarea "Thank you for your interest in our services! We added the 60 - amp breaker, an …"
type textarea "x"
type textarea "Thank you for your interest in our services! We added the 60 - amp breaker, and…"
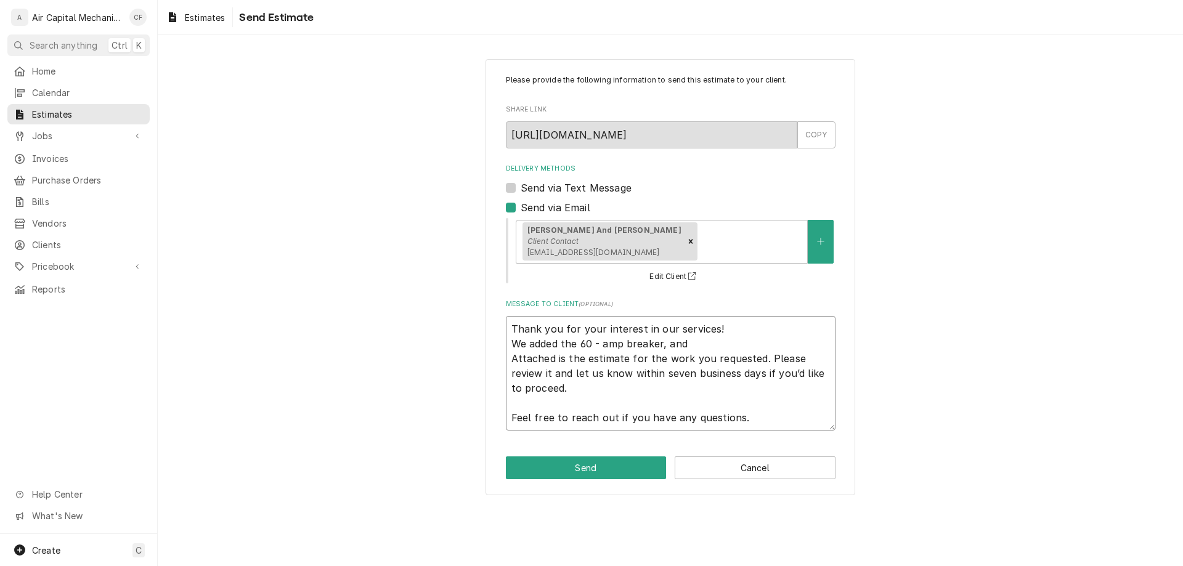
type textarea "x"
type textarea "Thank you for your interest in our services! We added the 60 - amp breaker, and…"
type textarea "x"
type textarea "Thank you for your interest in our services! We added the 60 - amp breaker, and…"
type textarea "x"
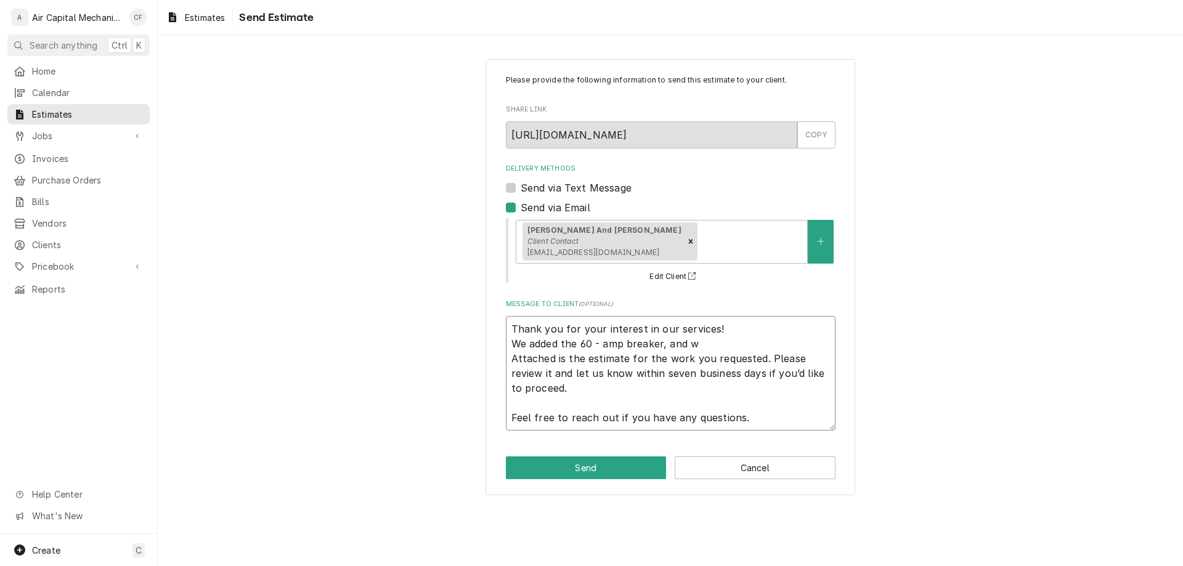
type textarea "Thank you for your interest in our services! We added the 60 - amp breaker, and…"
type textarea "x"
type textarea "Thank you for your interest in our services! We added the 60 - amp breaker, and…"
type textarea "x"
type textarea "Thank you for your interest in our services! We added the 60 - amp breaker, and…"
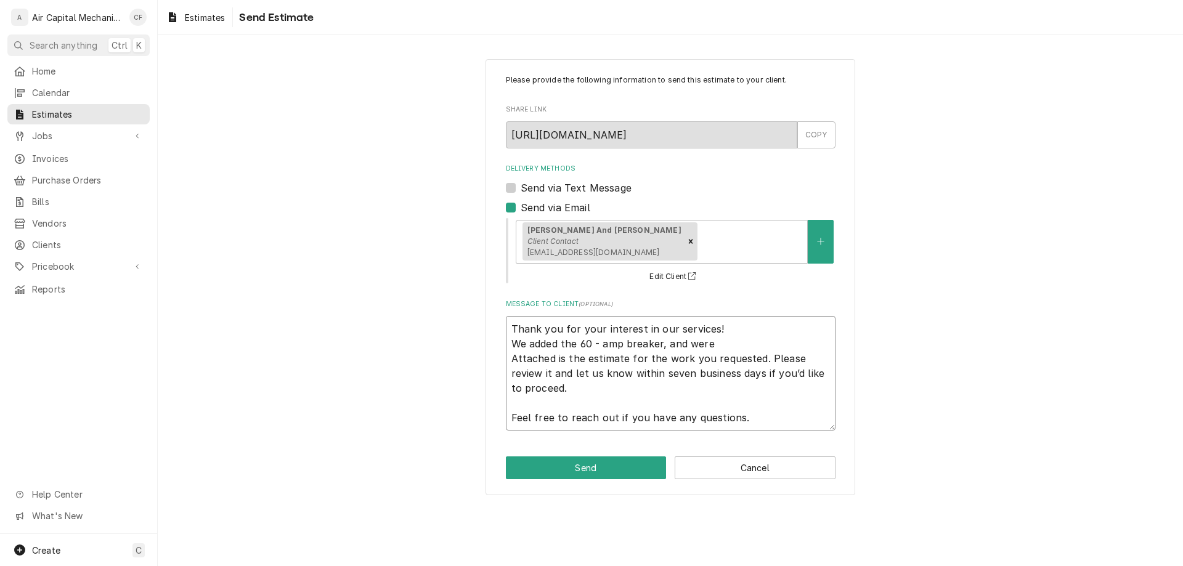
type textarea "x"
type textarea "Thank you for your interest in our services! We added the 60 - amp breaker, and…"
type textarea "x"
type textarea "Thank you for your interest in our services! We added the 60 - amp breaker, and…"
type textarea "x"
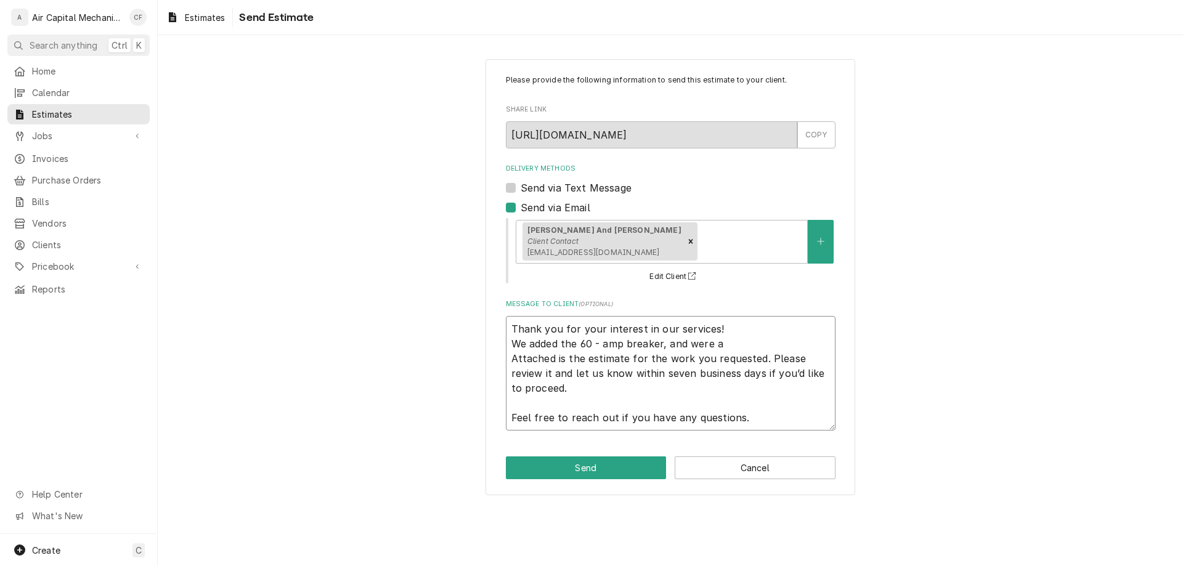
type textarea "Thank you for your interest in our services! We added the 60 - amp breaker, and…"
type textarea "x"
type textarea "Thank you for your interest in our services! We added the 60 - amp breaker, and…"
type textarea "x"
type textarea "Thank you for your interest in our services! We added the 60 - amp breaker, and…"
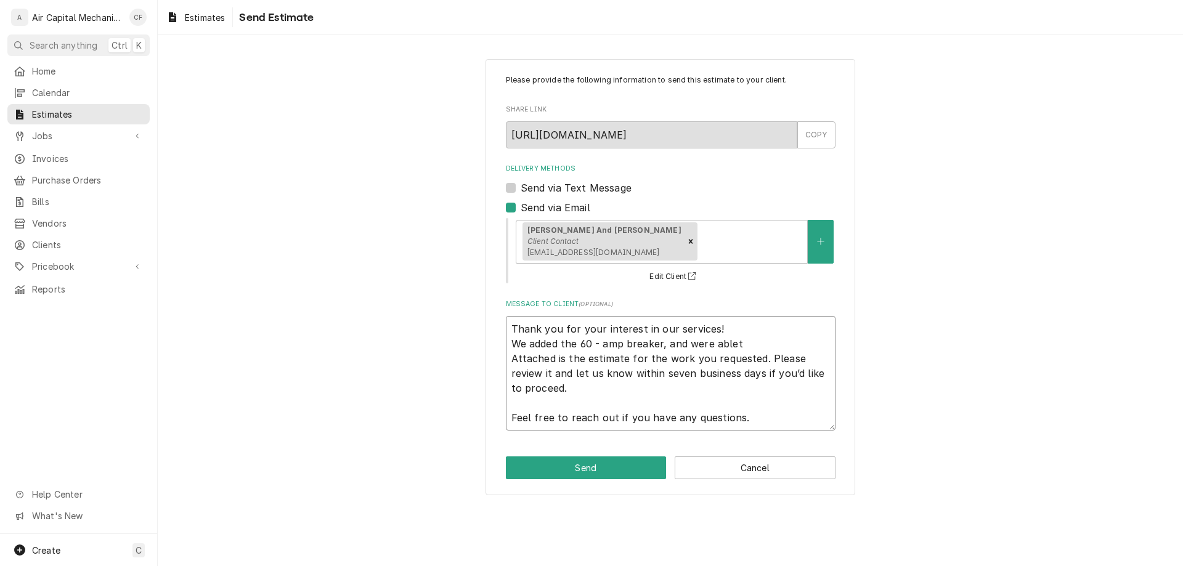
type textarea "x"
type textarea "Thank you for your interest in our services! We added the 60 - amp breaker, and…"
type textarea "x"
type textarea "Thank you for your interest in our services! We added the 60 - amp breaker, and…"
type textarea "x"
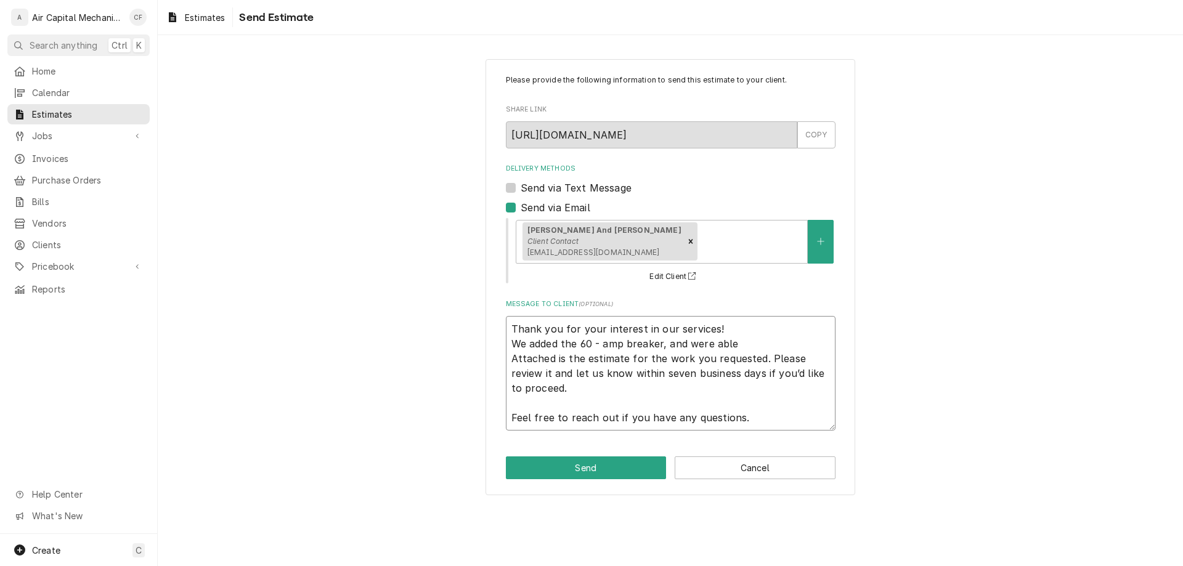
type textarea "Thank you for your interest in our services! We added the 60 - amp breaker, and…"
type textarea "x"
type textarea "Thank you for your interest in our services! We added the 60 - amp breaker, and…"
type textarea "x"
type textarea "Thank you for your interest in our services! We added the 60 - amp breaker, and…"
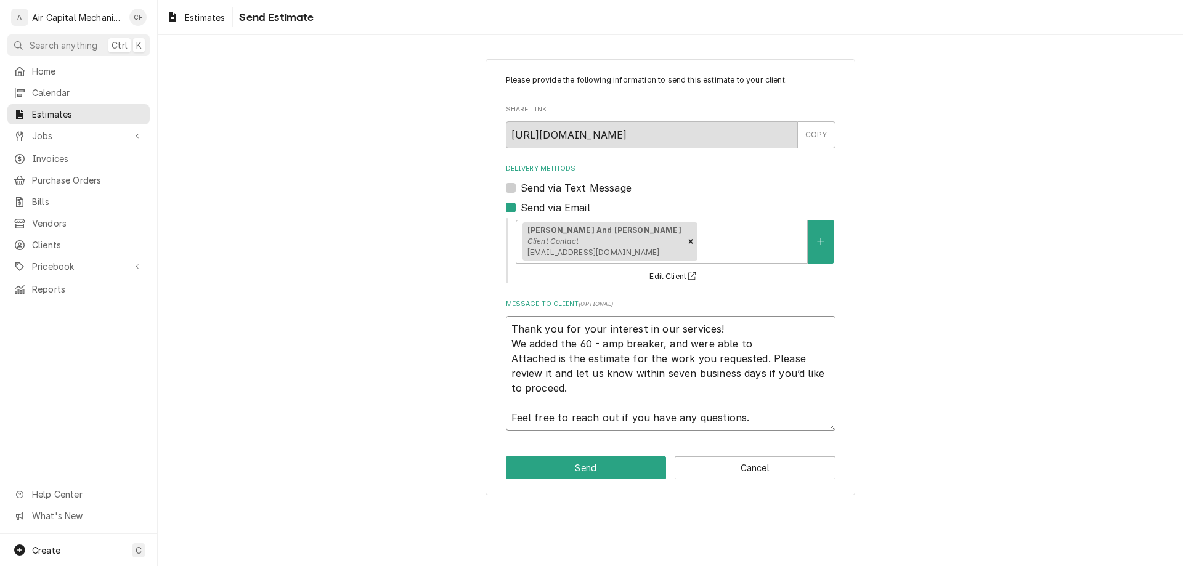
type textarea "x"
type textarea "Thank you for your interest in our services! We added the 60 - amp breaker, and…"
type textarea "x"
type textarea "Thank you for your interest in our services! We added the 60 - amp breaker, and…"
type textarea "x"
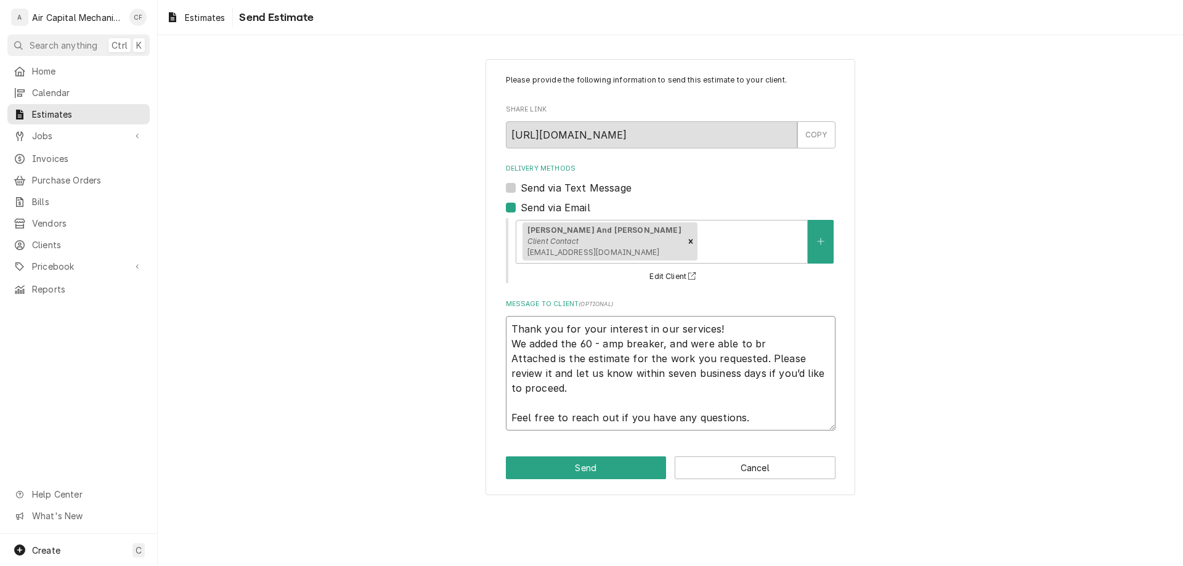
type textarea "Thank you for your interest in our services! We added the 60 - amp breaker, and…"
type textarea "x"
type textarea "Thank you for your interest in our services! We added the 60 - amp breaker, and…"
type textarea "x"
type textarea "Thank you for your interest in our services! We added the 60 - amp breaker, and…"
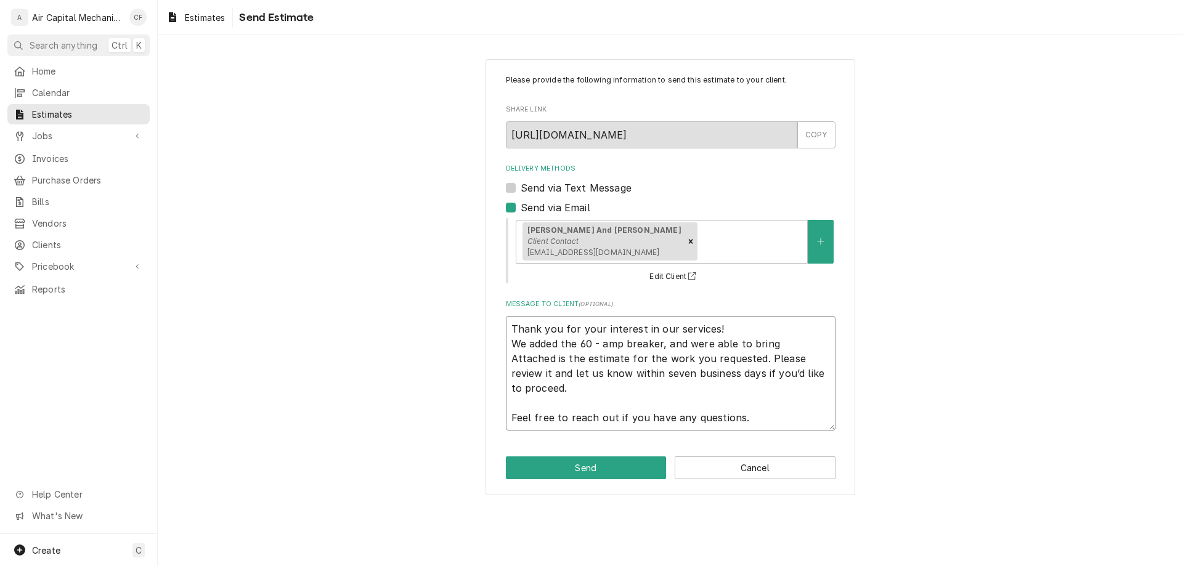
type textarea "x"
type textarea "Thank you for your interest in our services! We added the 60 - amp breaker, and…"
type textarea "x"
type textarea "Thank you for your interest in our services! We added the 60 - amp breaker, and…"
type textarea "x"
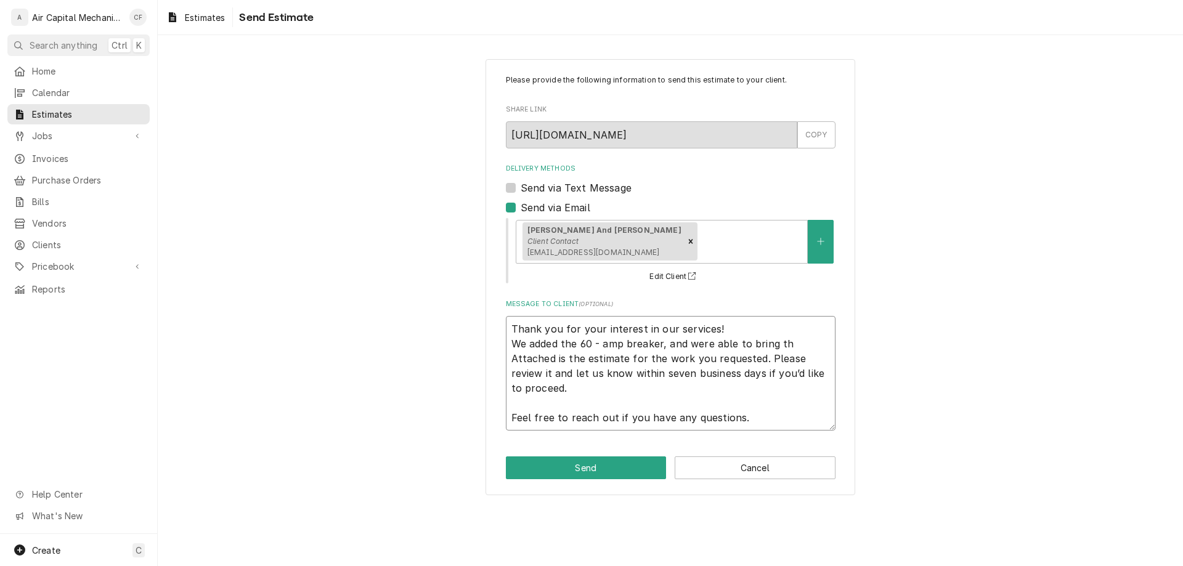
type textarea "Thank you for your interest in our services! We added the 60 - amp breaker, and…"
type textarea "x"
type textarea "Thank you for your interest in our services! We added the 60 - amp breaker, and…"
type textarea "x"
type textarea "Thank you for your interest in our services! We added the 60 - amp breaker, and…"
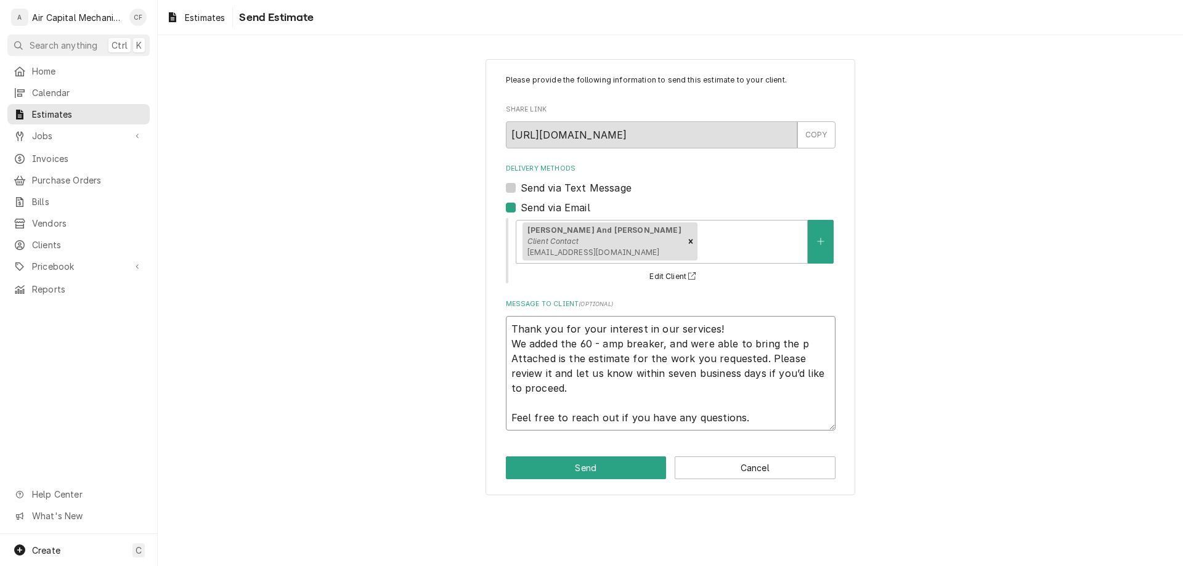
type textarea "x"
type textarea "Thank you for your interest in our services! We added the 60 - amp breaker, and…"
type textarea "x"
type textarea "Thank you for your interest in our services! We added the 60 - amp breaker, and…"
type textarea "x"
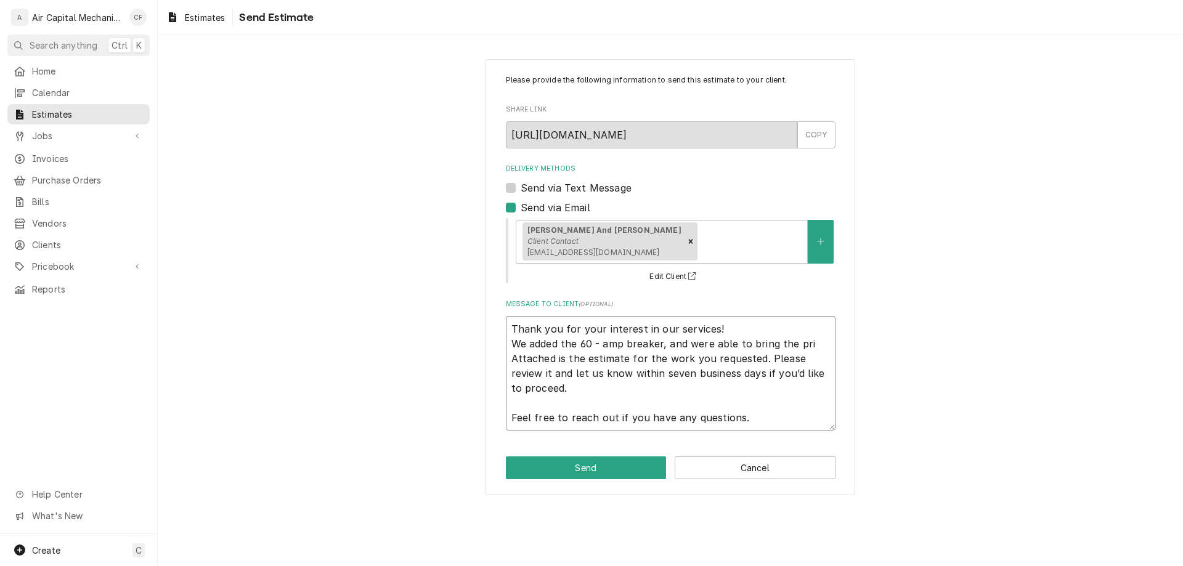
type textarea "Thank you for your interest in our services! We added the 60 - amp breaker, and…"
type textarea "x"
type textarea "Thank you for your interest in our services! We added the 60 - amp breaker, and…"
type textarea "x"
type textarea "Thank you for your interest in our services! We added the 60 - amp breaker, and…"
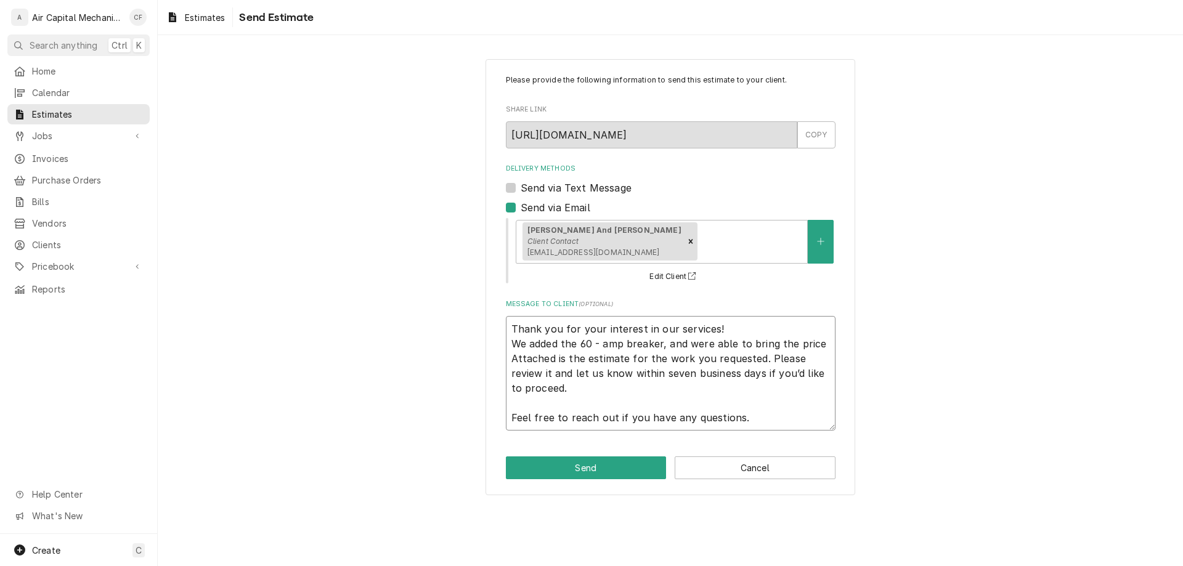
type textarea "x"
type textarea "Thank you for your interest in our services! We added the 60 - amp breaker, and…"
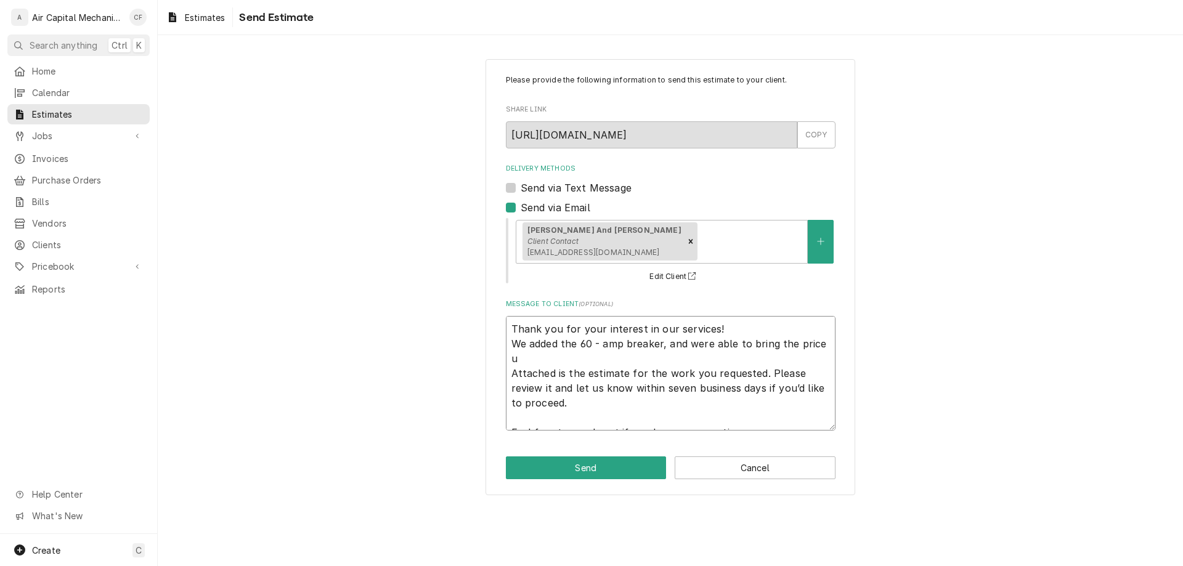
type textarea "x"
type textarea "Thank you for your interest in our services! We added the 60 - amp breaker, and…"
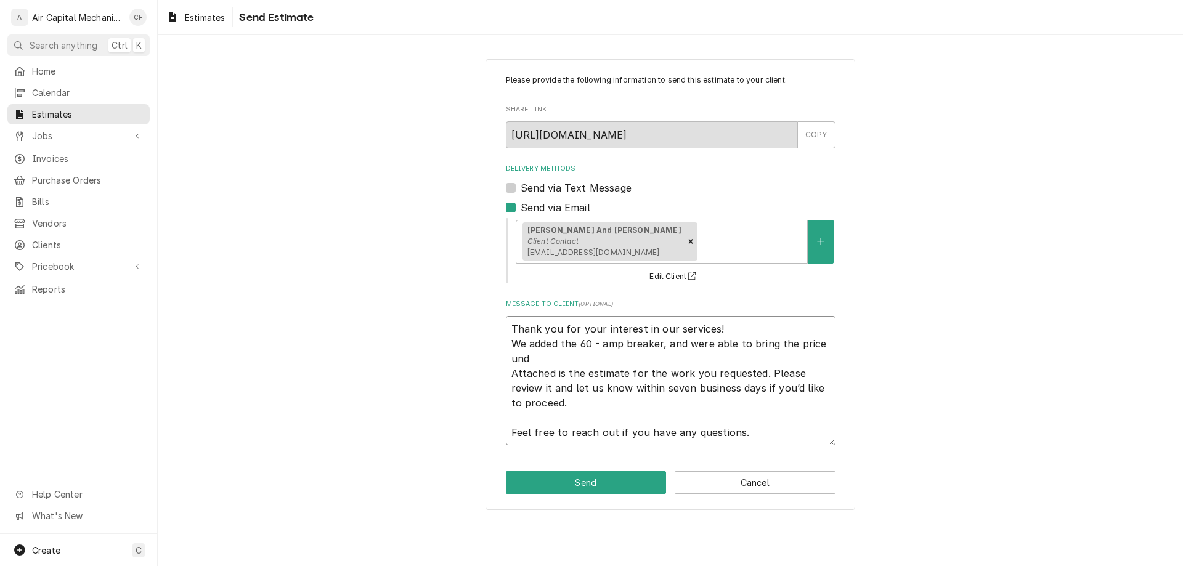
type textarea "x"
type textarea "Thank you for your interest in our services! We added the 60 - amp breaker, and…"
type textarea "x"
type textarea "Thank you for your interest in our services! We added the 60 - amp breaker, and…"
type textarea "x"
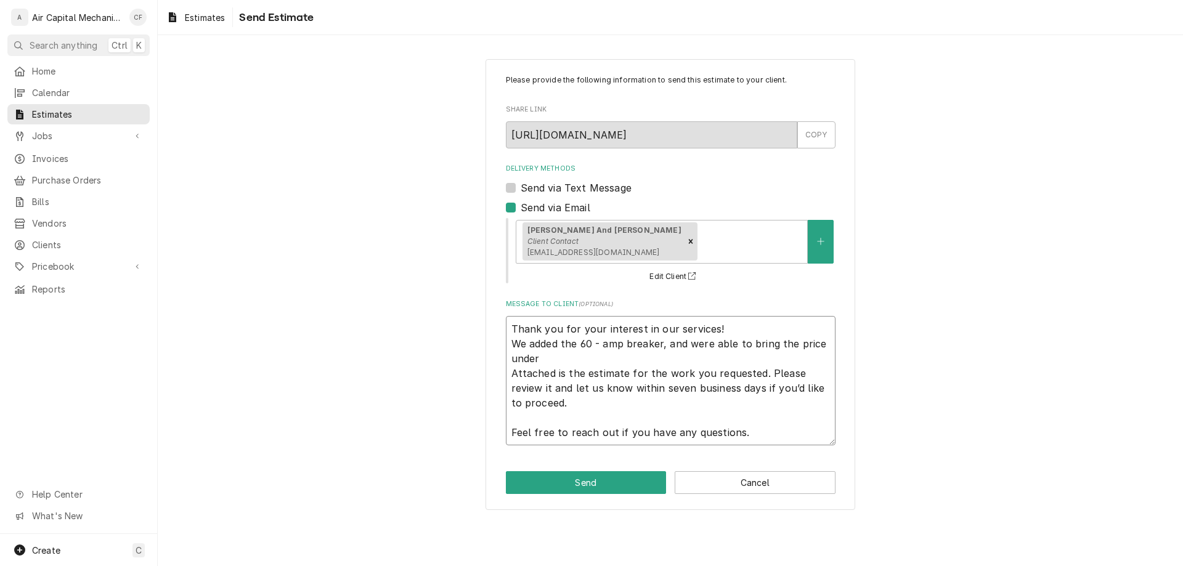
type textarea "Thank you for your interest in our services! We added the 60 - amp breaker, and…"
type textarea "x"
type textarea "Thank you for your interest in our services! We added the 60 - amp breaker, and…"
type textarea "x"
type textarea "Thank you for your interest in our services! We added the 60 - amp breaker, and…"
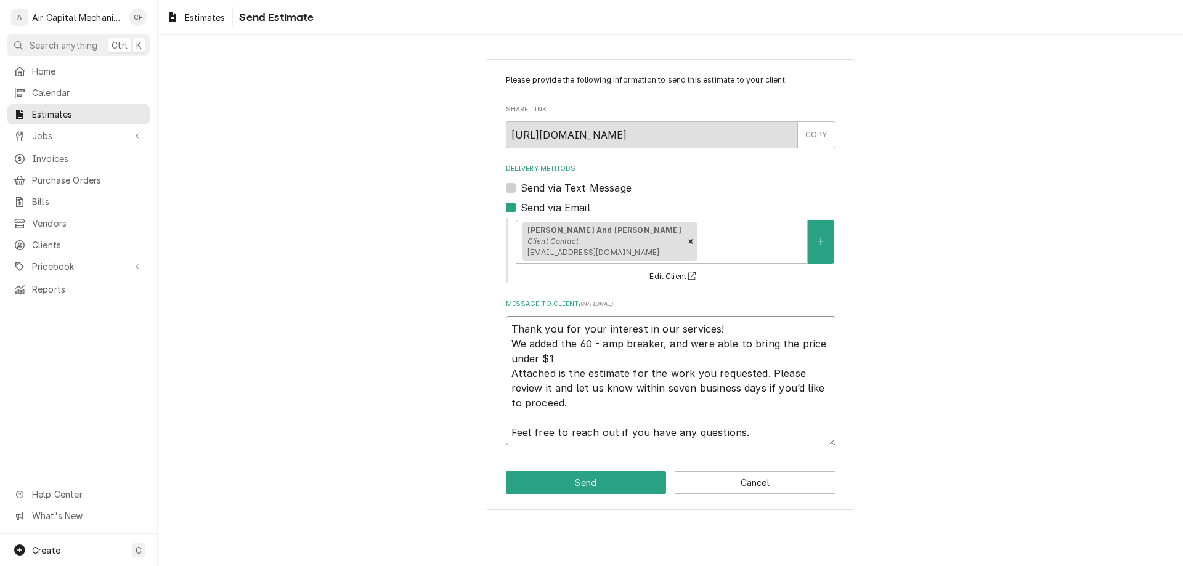
type textarea "x"
type textarea "Thank you for your interest in our services! We added the 60 - amp breaker, and…"
type textarea "x"
type textarea "Thank you for your interest in our services! We added the 60 - amp breaker, and…"
type textarea "x"
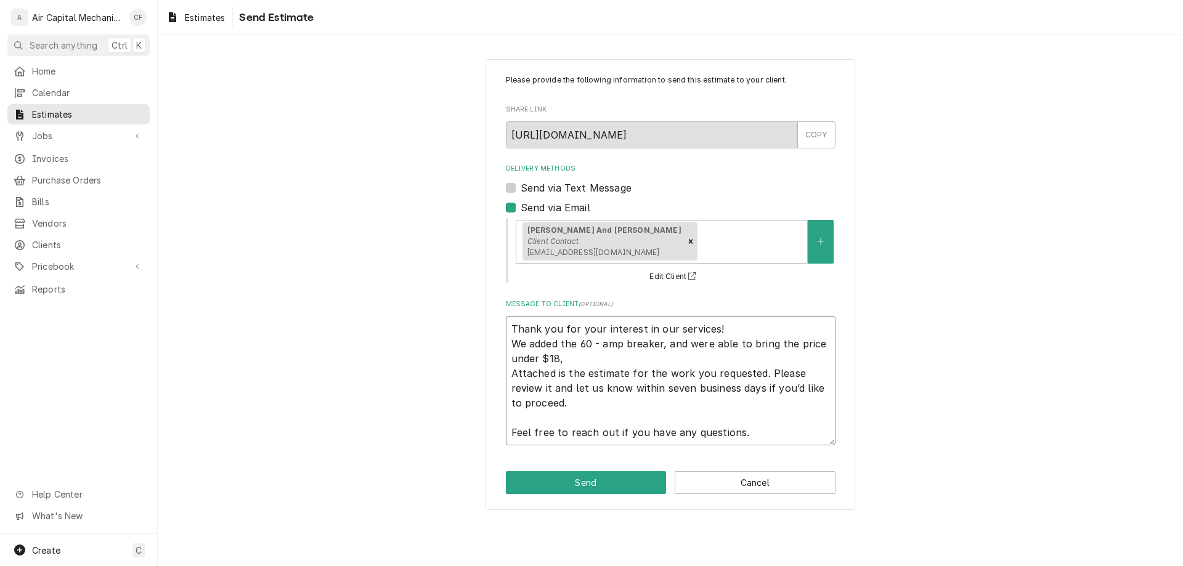
type textarea "Thank you for your interest in our services! We added the 60 - amp breaker, and…"
type textarea "x"
type textarea "Thank you for your interest in our services! We added the 60 - amp breaker, and…"
type textarea "x"
type textarea "Thank you for your interest in our services! We added the 60 - amp breaker, and…"
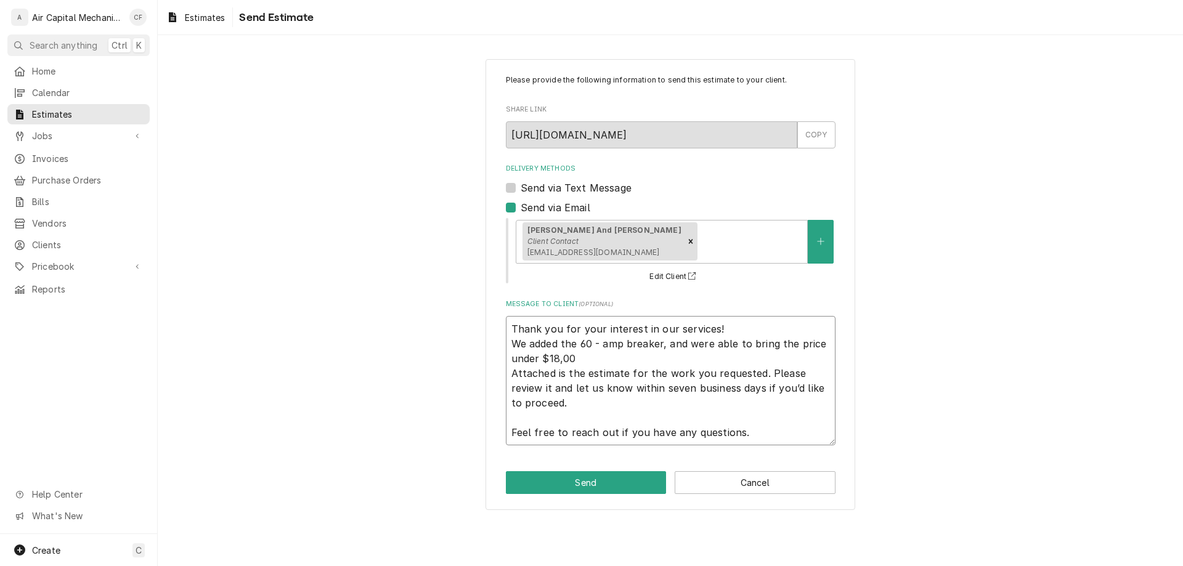
type textarea "x"
type textarea "Thank you for your interest in our services! We added the 60 - amp breaker, and…"
type textarea "x"
type textarea "Thank you for your interest in our services! We added the 60 - amp breaker, and…"
type textarea "x"
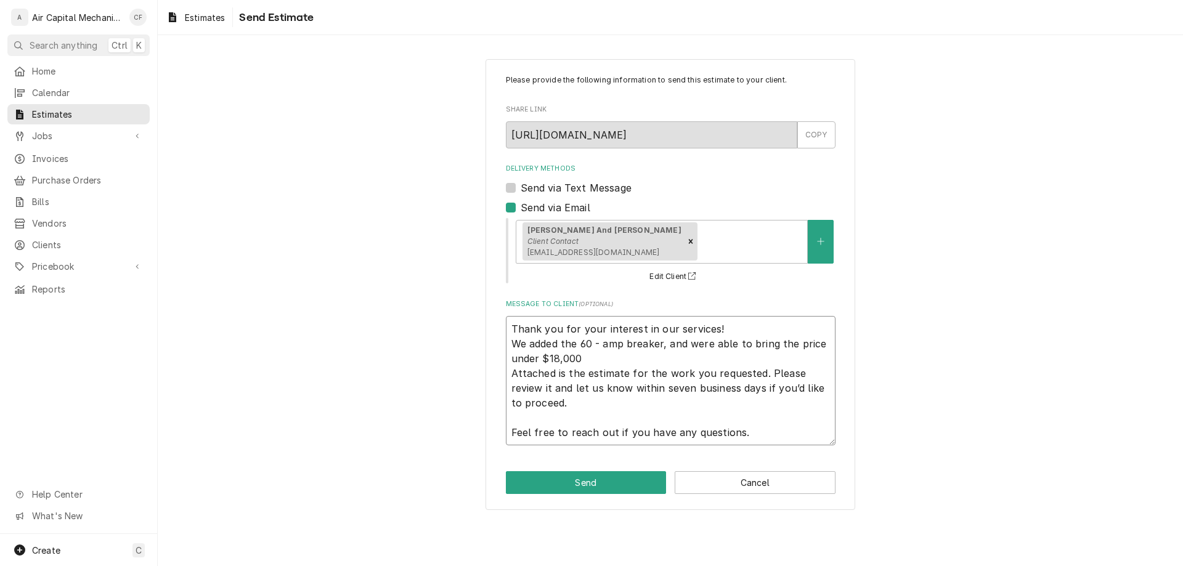
type textarea "Thank you for your interest in our services! We added the 60 - amp breaker, and…"
type textarea "x"
type textarea "Thank you for your interest in our services! We added the 60 - amp breaker, and…"
type textarea "x"
type textarea "Thank you for your interest in our services! We added the 60 - amp breaker, and…"
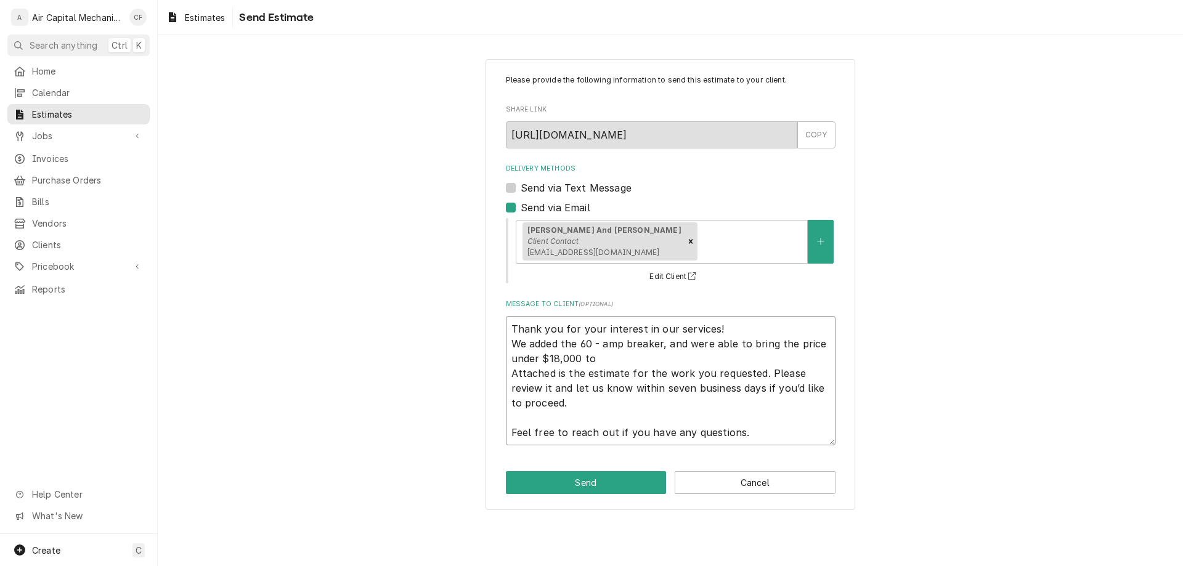
type textarea "x"
type textarea "Thank you for your interest in our services! We added the 60 - amp breaker, and…"
type textarea "x"
type textarea "Thank you for your interest in our services! We added the 60 - amp breaker, and…"
type textarea "x"
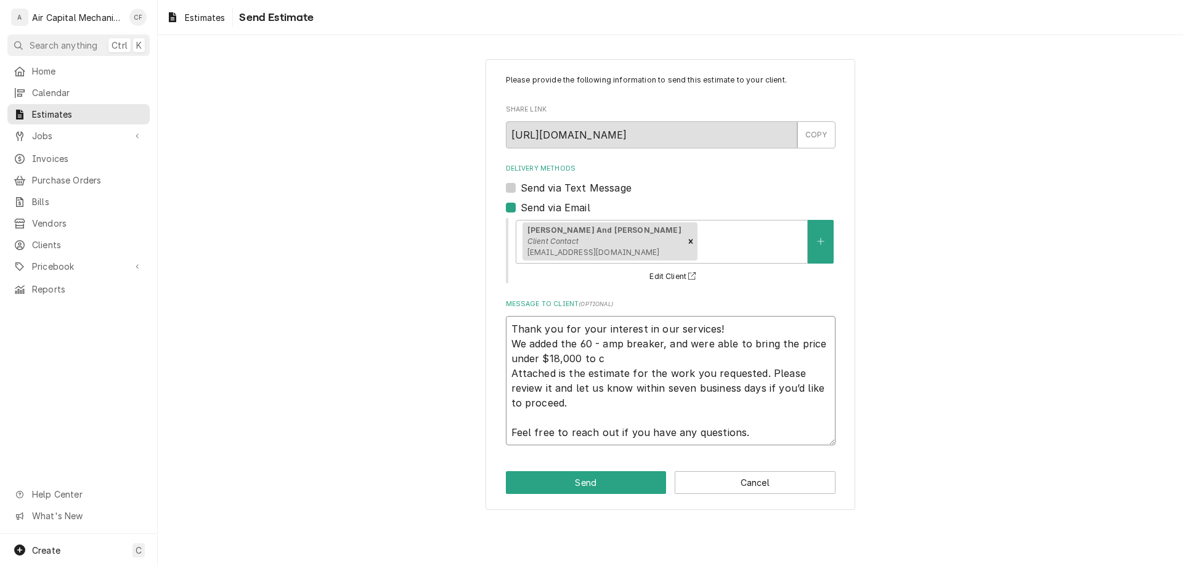
type textarea "Thank you for your interest in our services! We added the 60 - amp breaker, and…"
type textarea "x"
type textarea "Thank you for your interest in our services! We added the 60 - amp breaker, and…"
type textarea "x"
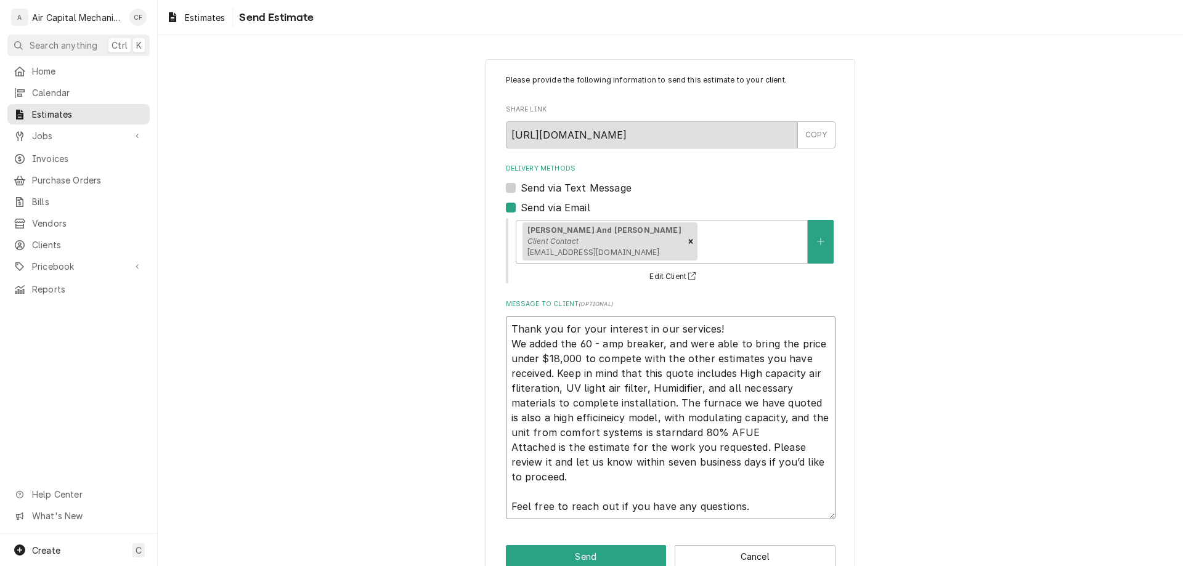
drag, startPoint x: 518, startPoint y: 390, endPoint x: 507, endPoint y: 414, distance: 26.7
click at [507, 415] on textarea "Thank you for your interest in our services! We added the 60 - amp breaker, and…" at bounding box center [671, 417] width 330 height 203
click at [516, 385] on textarea "Thank you for your interest in our services! We added the 60 - amp breaker, and…" at bounding box center [671, 417] width 330 height 203
click at [516, 389] on textarea "Thank you for your interest in our services! We added the 60 - amp breaker, and…" at bounding box center [671, 417] width 330 height 203
click at [556, 396] on textarea "Thank you for your interest in our services! We added the 60 - amp breaker, and…" at bounding box center [671, 417] width 330 height 203
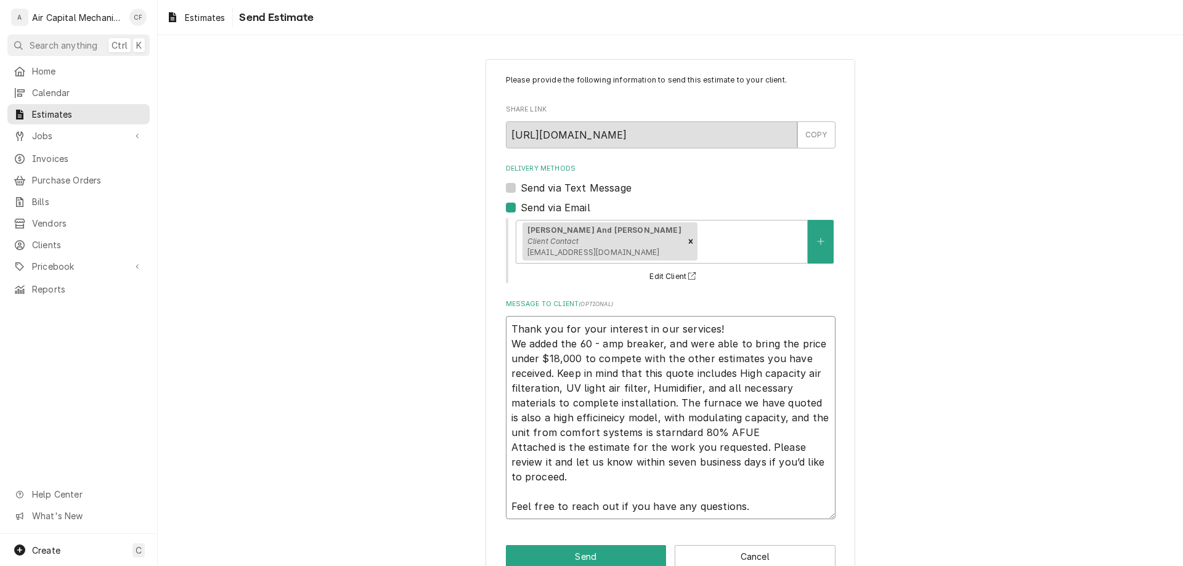
click at [531, 388] on textarea "Thank you for your interest in our services! We added the 60 - amp breaker, and…" at bounding box center [671, 417] width 330 height 203
click at [536, 418] on textarea "Thank you for your interest in our services! We added the 60 - amp breaker, and…" at bounding box center [671, 417] width 330 height 203
click at [704, 433] on textarea "Thank you for your interest in our services! We added the 60 - amp breaker, and…" at bounding box center [671, 417] width 330 height 203
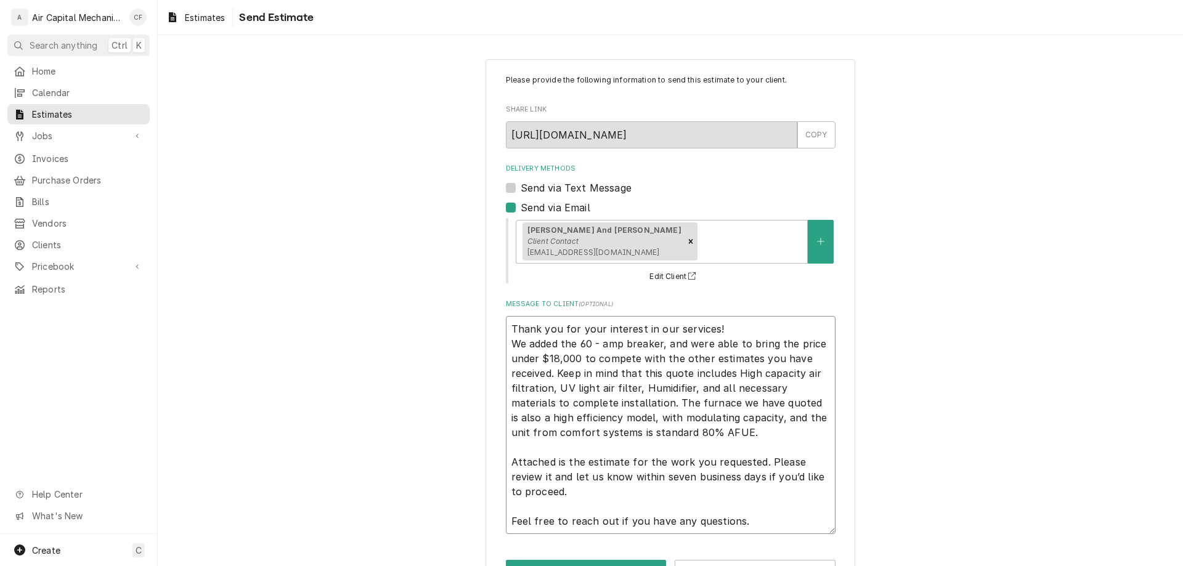
click at [726, 433] on textarea "Thank you for your interest in our services! We added the 60 - amp breaker, and…" at bounding box center [671, 425] width 330 height 218
click at [722, 338] on textarea "Thank you for your interest in our services! We added the 60 - amp breaker, and…" at bounding box center [671, 425] width 330 height 218
click at [727, 327] on textarea "Thank you for your interest in our services! We added the 60 - amp breaker, and…" at bounding box center [671, 425] width 330 height 218
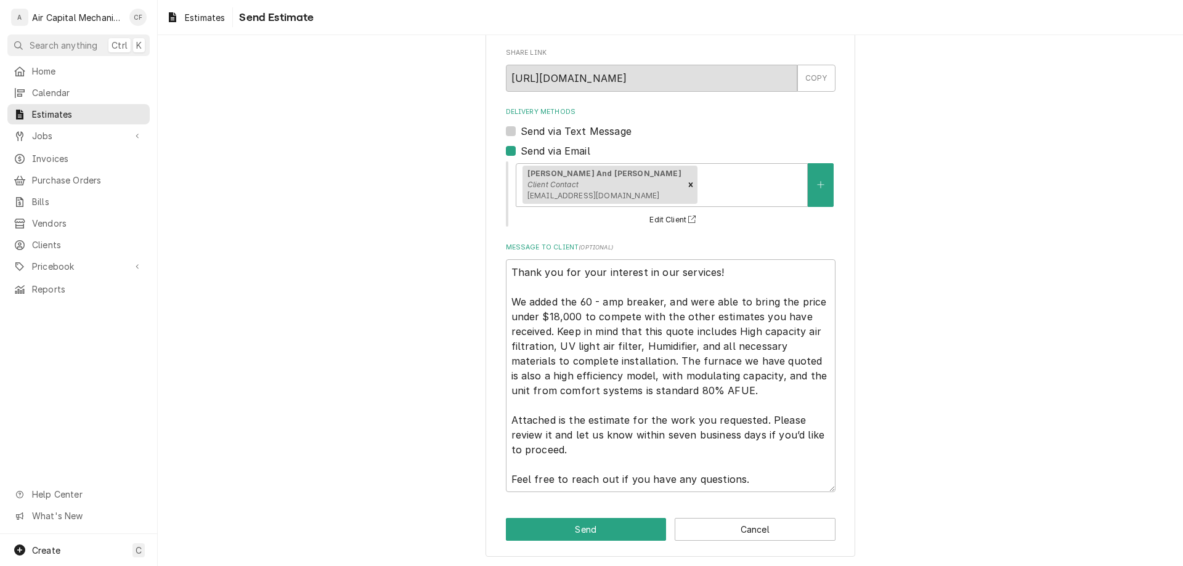
scroll to position [58, 0]
click at [609, 537] on button "Send" at bounding box center [586, 528] width 161 height 23
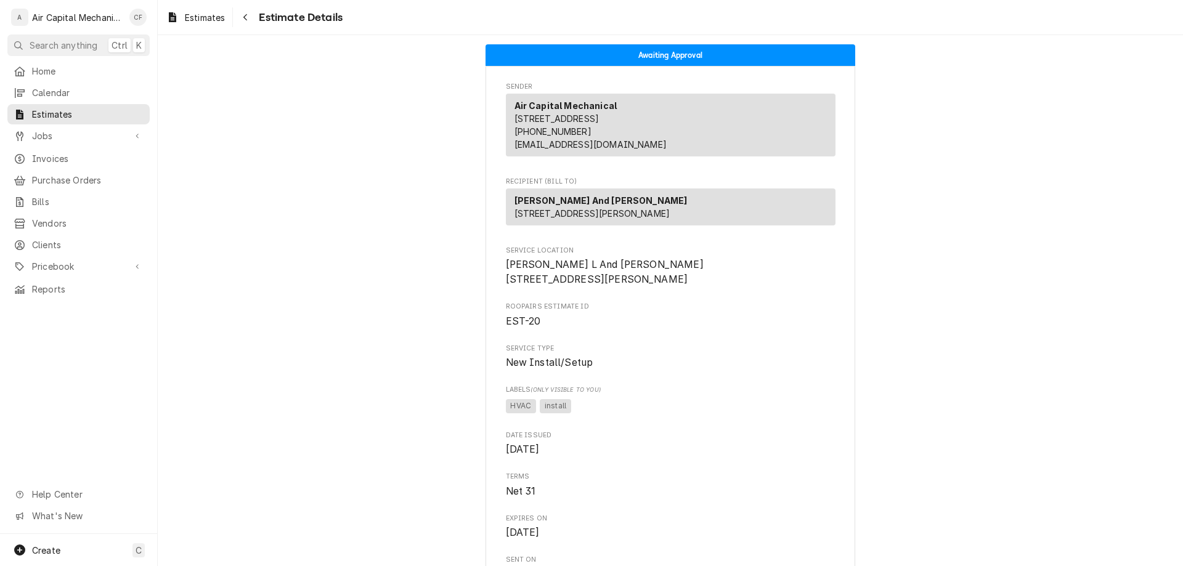
click at [52, 108] on span "Estimates" at bounding box center [88, 114] width 112 height 13
